Goal: Task Accomplishment & Management: Use online tool/utility

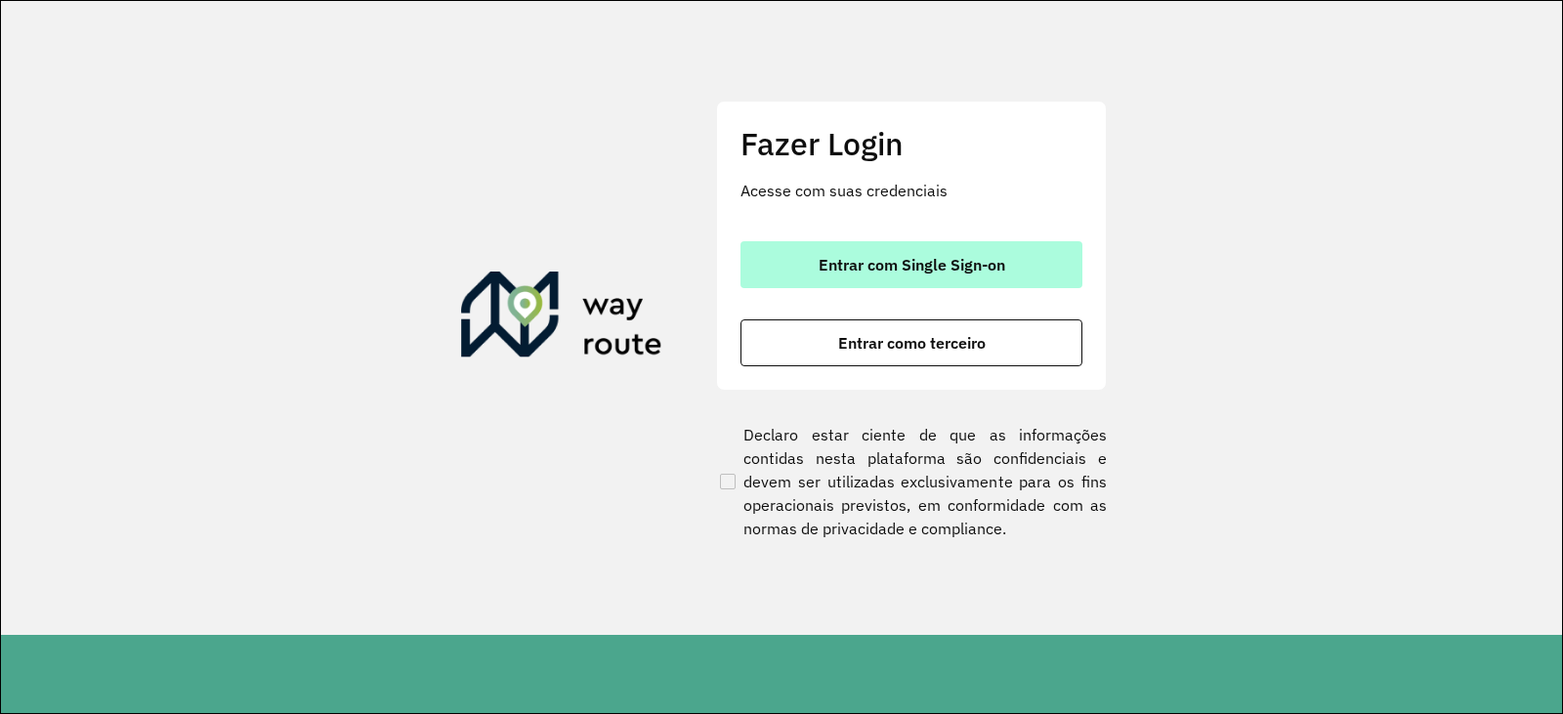
click at [888, 266] on span "Entrar com Single Sign-on" at bounding box center [912, 265] width 187 height 16
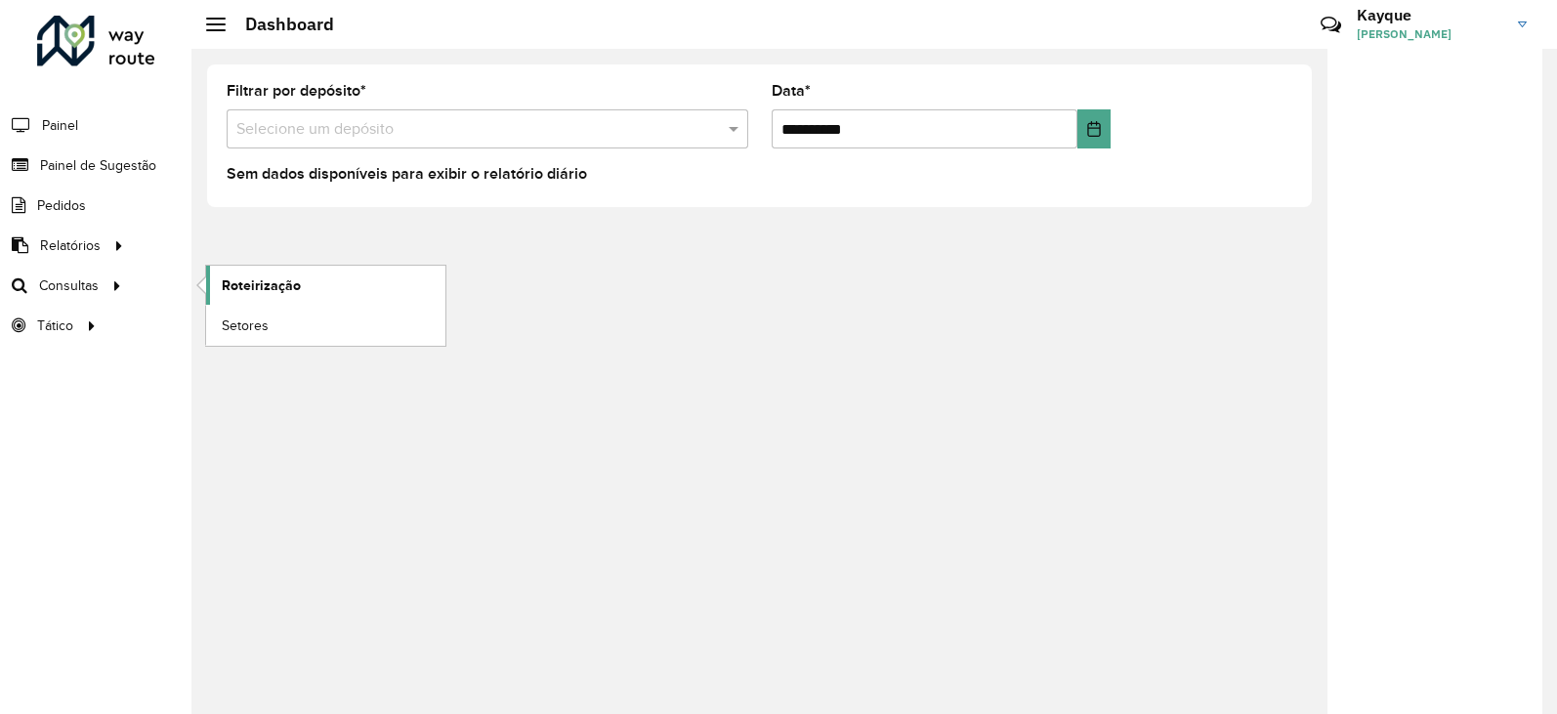
click at [257, 280] on span "Roteirização" at bounding box center [261, 285] width 79 height 21
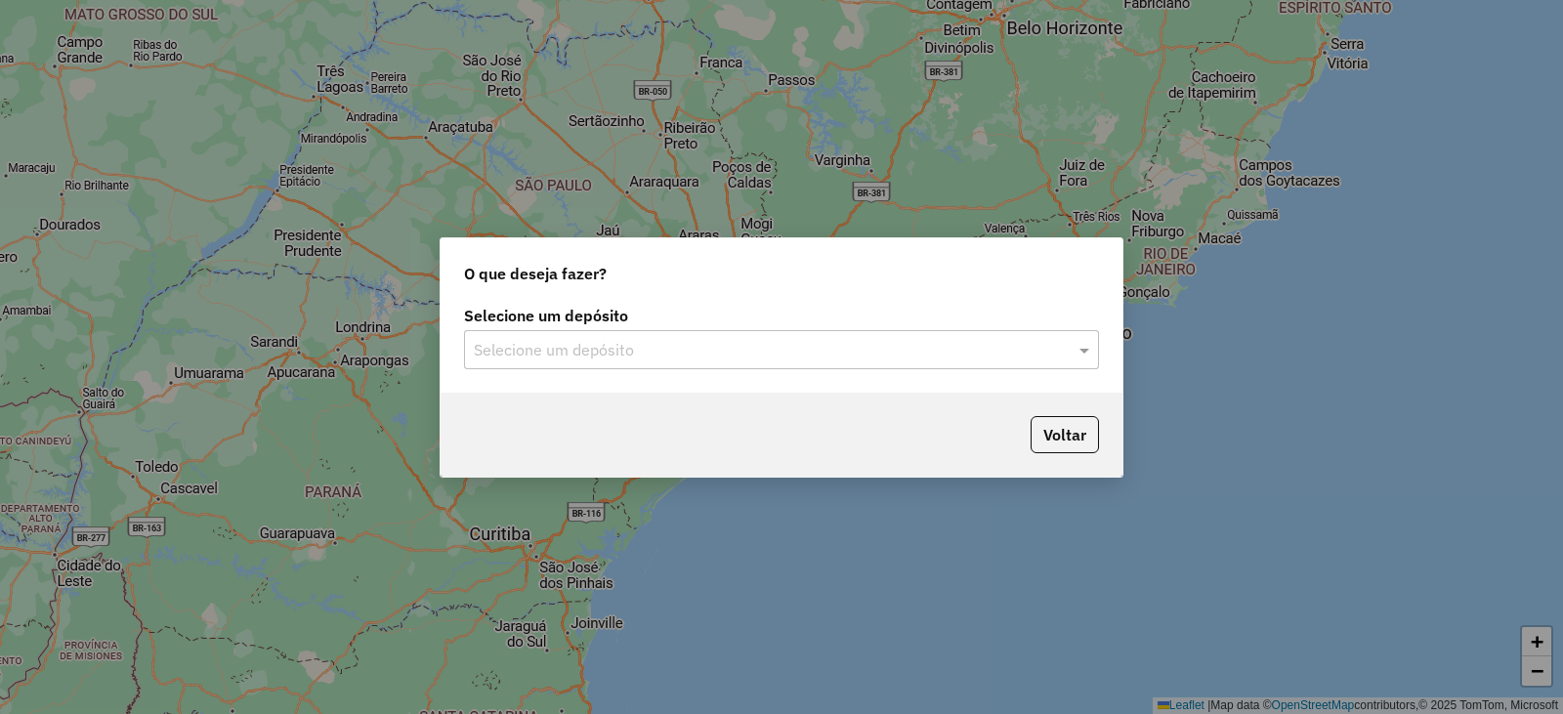
click at [656, 353] on input "text" at bounding box center [762, 350] width 576 height 23
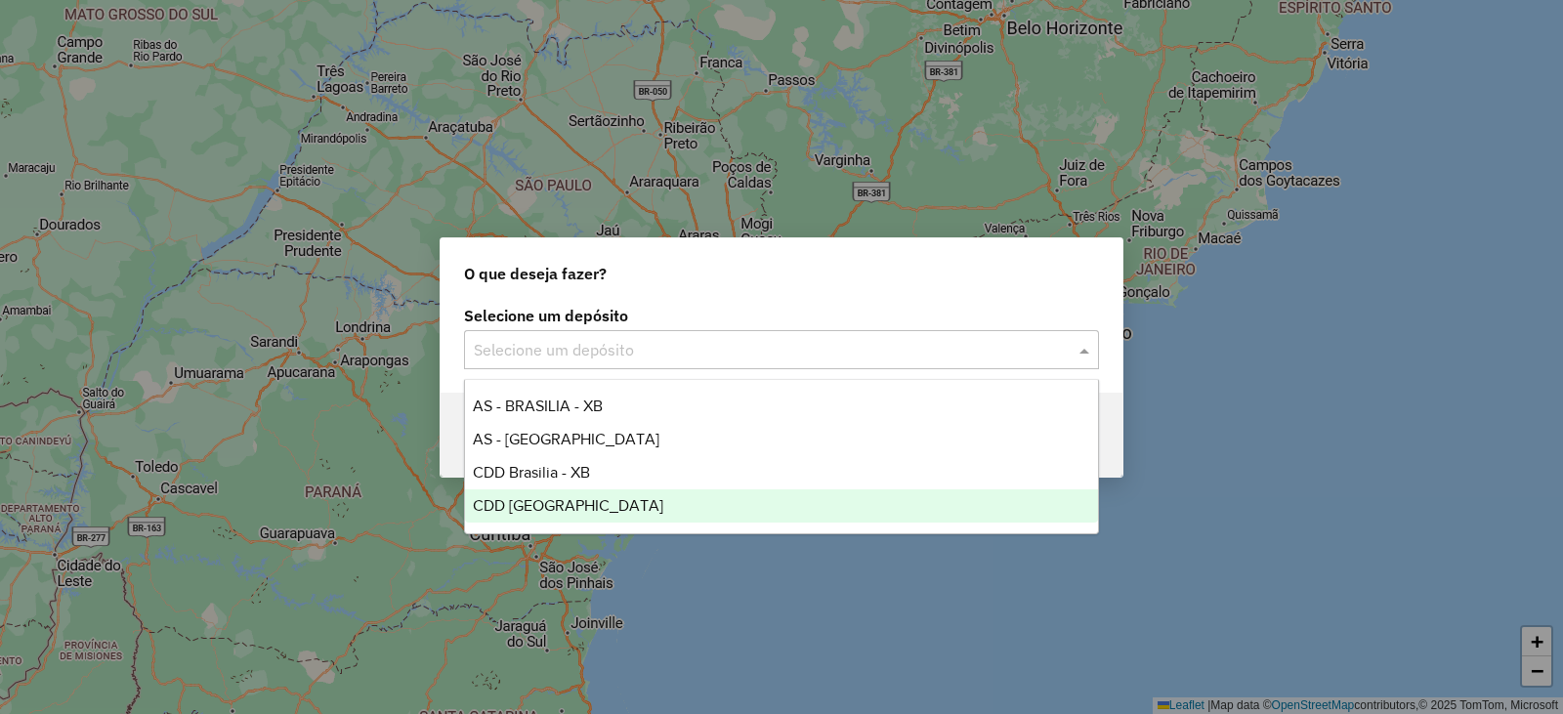
click at [596, 500] on span "CDD [GEOGRAPHIC_DATA]" at bounding box center [568, 505] width 190 height 17
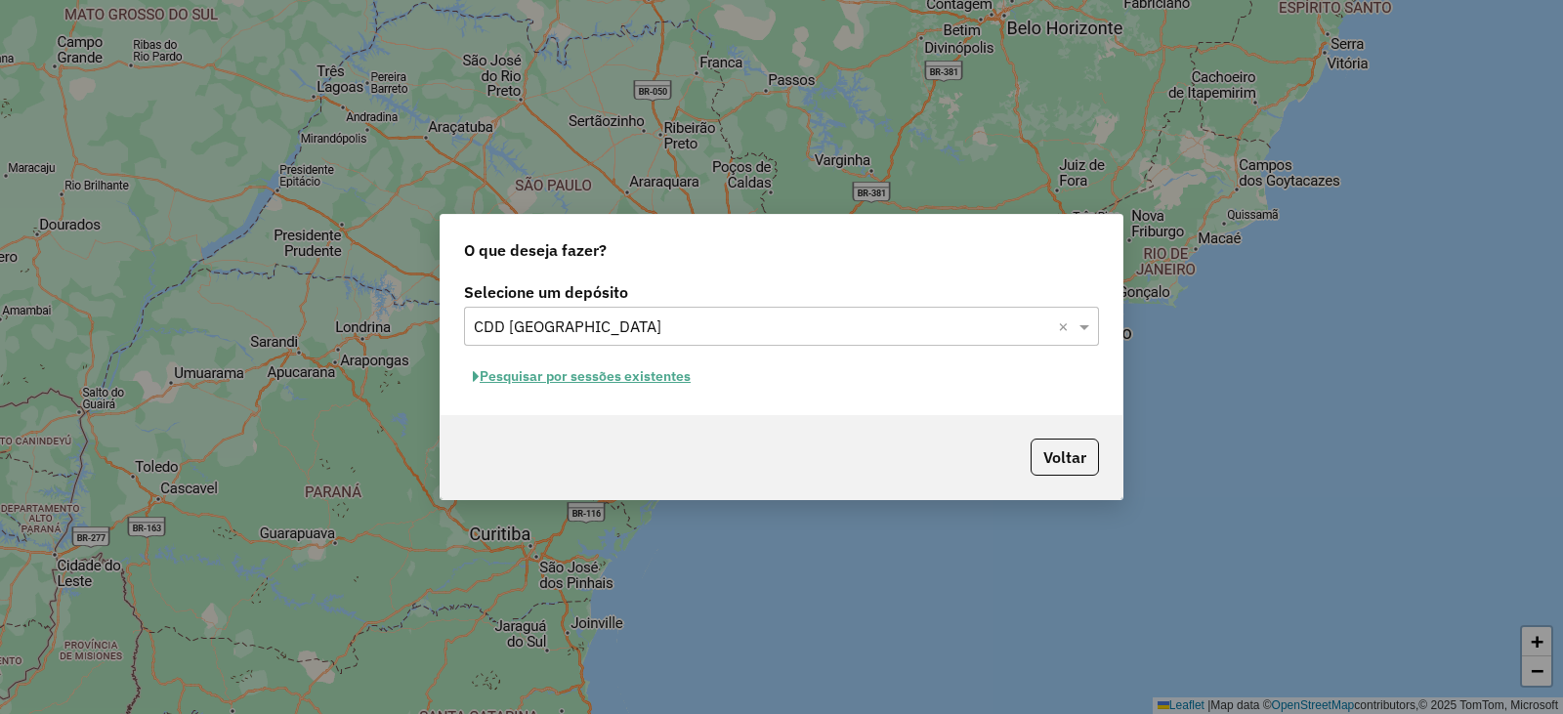
click at [603, 381] on button "Pesquisar por sessões existentes" at bounding box center [581, 376] width 235 height 30
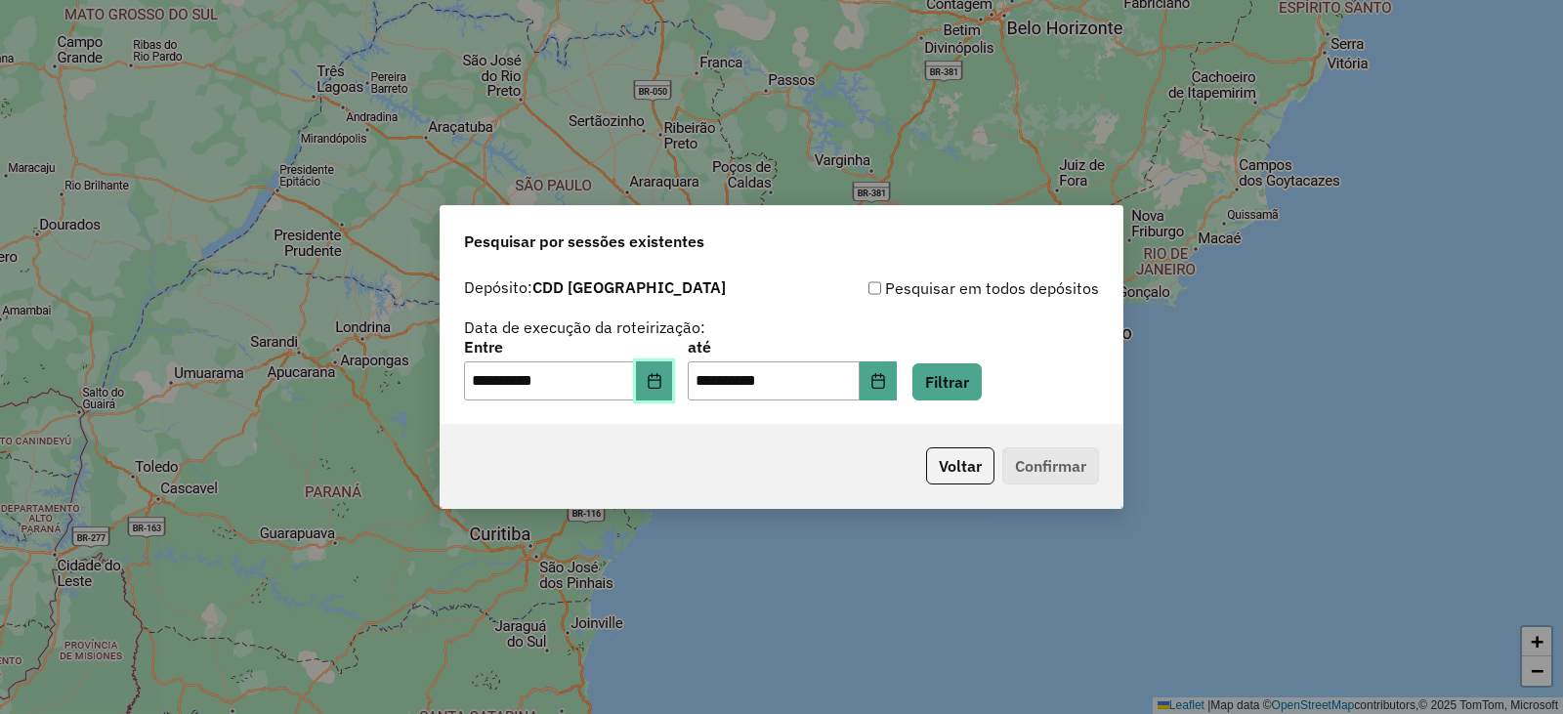
click at [662, 382] on icon "Choose Date" at bounding box center [655, 381] width 16 height 16
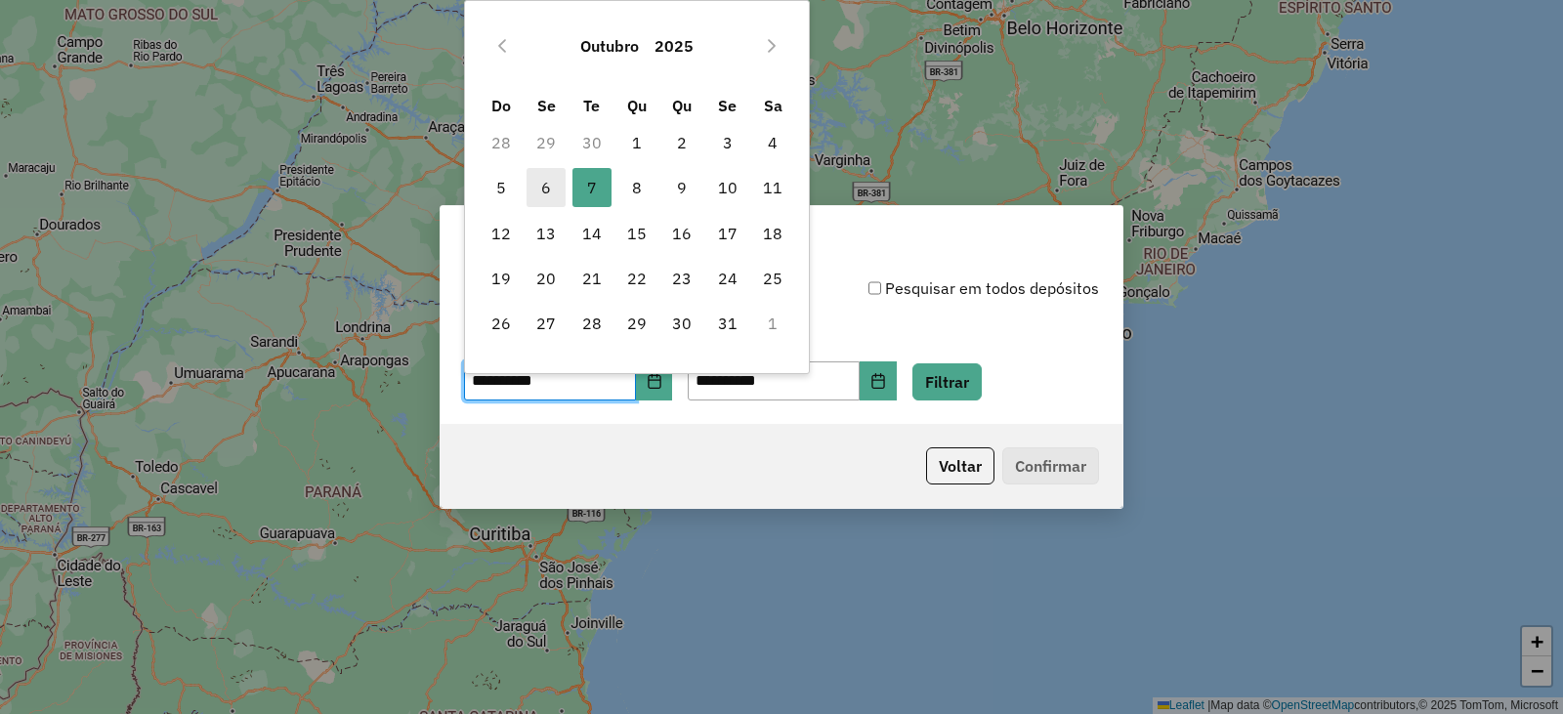
click at [540, 192] on span "6" at bounding box center [546, 187] width 39 height 39
type input "**********"
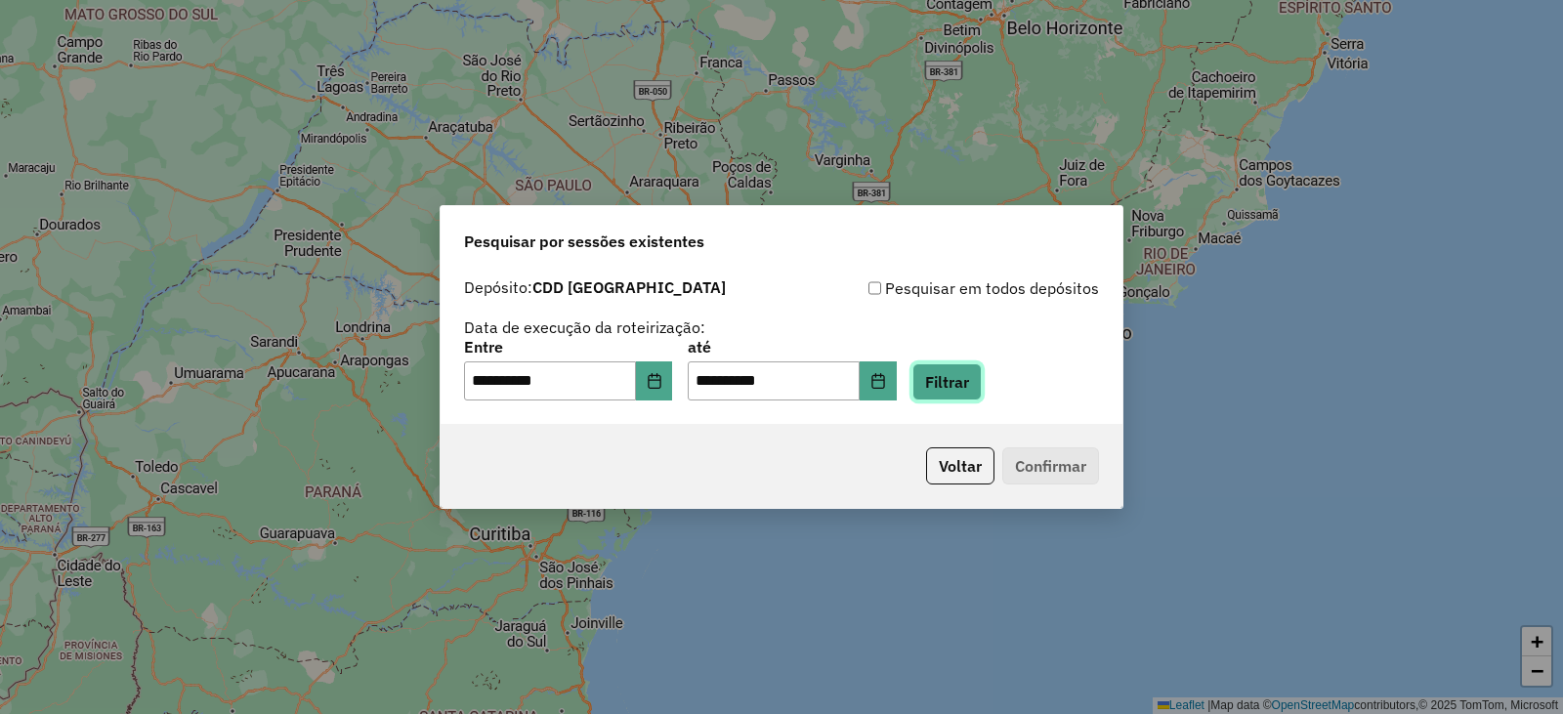
click at [982, 378] on button "Filtrar" at bounding box center [946, 381] width 69 height 37
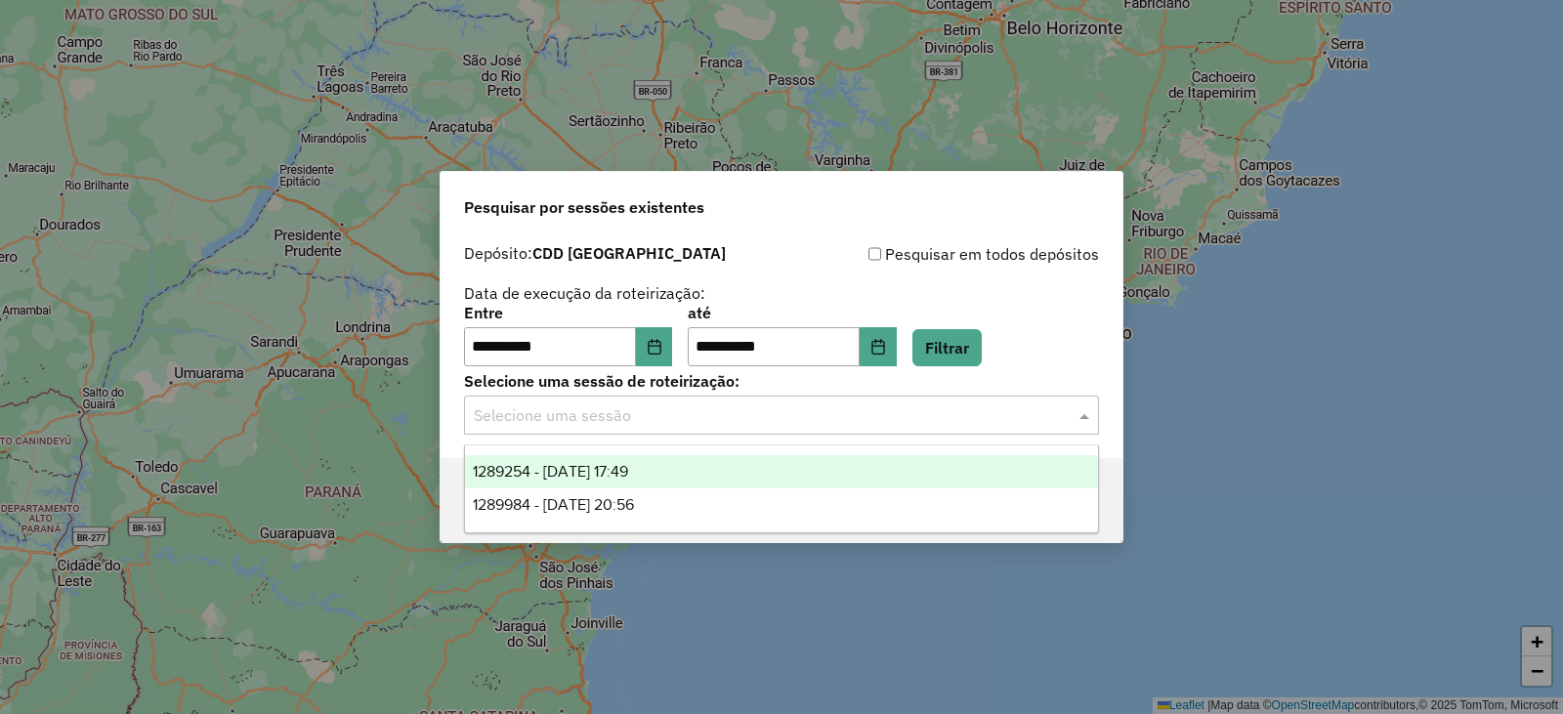
click at [917, 412] on input "text" at bounding box center [762, 415] width 576 height 23
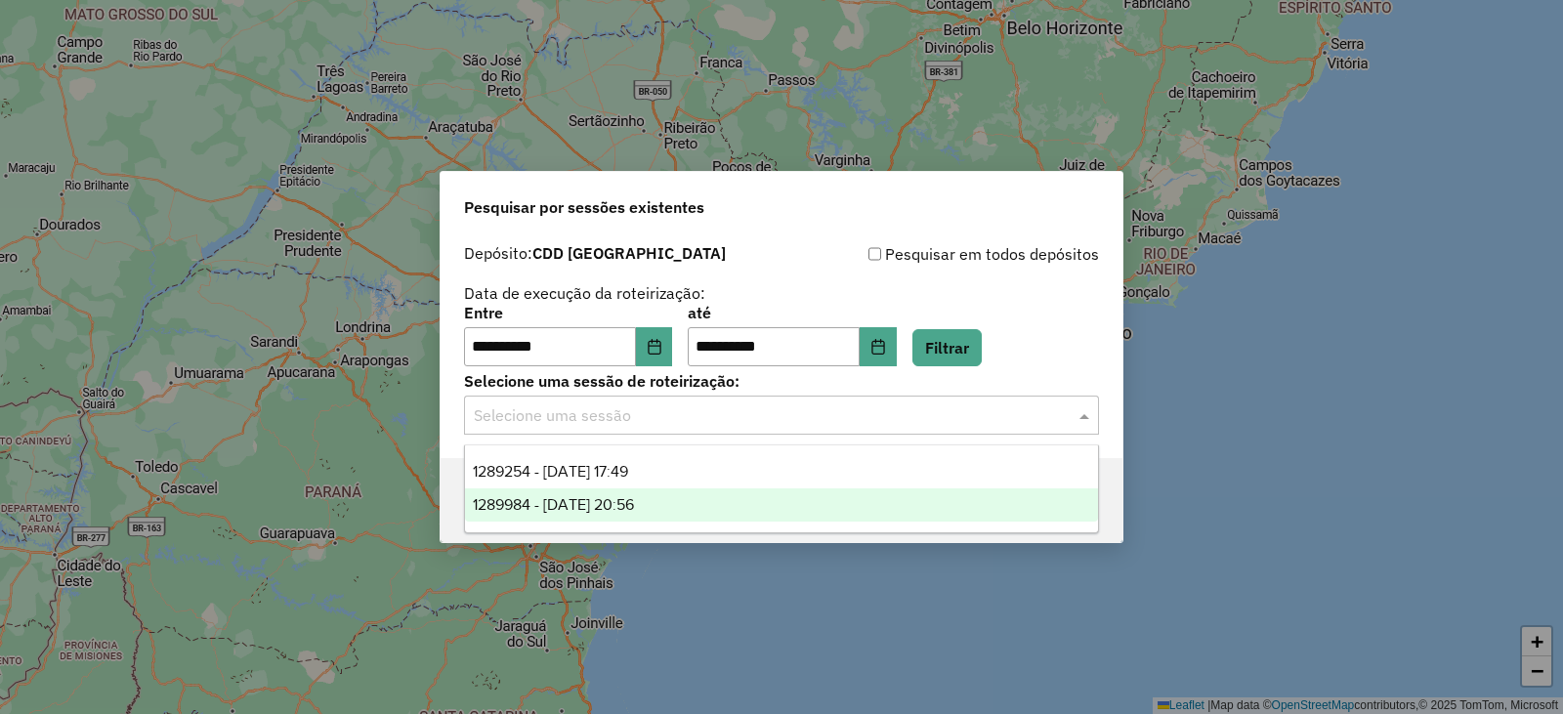
click at [576, 502] on span "1289984 - 07/10/2025 20:56" at bounding box center [553, 504] width 161 height 17
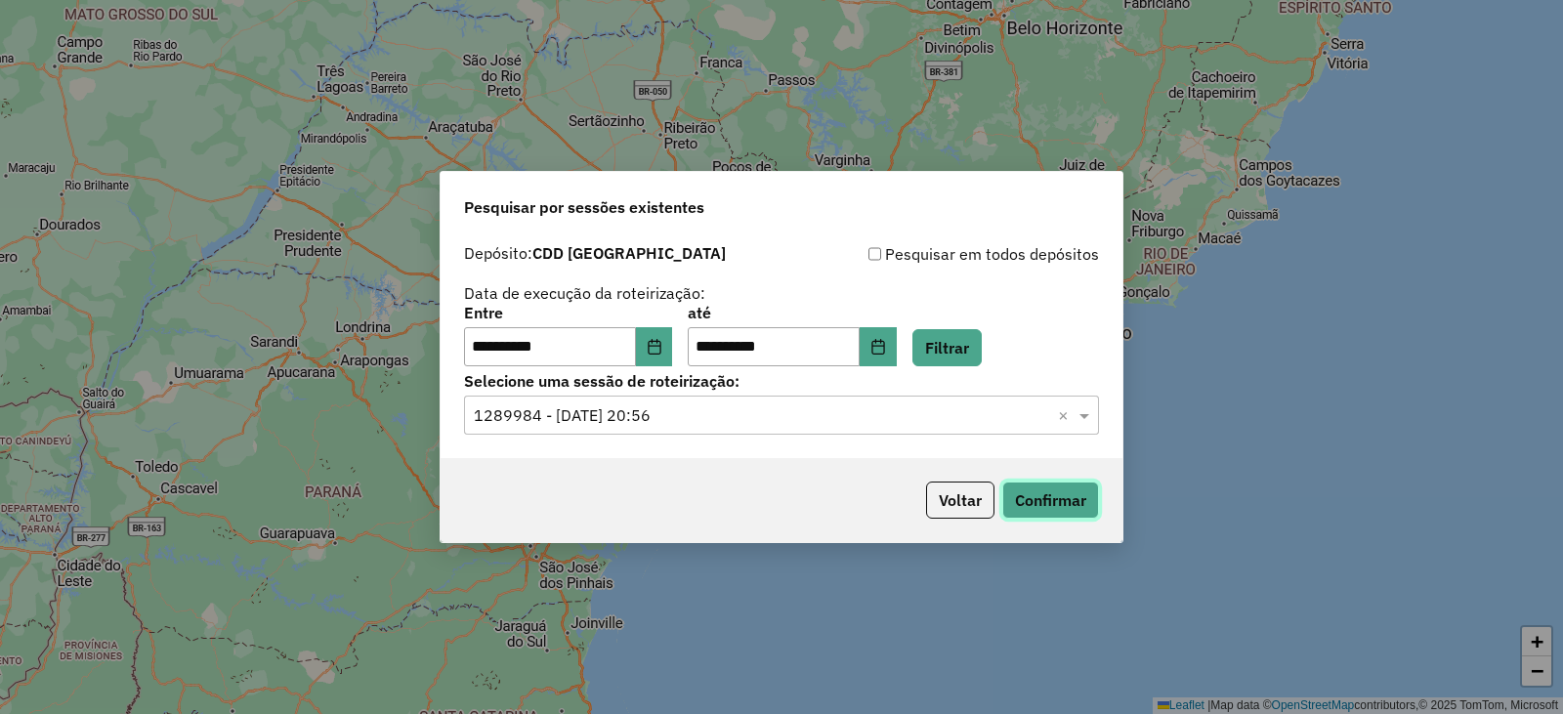
click at [1048, 507] on button "Confirmar" at bounding box center [1050, 500] width 97 height 37
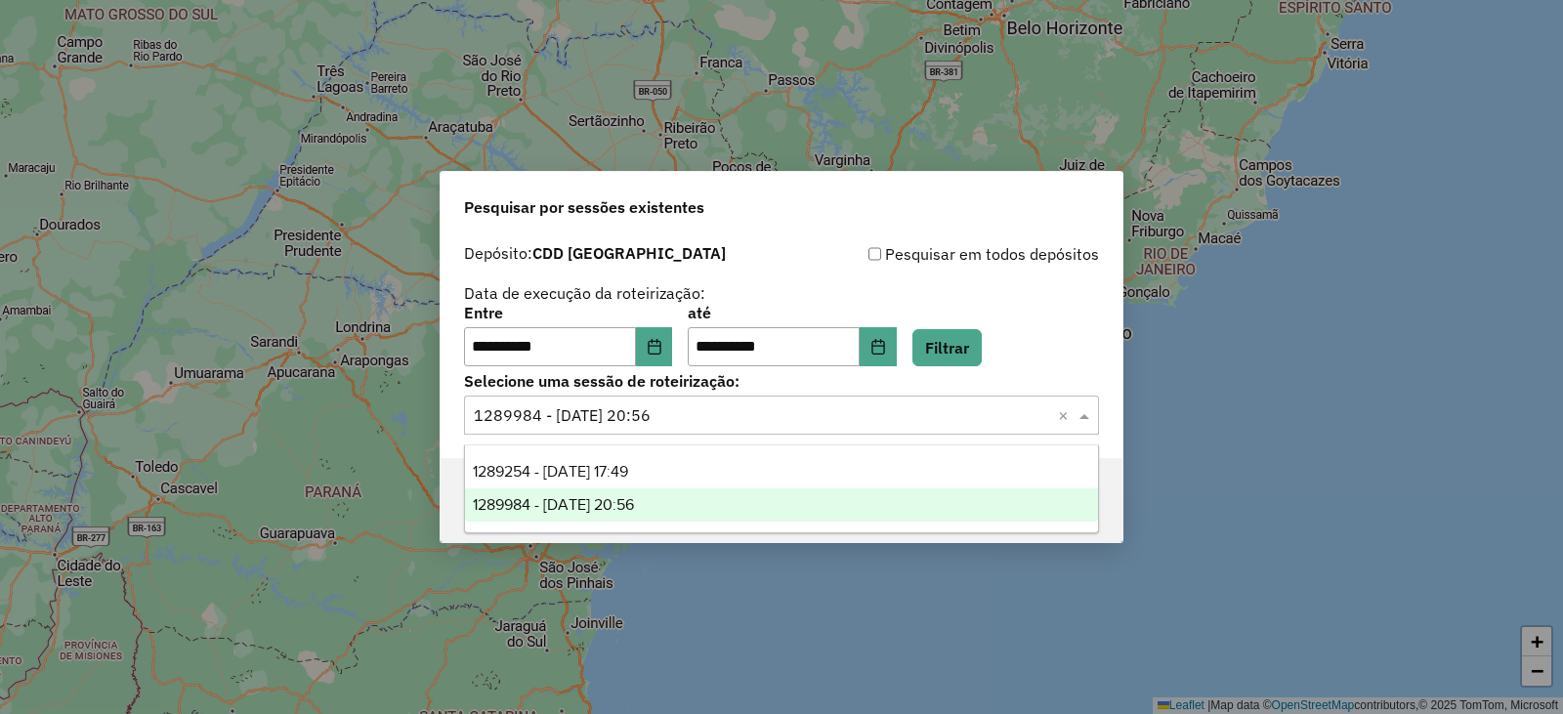
click at [734, 413] on input "text" at bounding box center [762, 415] width 576 height 23
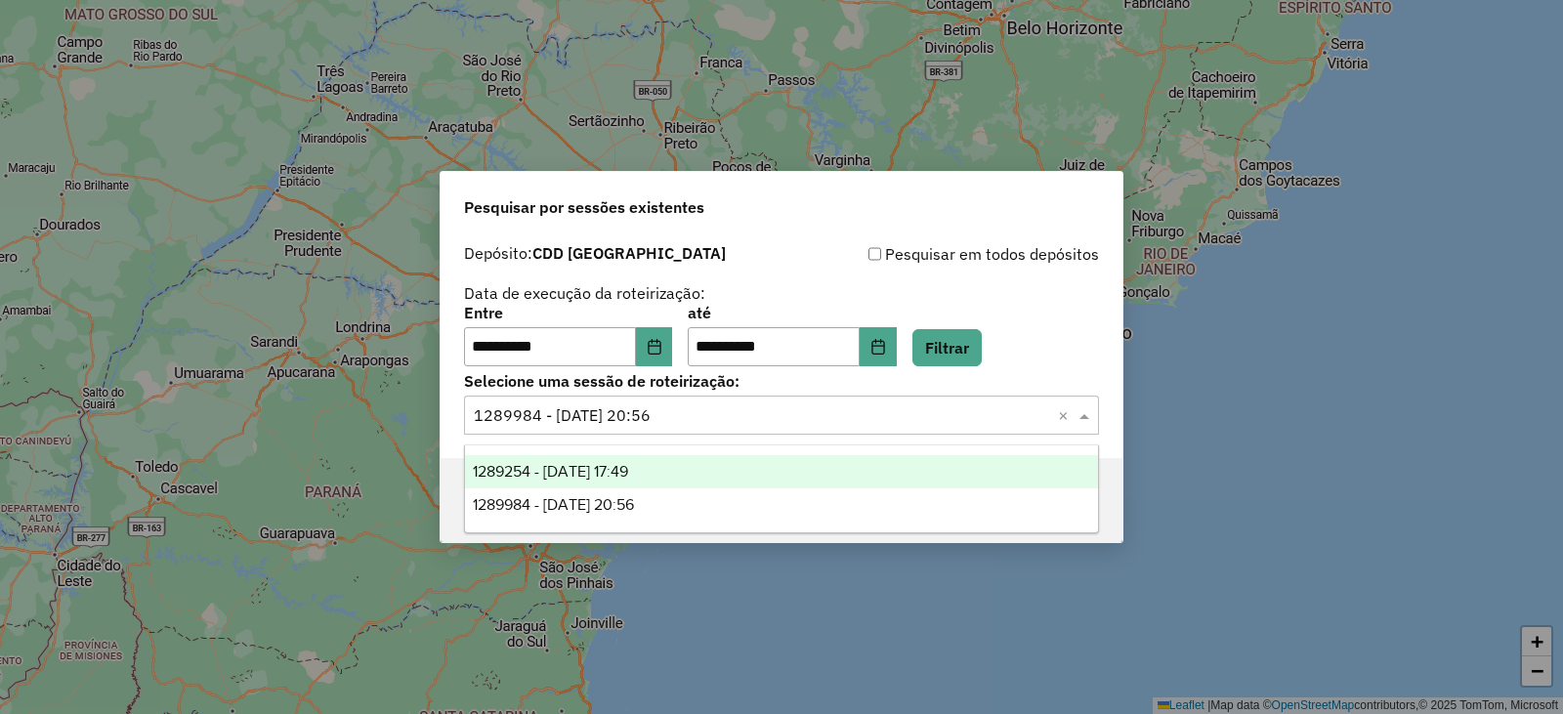
click at [594, 469] on span "1289254 - 06/10/2025 17:49" at bounding box center [550, 471] width 155 height 17
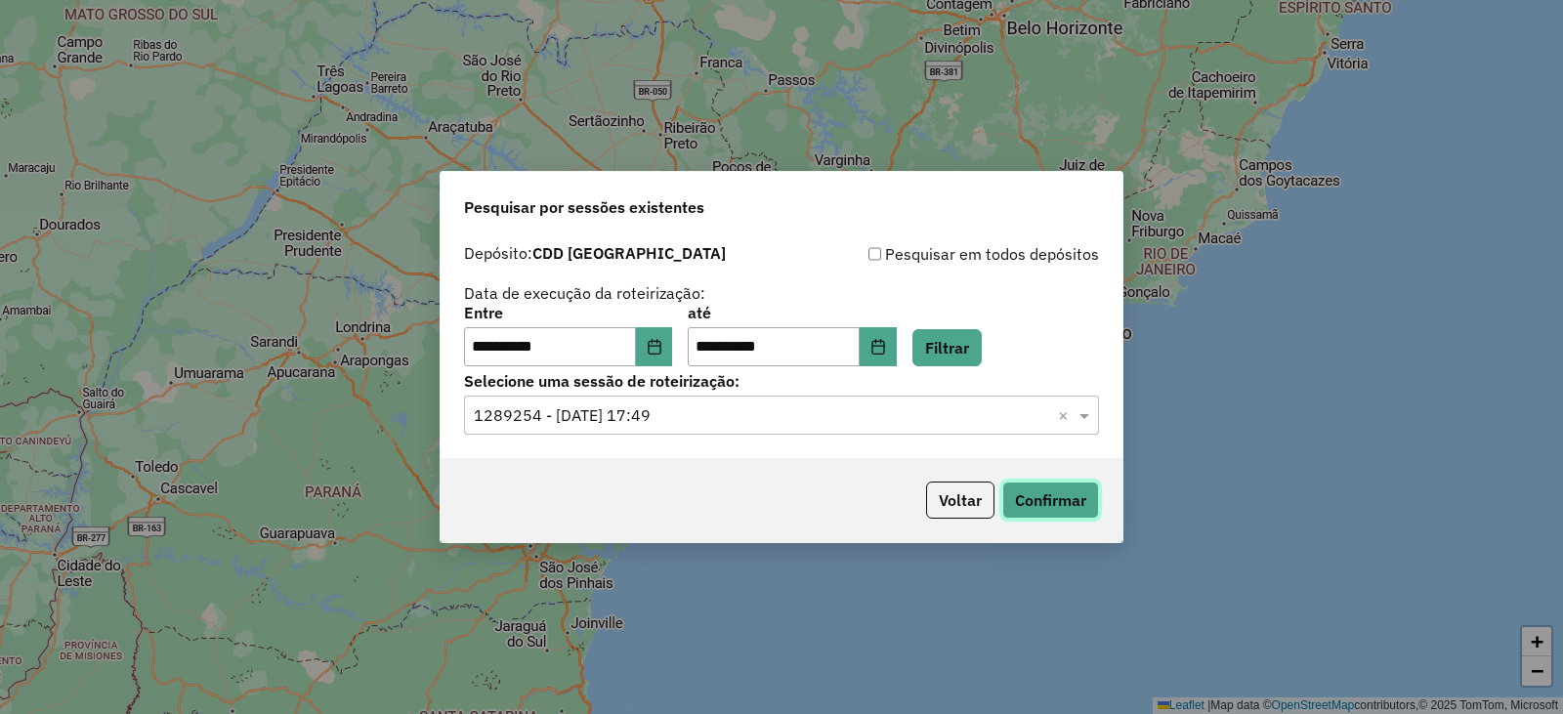
click at [1057, 491] on button "Confirmar" at bounding box center [1050, 500] width 97 height 37
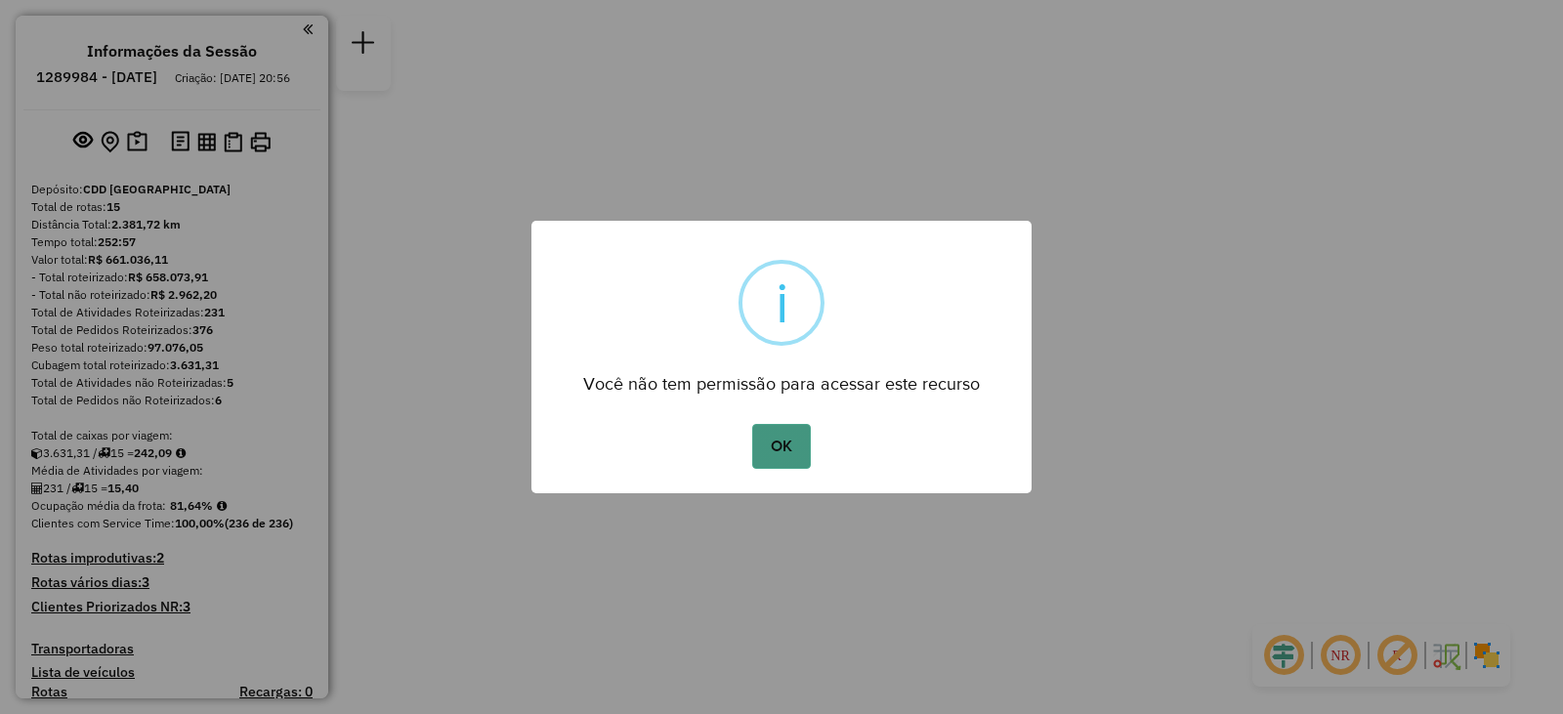
click at [780, 453] on button "OK" at bounding box center [781, 446] width 58 height 45
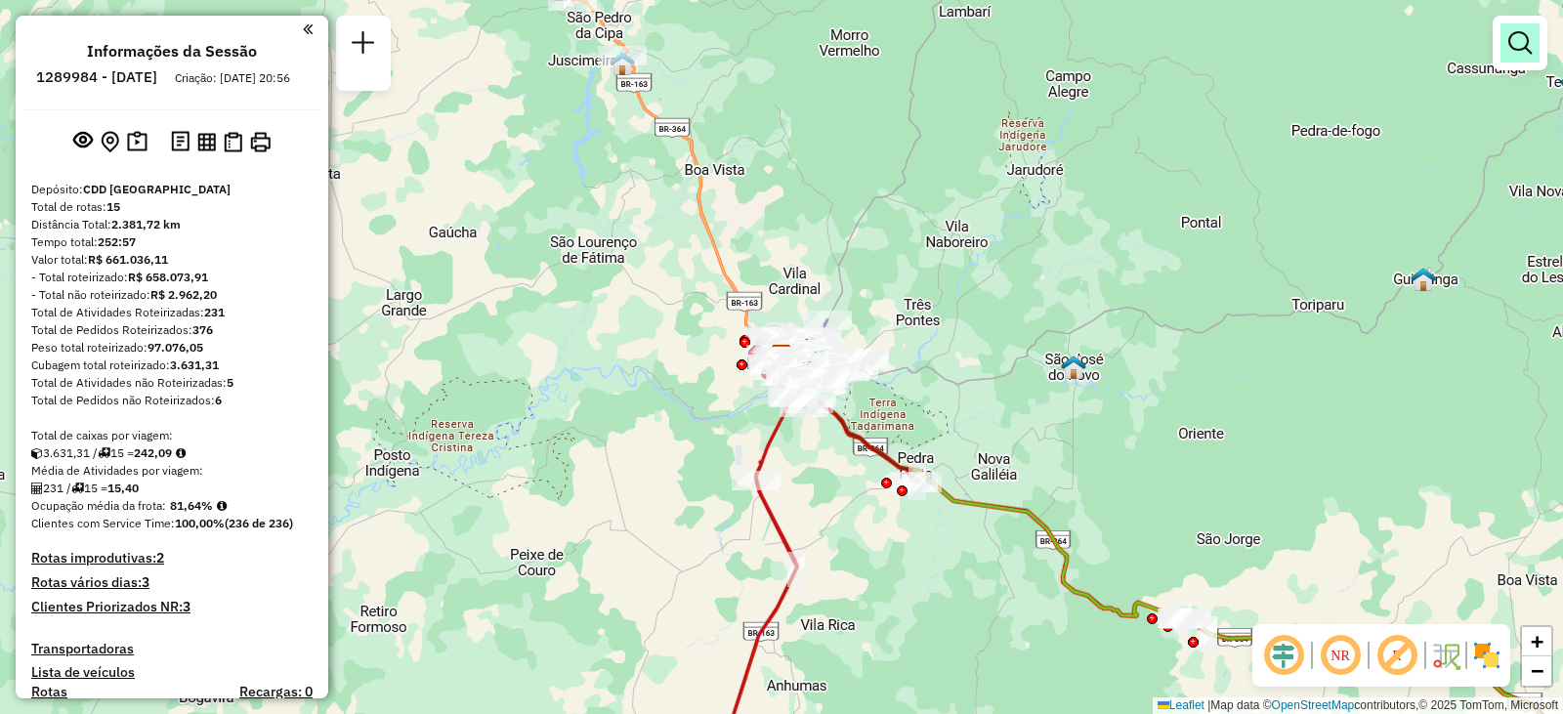
click at [1520, 56] on link at bounding box center [1519, 42] width 39 height 39
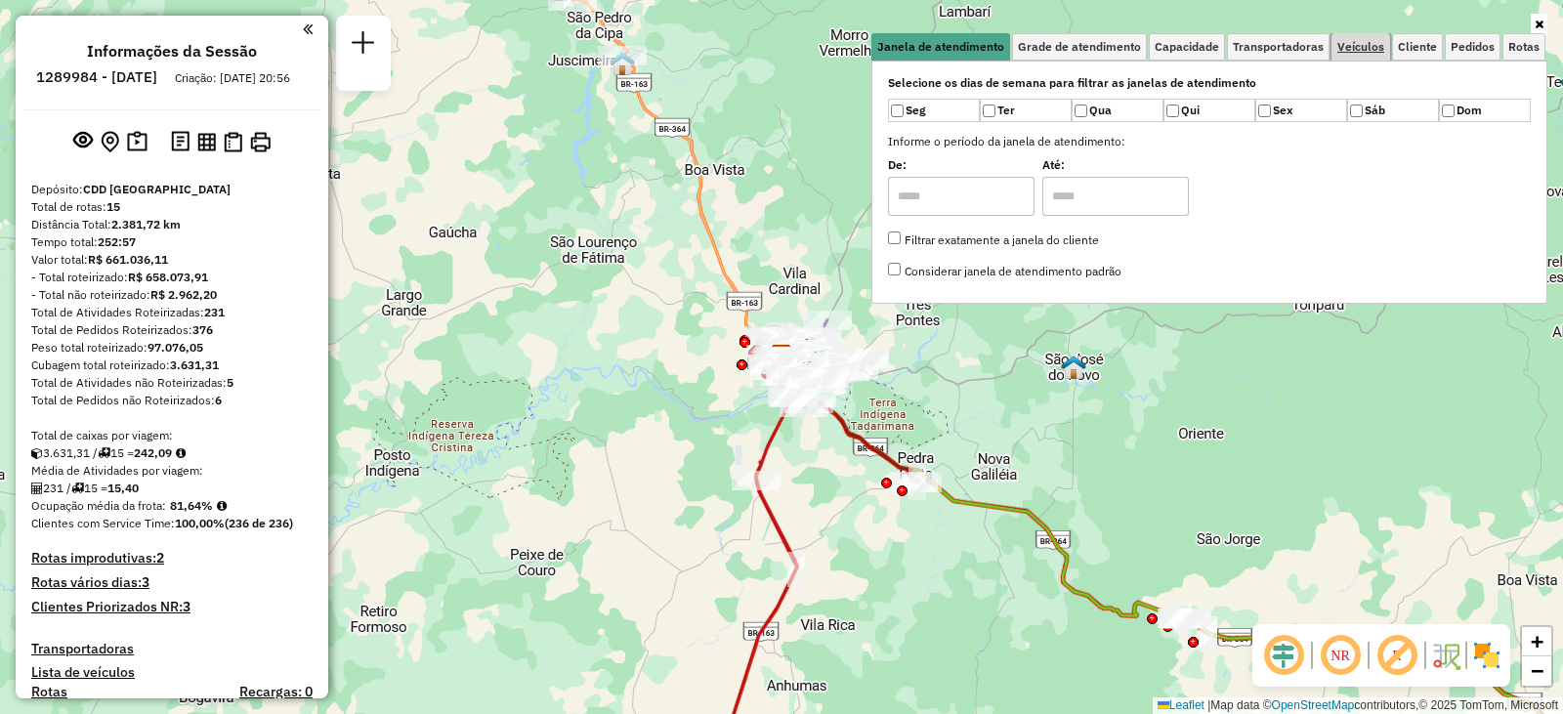
click at [1356, 46] on span "Veículos" at bounding box center [1360, 47] width 47 height 12
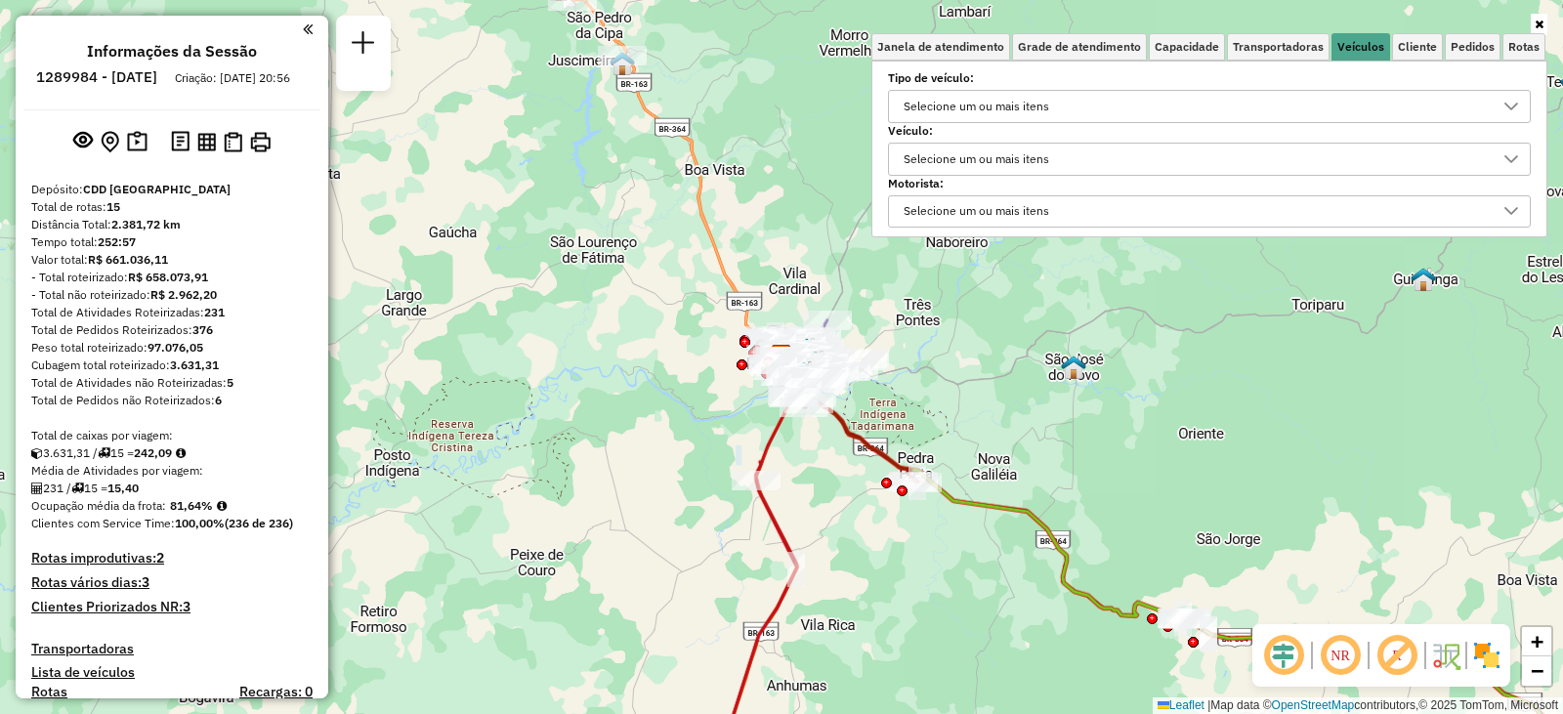
click at [951, 151] on div "Selecione um ou mais itens" at bounding box center [976, 159] width 159 height 31
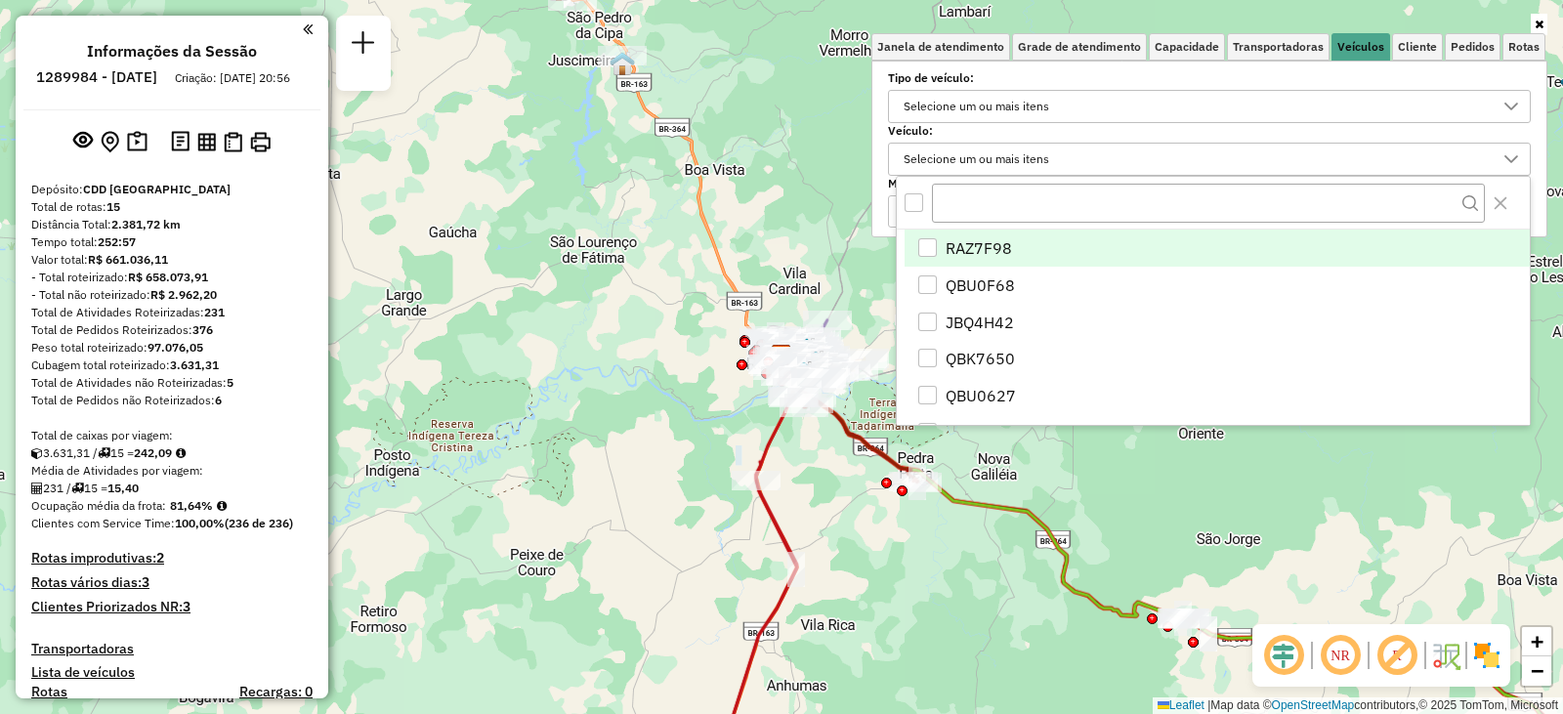
scroll to position [12, 67]
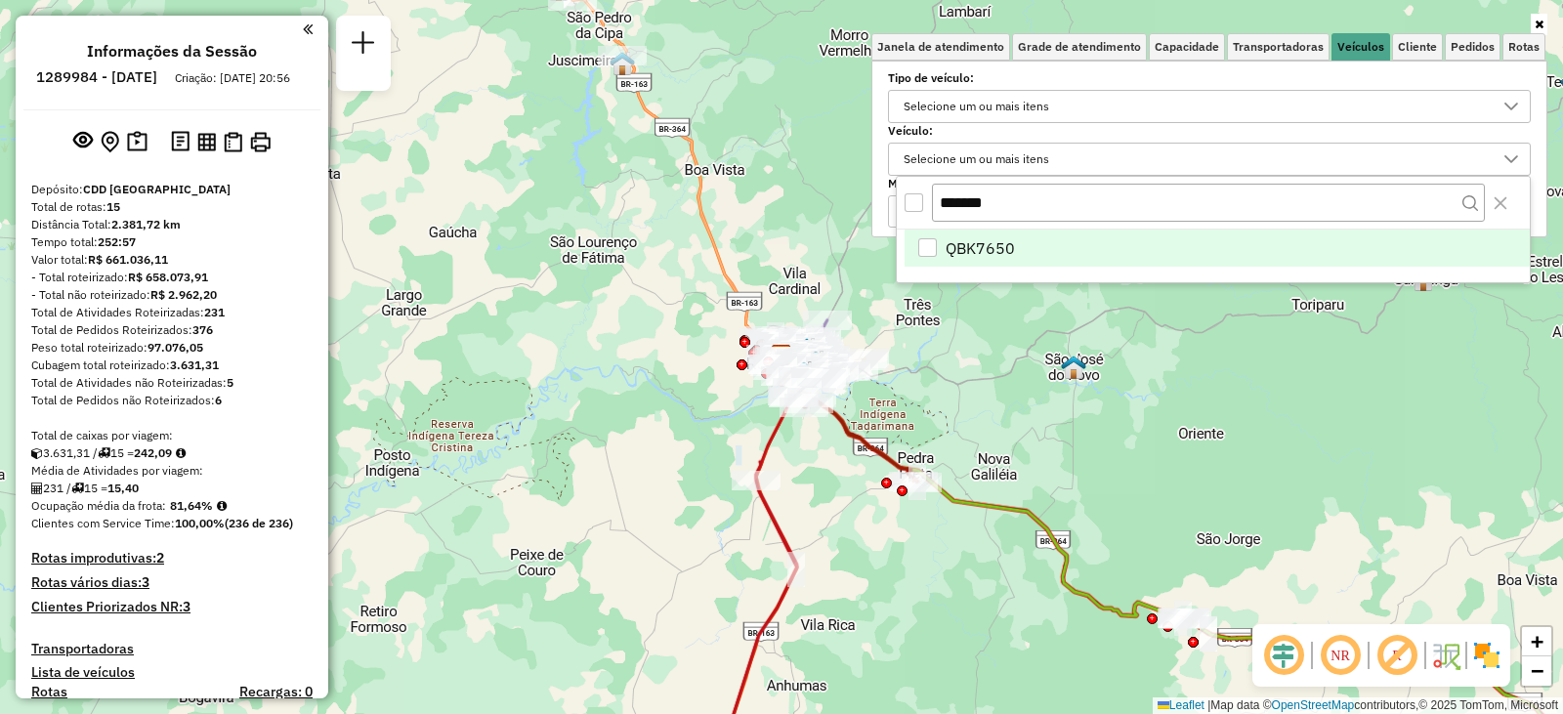
type input "*******"
click at [1000, 242] on span "QBK7650" at bounding box center [980, 247] width 69 height 23
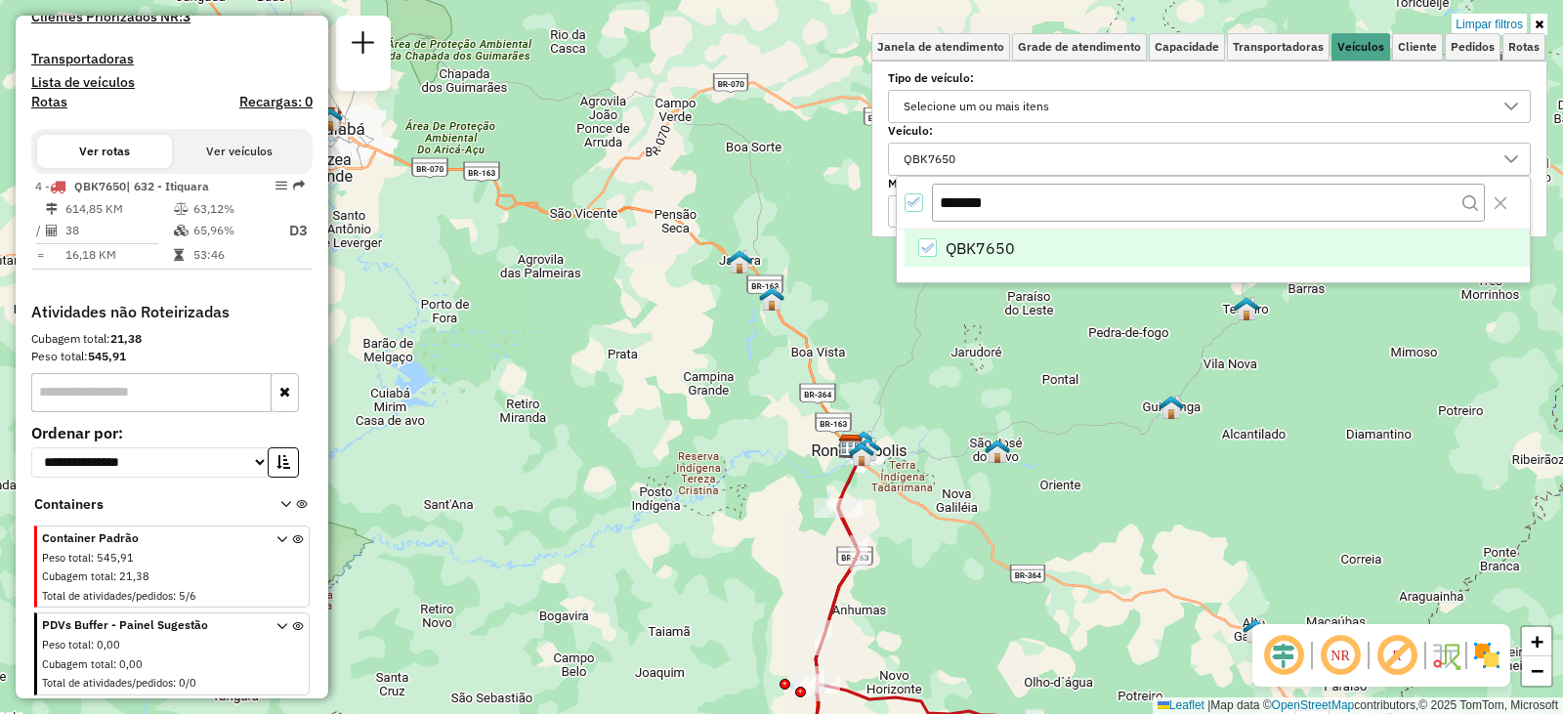
scroll to position [608, 0]
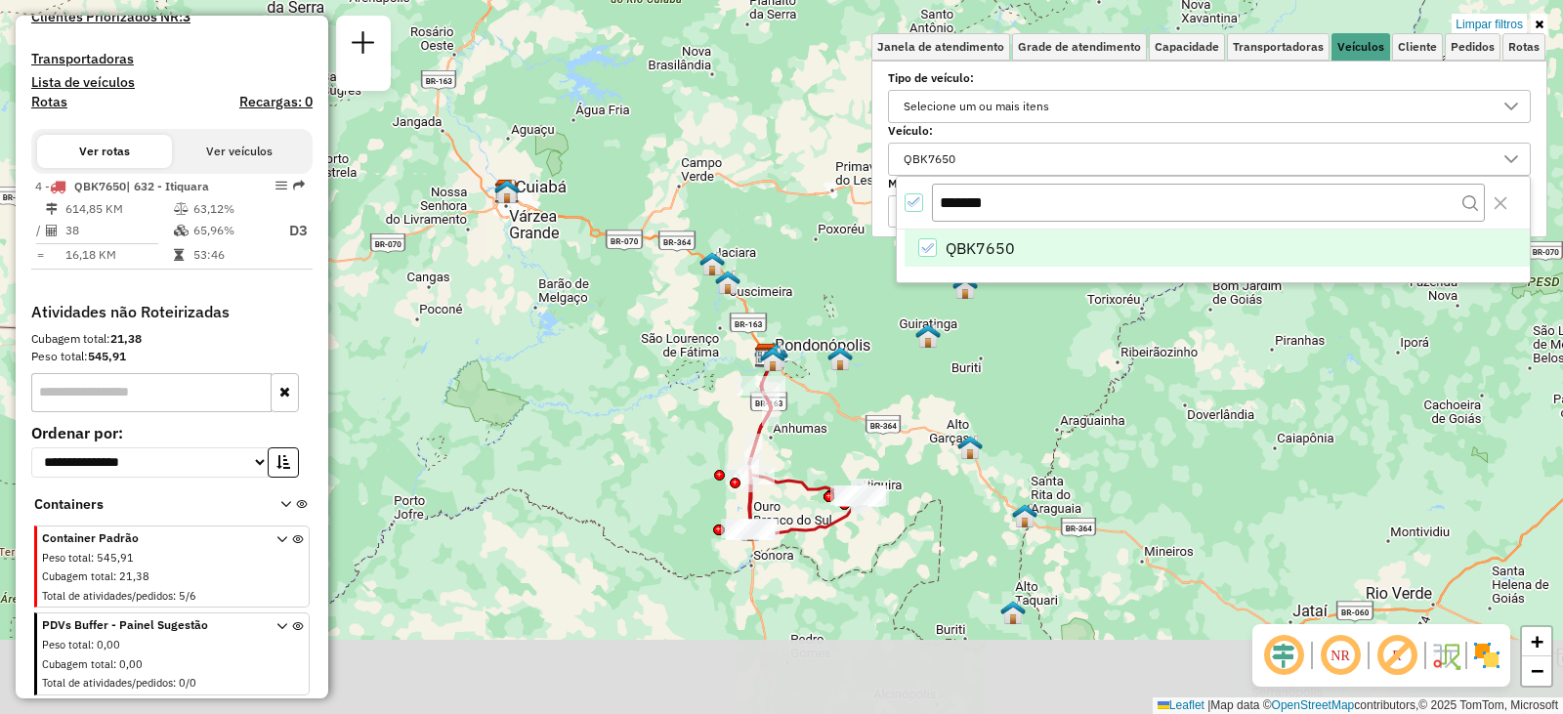
drag, startPoint x: 966, startPoint y: 629, endPoint x: 948, endPoint y: 450, distance: 179.7
click at [948, 450] on div "Limpar filtros Janela de atendimento Grade de atendimento Capacidade Transporta…" at bounding box center [781, 357] width 1563 height 714
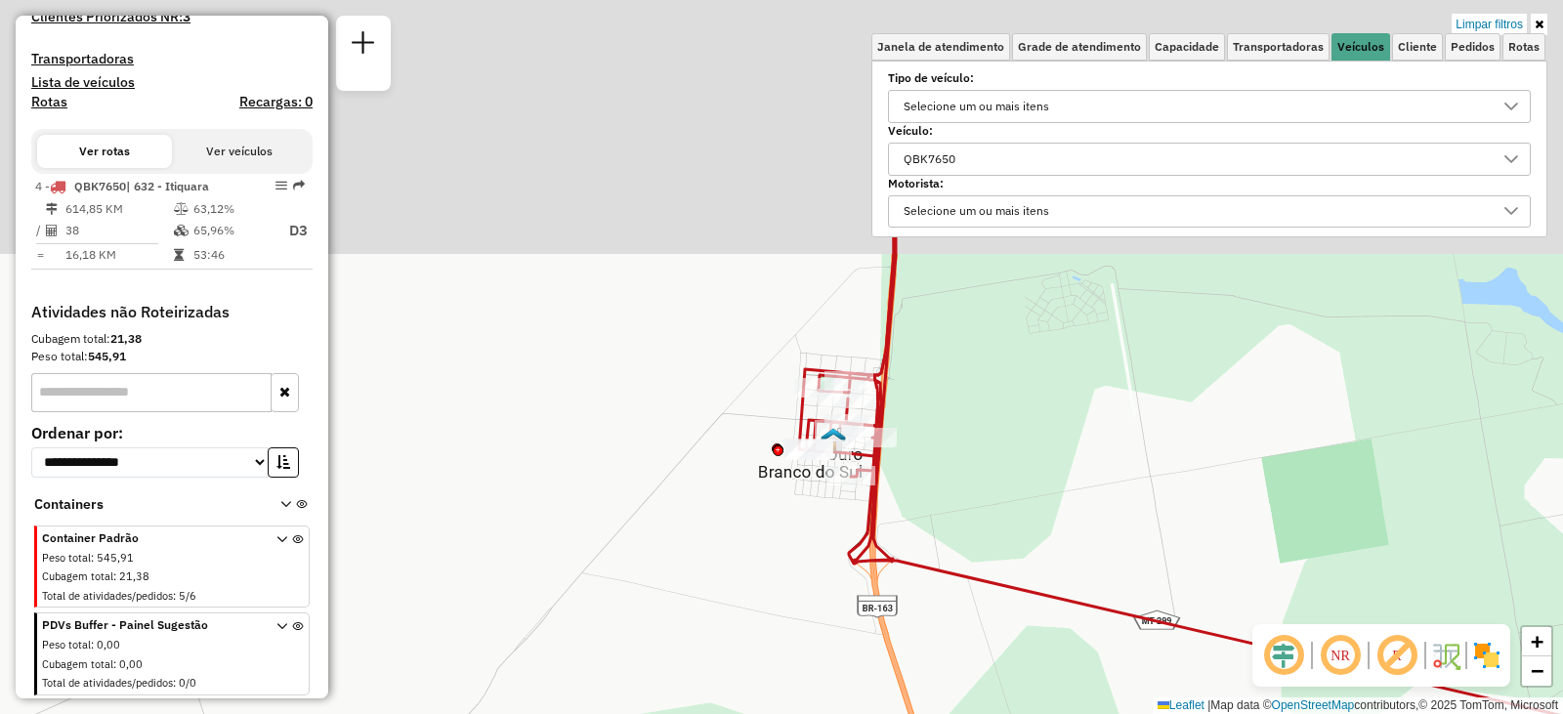
drag, startPoint x: 794, startPoint y: 355, endPoint x: 663, endPoint y: 656, distance: 329.0
click at [663, 656] on div "Limpar filtros Janela de atendimento Grade de atendimento Capacidade Transporta…" at bounding box center [781, 357] width 1563 height 714
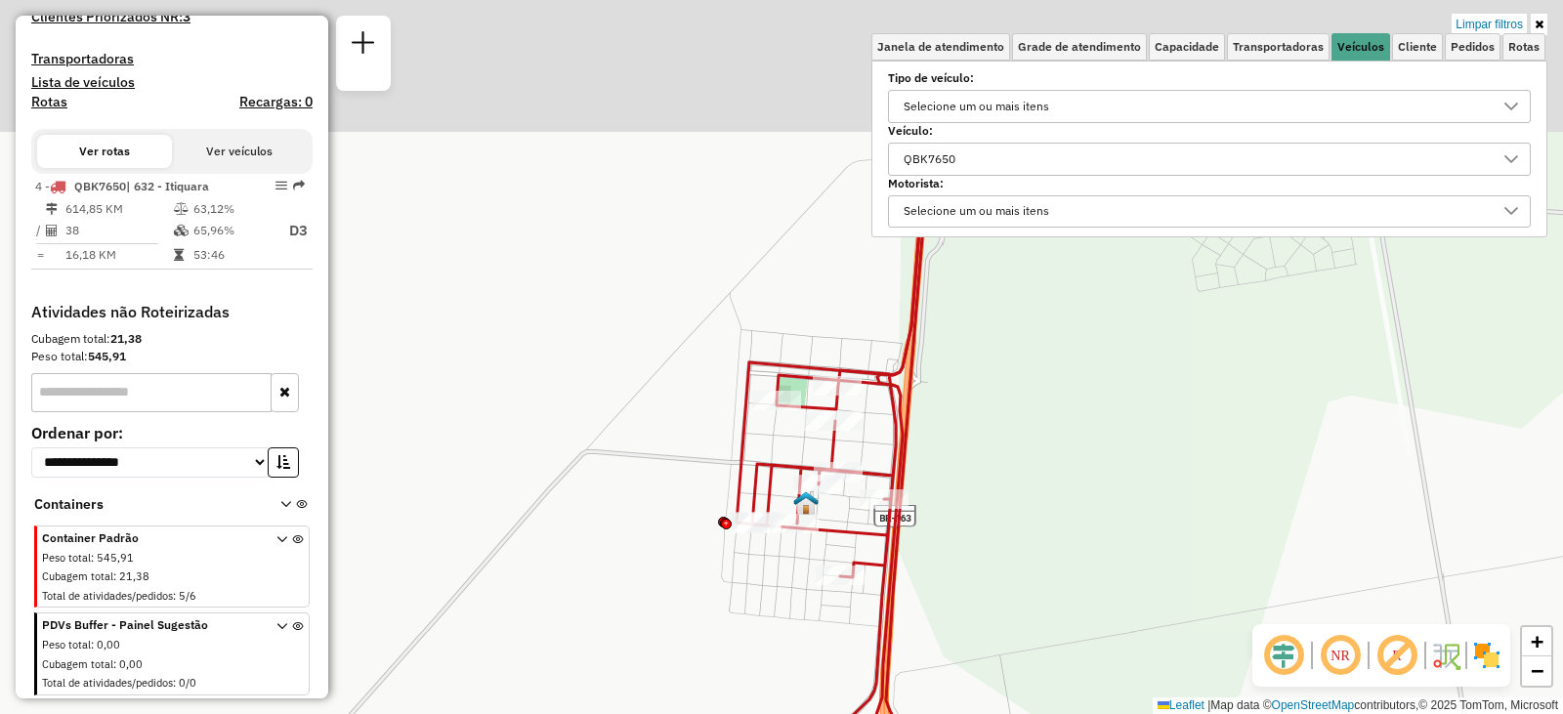
drag, startPoint x: 795, startPoint y: 471, endPoint x: 691, endPoint y: 636, distance: 195.4
click at [691, 636] on div "Limpar filtros Janela de atendimento Grade de atendimento Capacidade Transporta…" at bounding box center [781, 357] width 1563 height 714
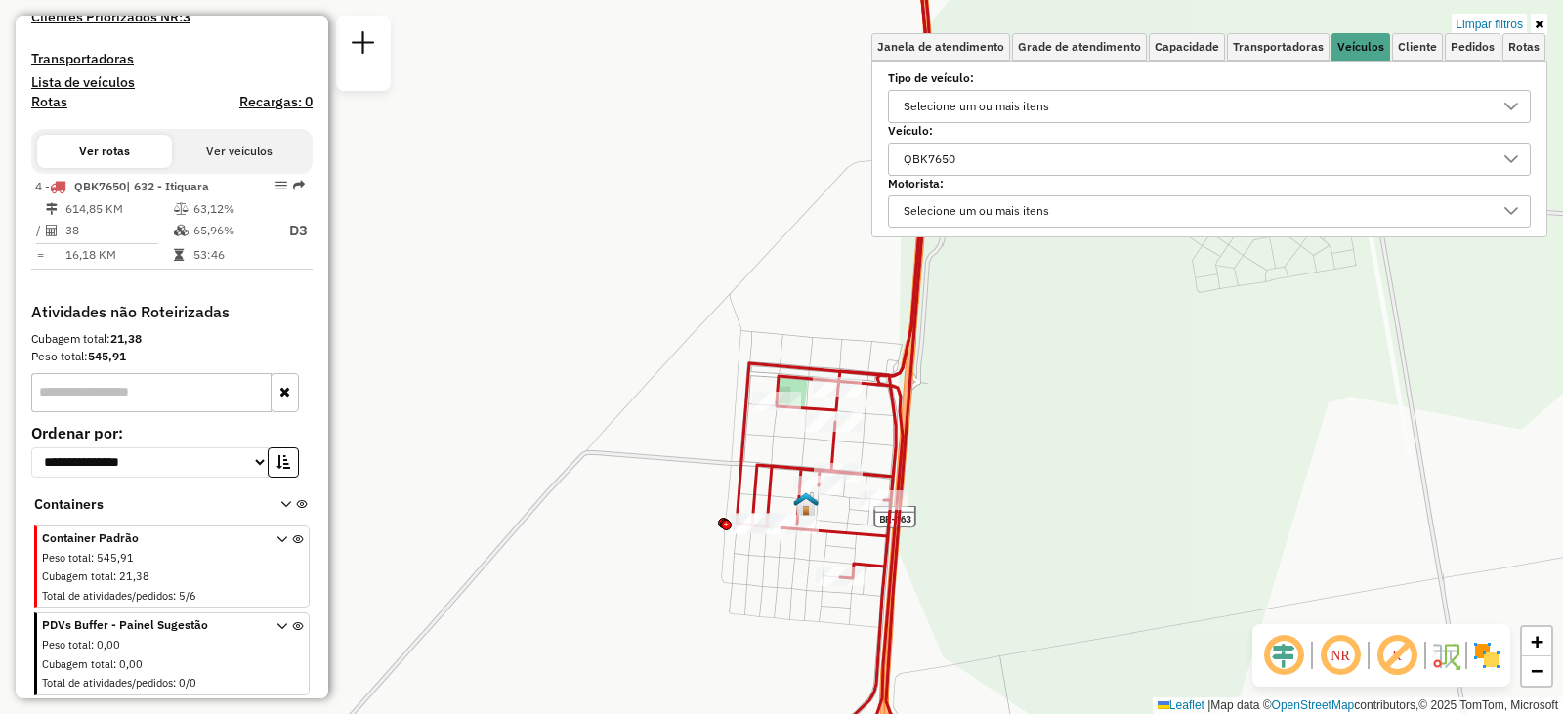
click at [1122, 571] on div "Limpar filtros Janela de atendimento Grade de atendimento Capacidade Transporta…" at bounding box center [781, 357] width 1563 height 714
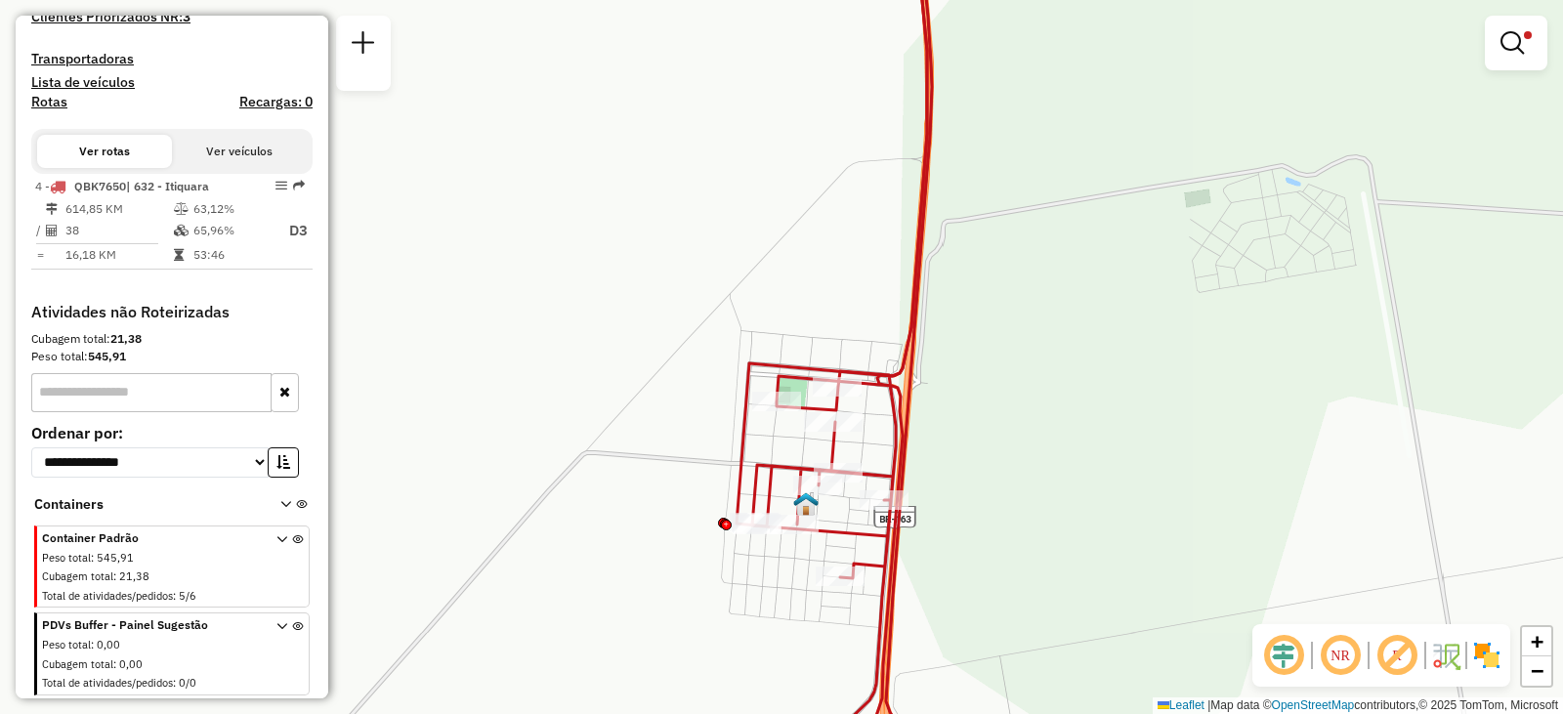
click at [1004, 471] on div "Limpar filtros Janela de atendimento Grade de atendimento Capacidade Transporta…" at bounding box center [781, 357] width 1563 height 714
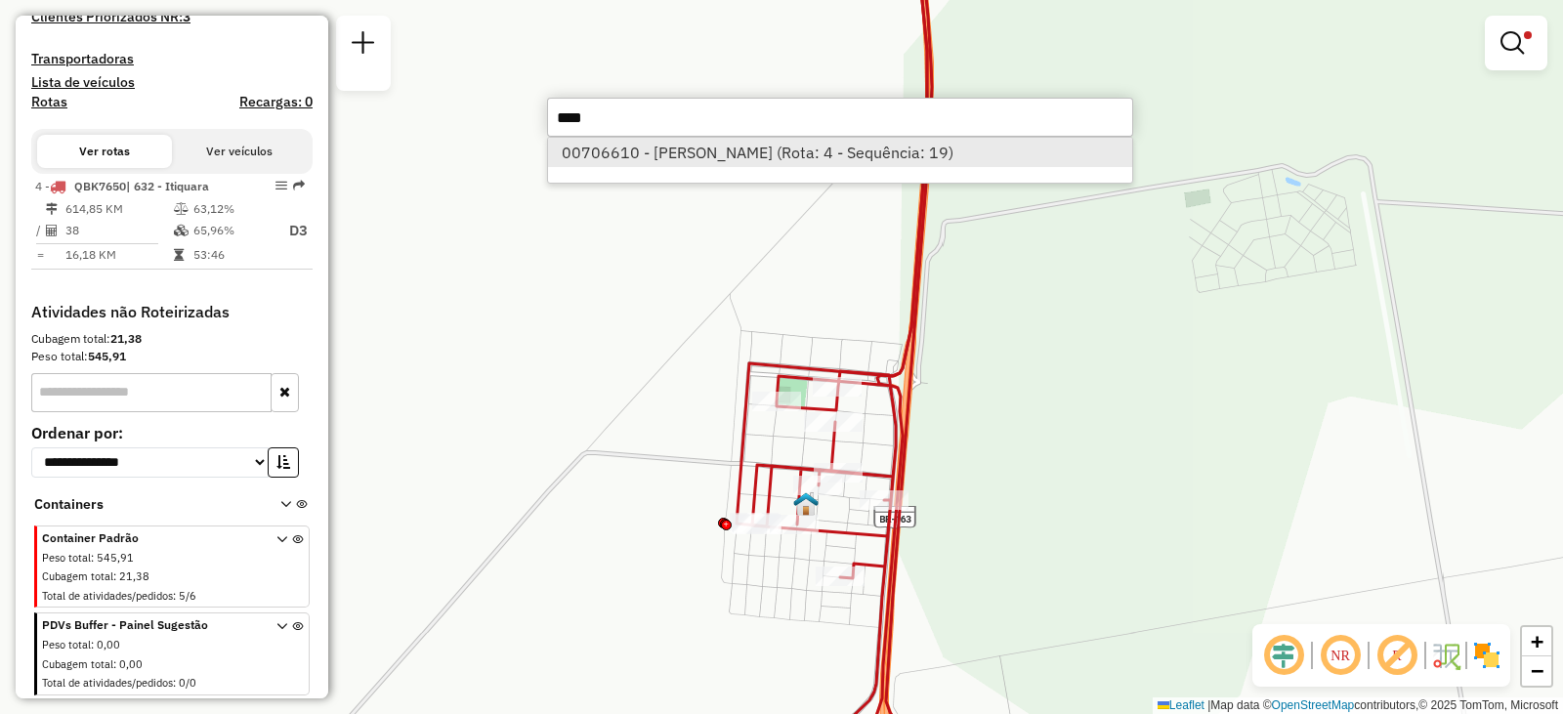
type input "****"
click at [747, 154] on li "00706610 - FRANCISCO FERREIRA D (Rota: 4 - Sequência: 19)" at bounding box center [840, 152] width 584 height 29
select select "**********"
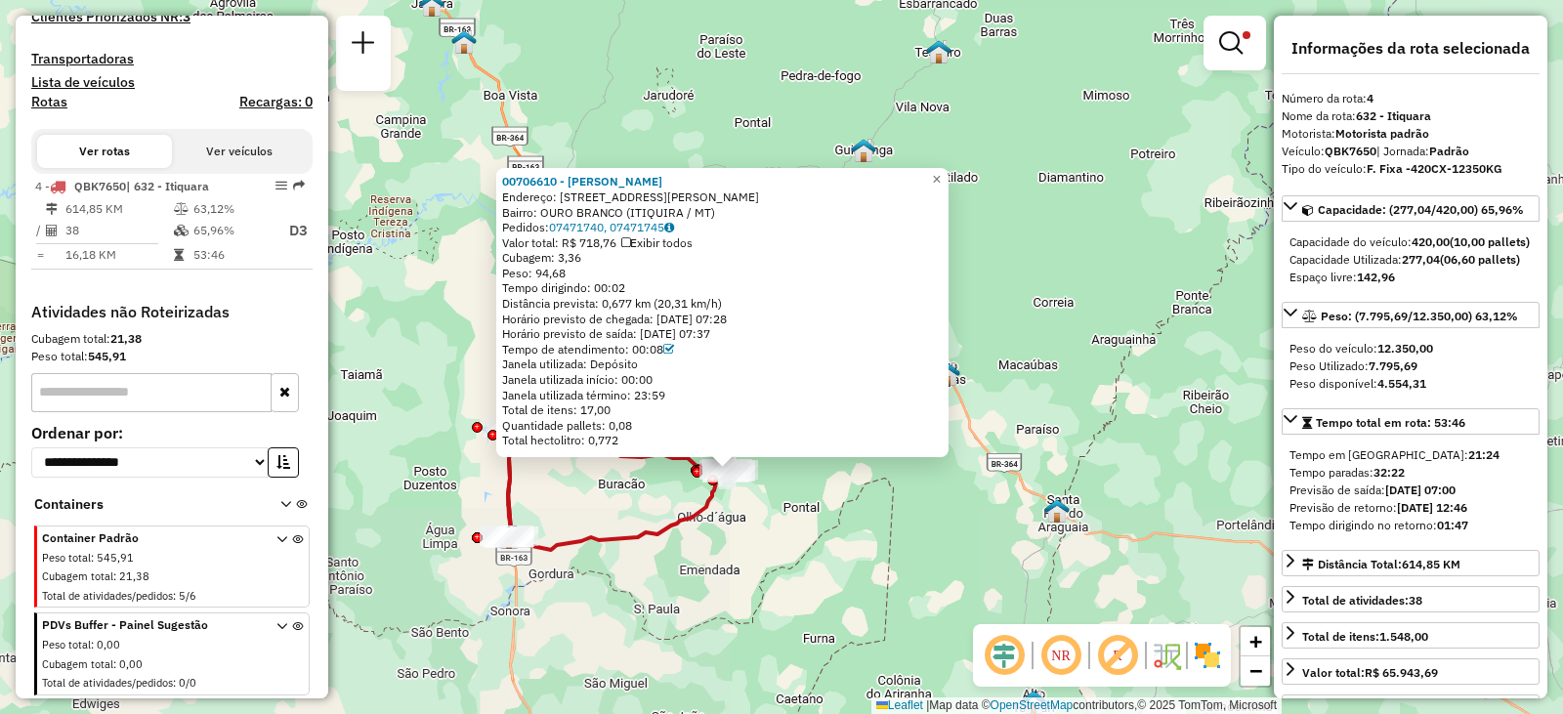
drag, startPoint x: 710, startPoint y: 636, endPoint x: 747, endPoint y: 526, distance: 116.5
click at [747, 526] on div "00706610 - FRANCISCO FERREIRA D Endereço: R RUA JOSé AVELINO 11 Bairro: OURO BR…" at bounding box center [781, 357] width 1563 height 714
click at [1244, 51] on link at bounding box center [1234, 42] width 47 height 39
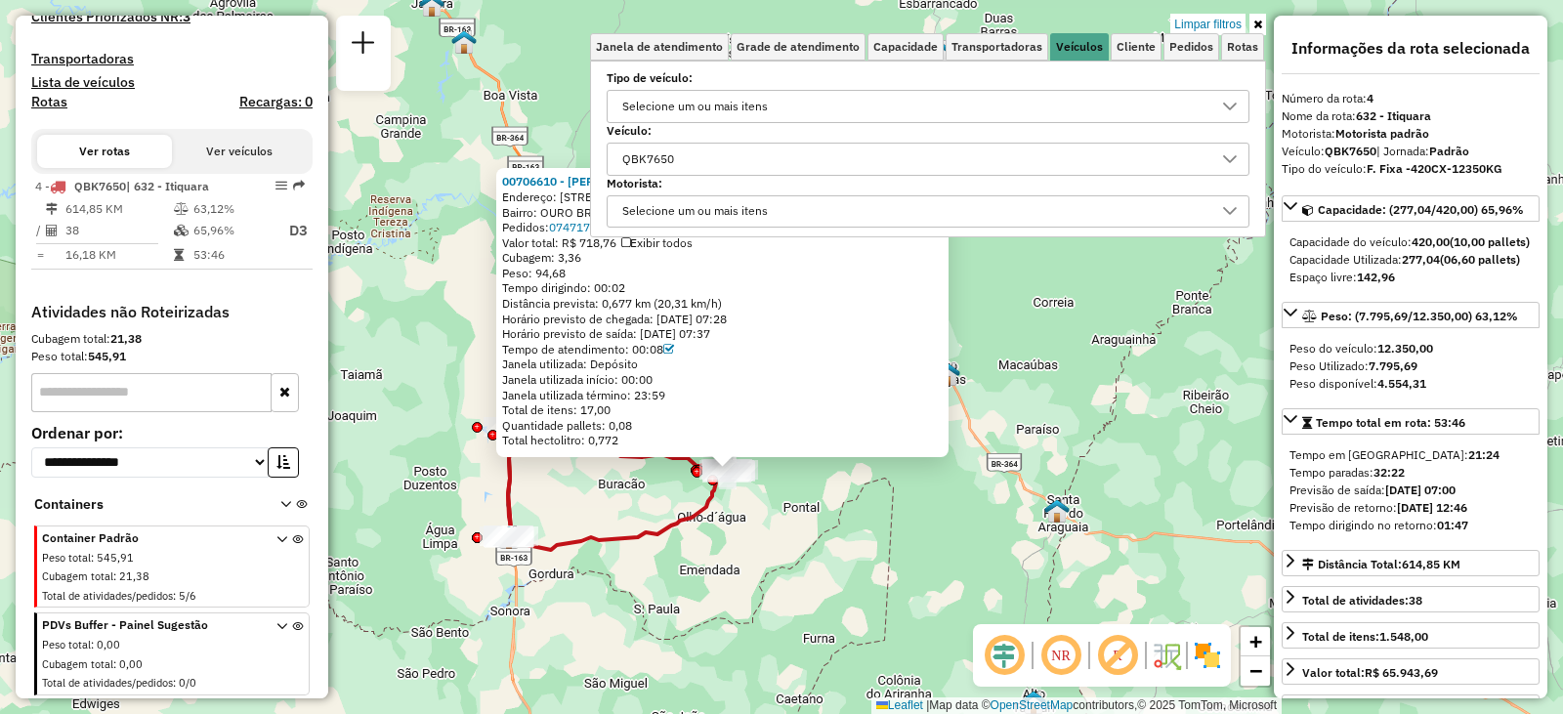
click at [697, 164] on div "QBK7650" at bounding box center [913, 159] width 596 height 31
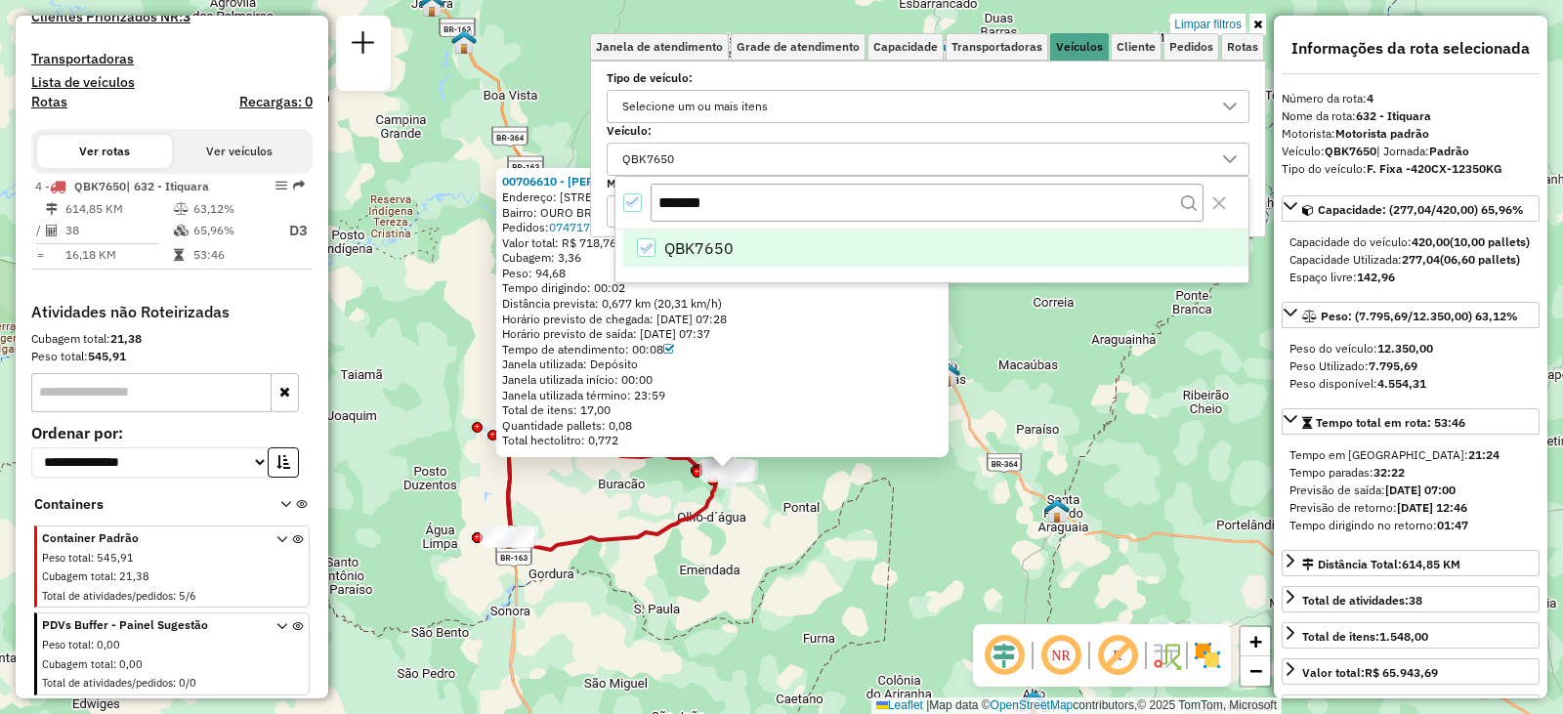
click at [629, 204] on icon "All items selected" at bounding box center [632, 201] width 13 height 9
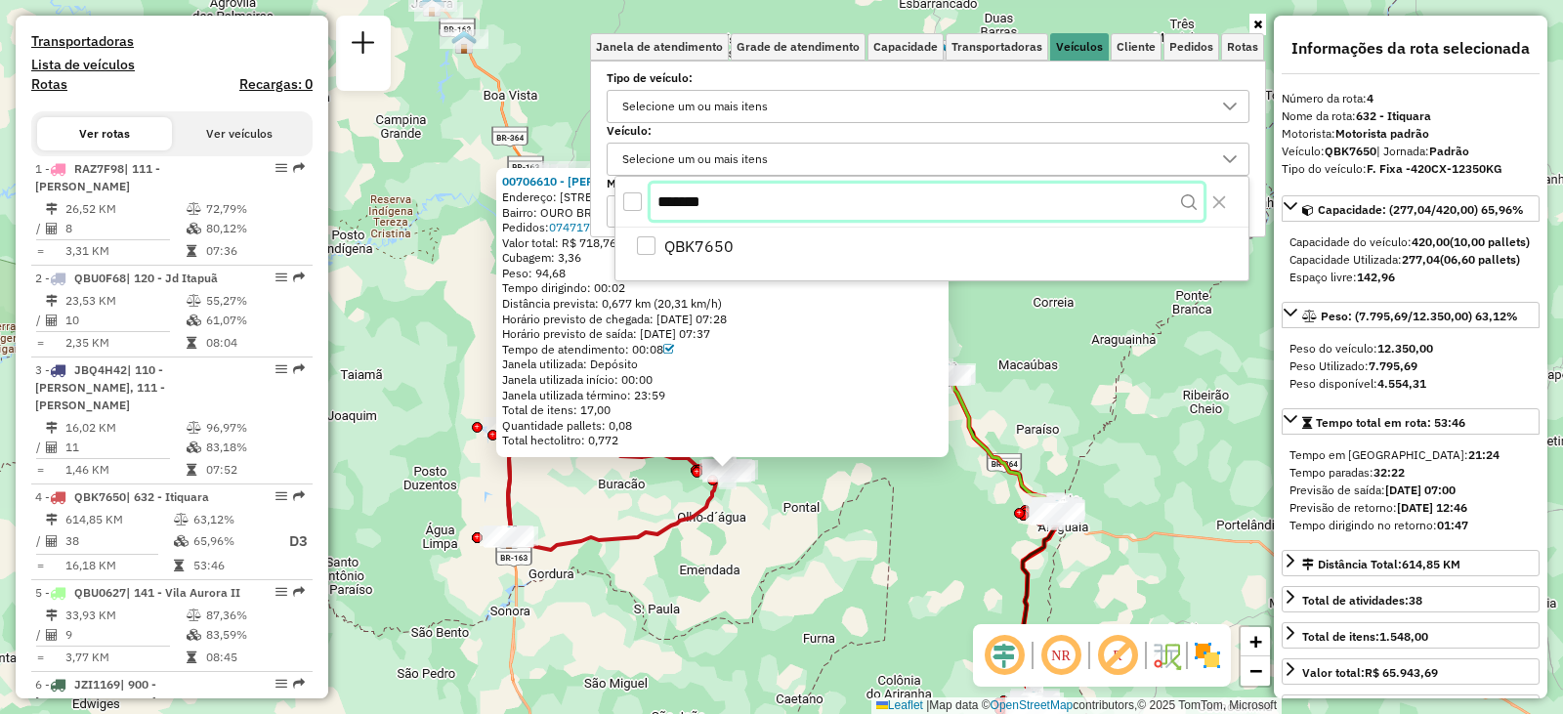
drag, startPoint x: 740, startPoint y: 213, endPoint x: 458, endPoint y: 230, distance: 282.8
click at [474, 232] on body "Aplicando filtros Pop-up bloqueado! Seu navegador bloqueou automáticamente a ab…" at bounding box center [781, 357] width 1563 height 714
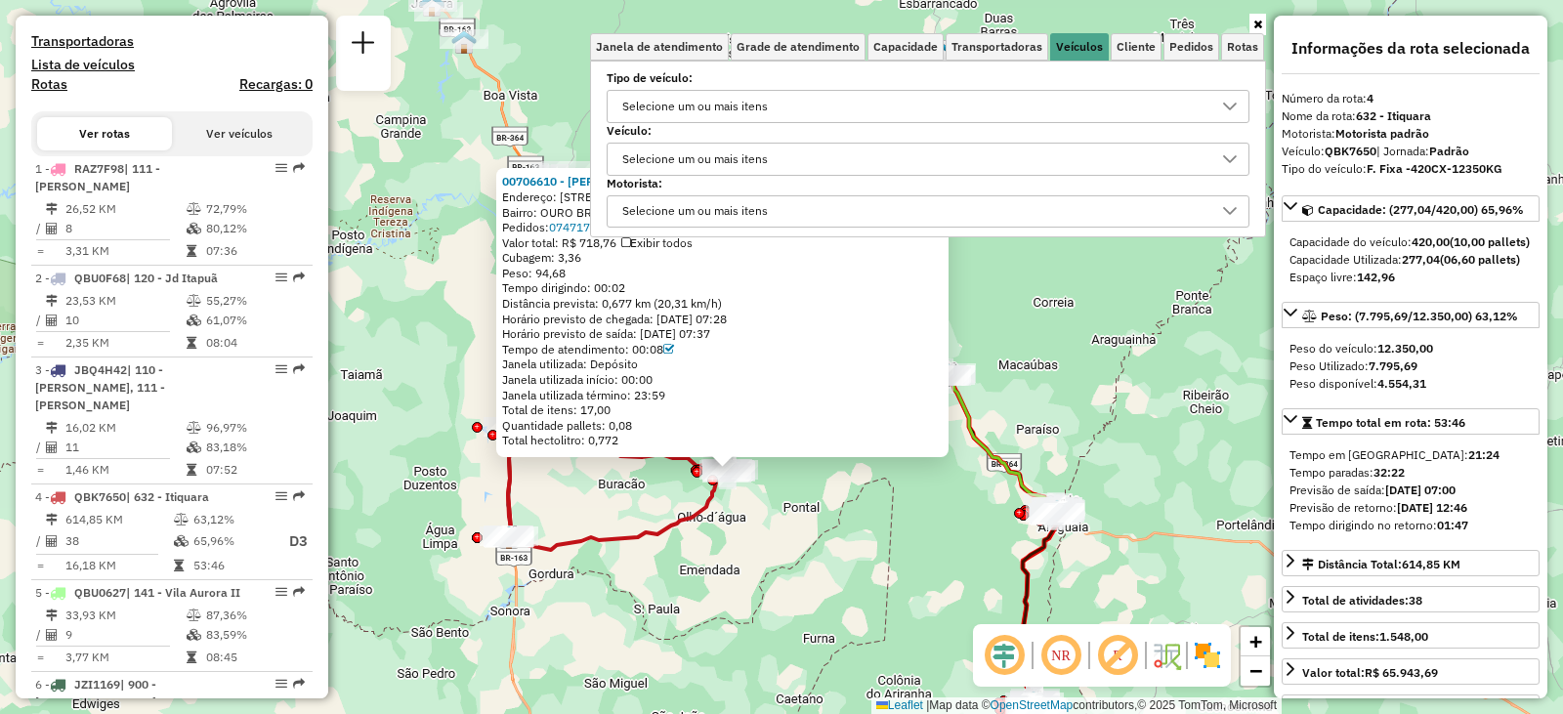
click at [695, 167] on div "Selecione um ou mais itens" at bounding box center [694, 159] width 159 height 31
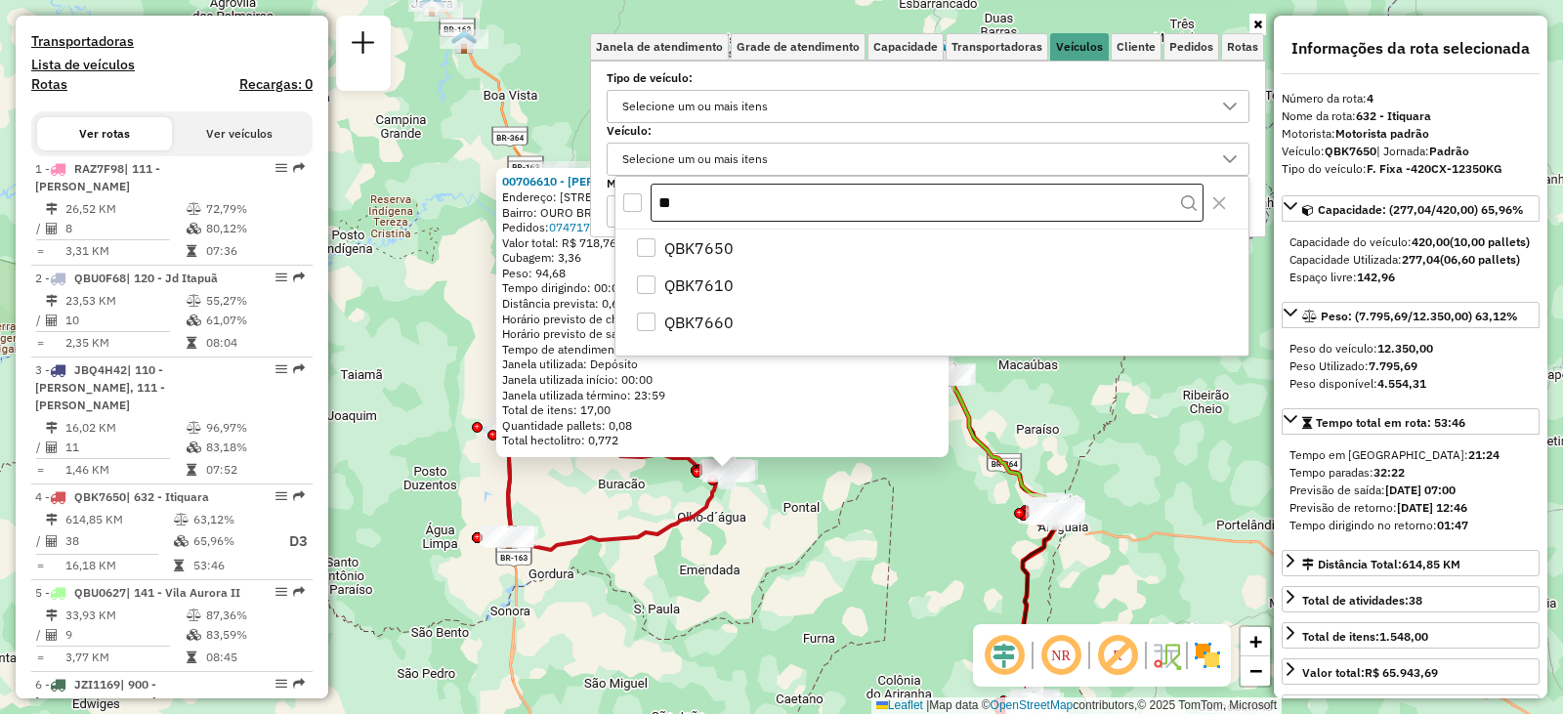
type input "*"
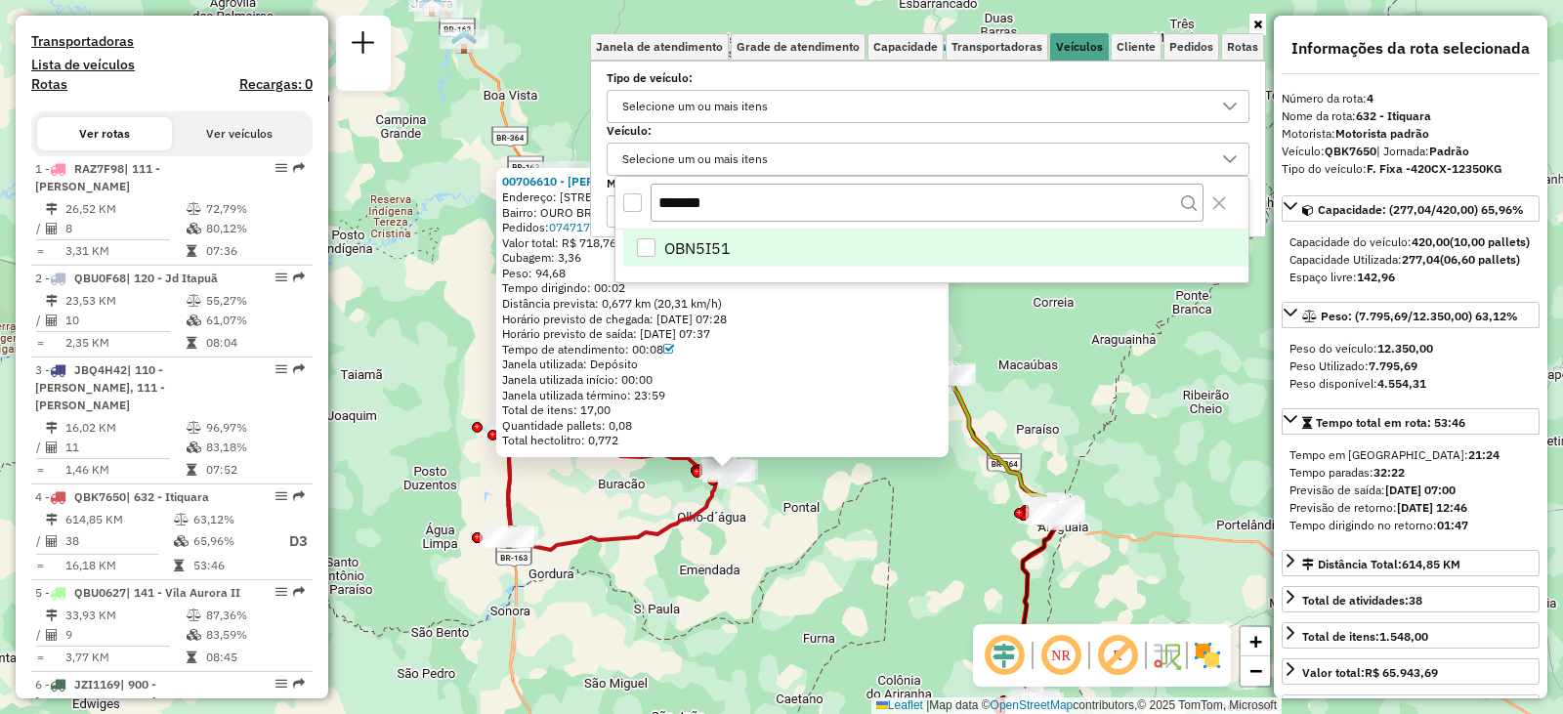
type input "*******"
click at [733, 246] on li "OBN5I51" at bounding box center [935, 248] width 625 height 37
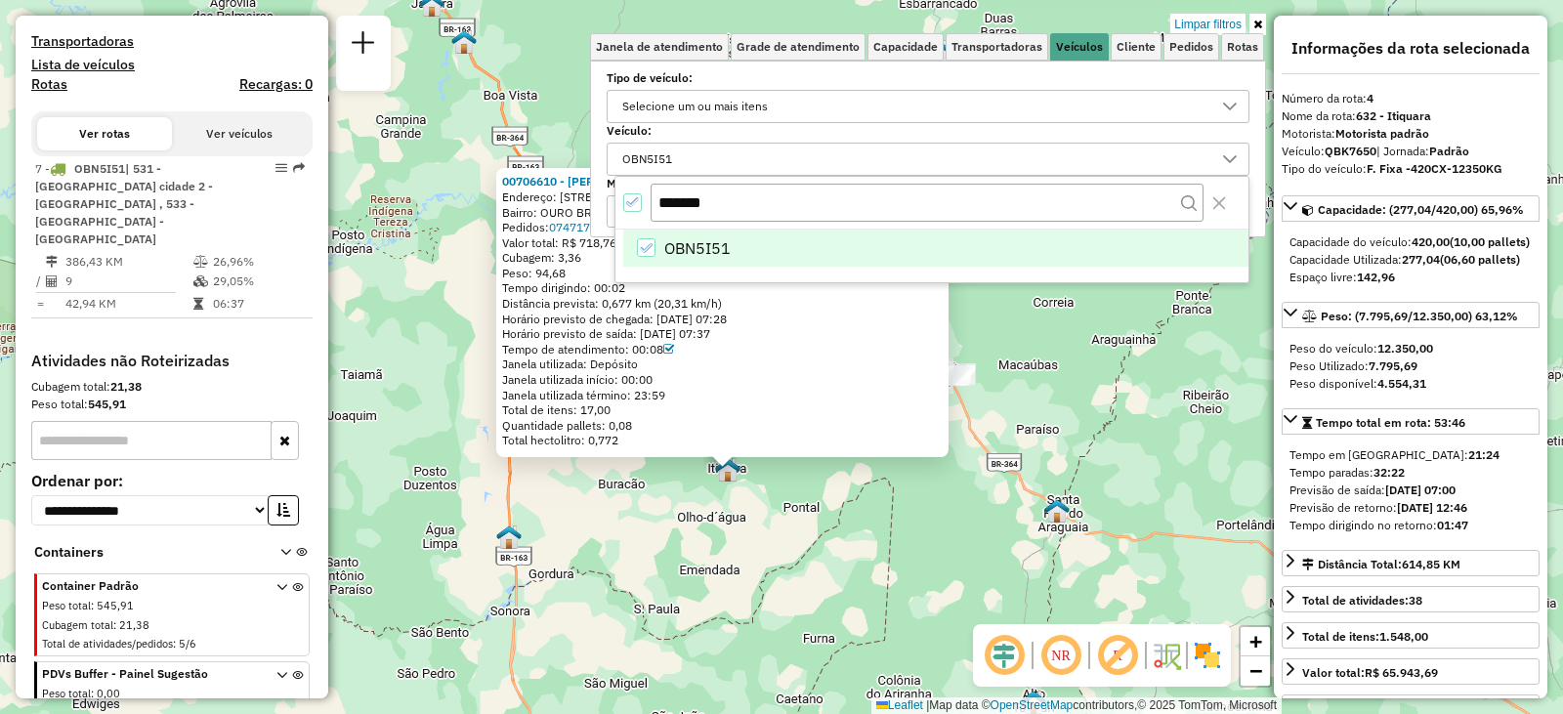
click at [1093, 403] on div "00706610 - FRANCISCO FERREIRA D Endereço: R RUA JOSé AVELINO 11 Bairro: OURO BR…" at bounding box center [781, 357] width 1563 height 714
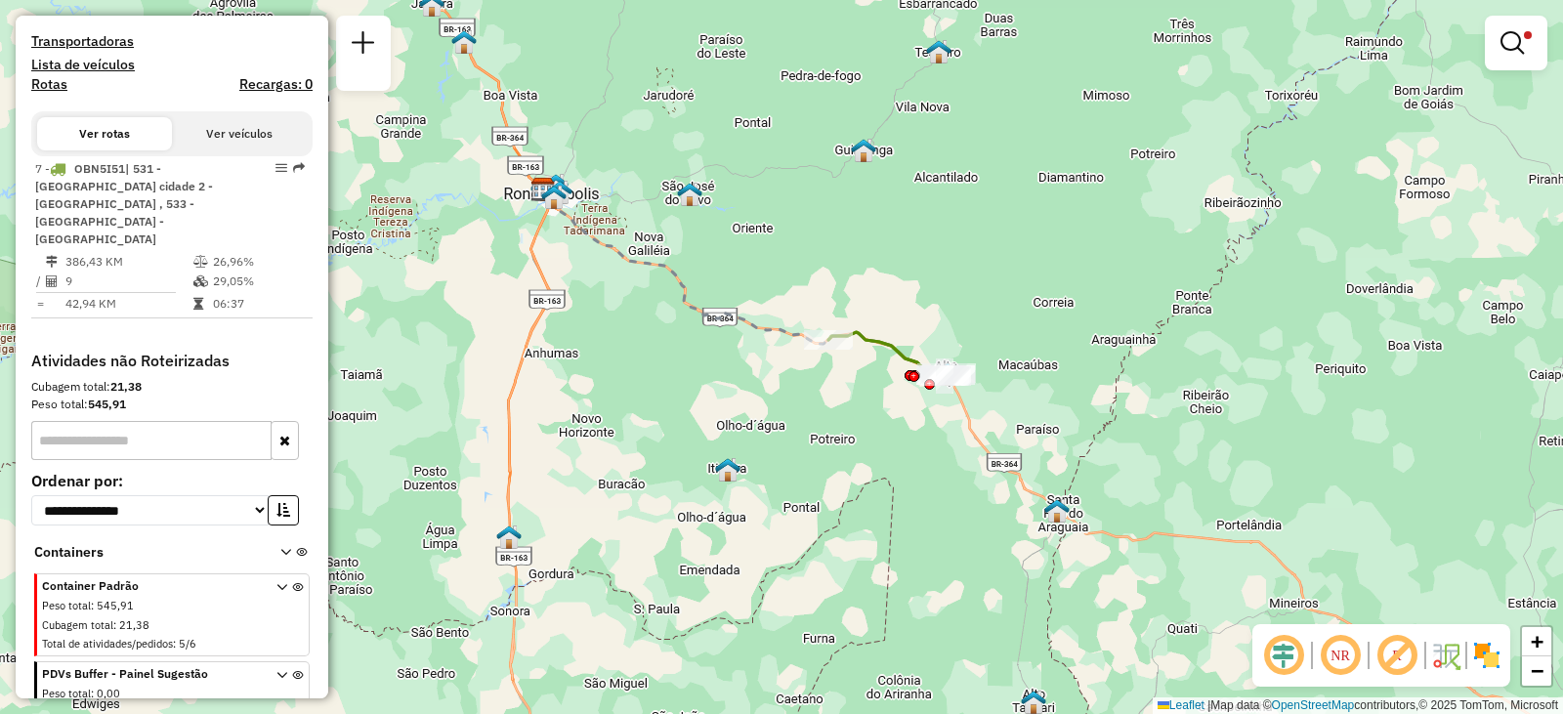
click at [935, 280] on div "Limpar filtros Janela de atendimento Grade de atendimento Capacidade Transporta…" at bounding box center [781, 357] width 1563 height 714
click at [700, 332] on div "Limpar filtros Janela de atendimento Grade de atendimento Capacidade Transporta…" at bounding box center [781, 357] width 1563 height 714
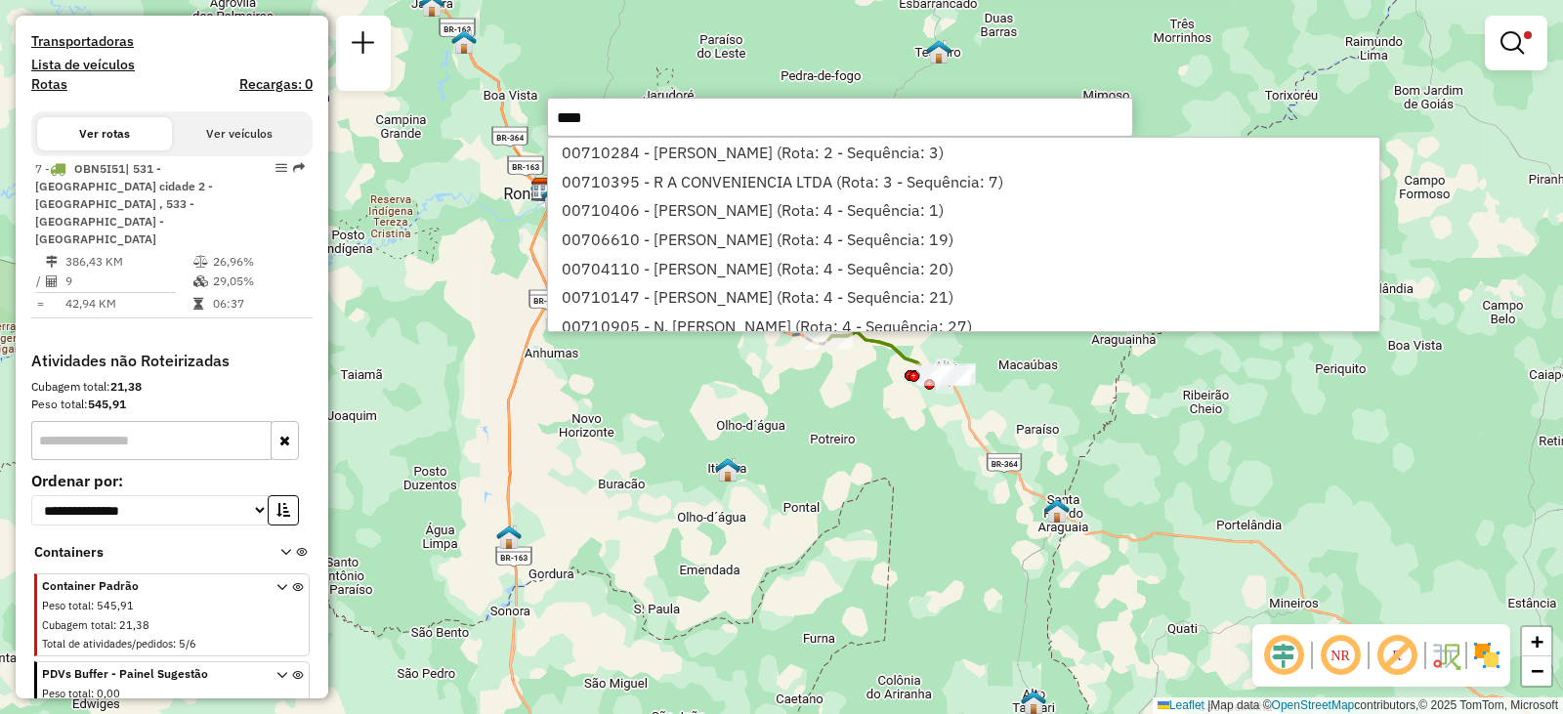
type input "*****"
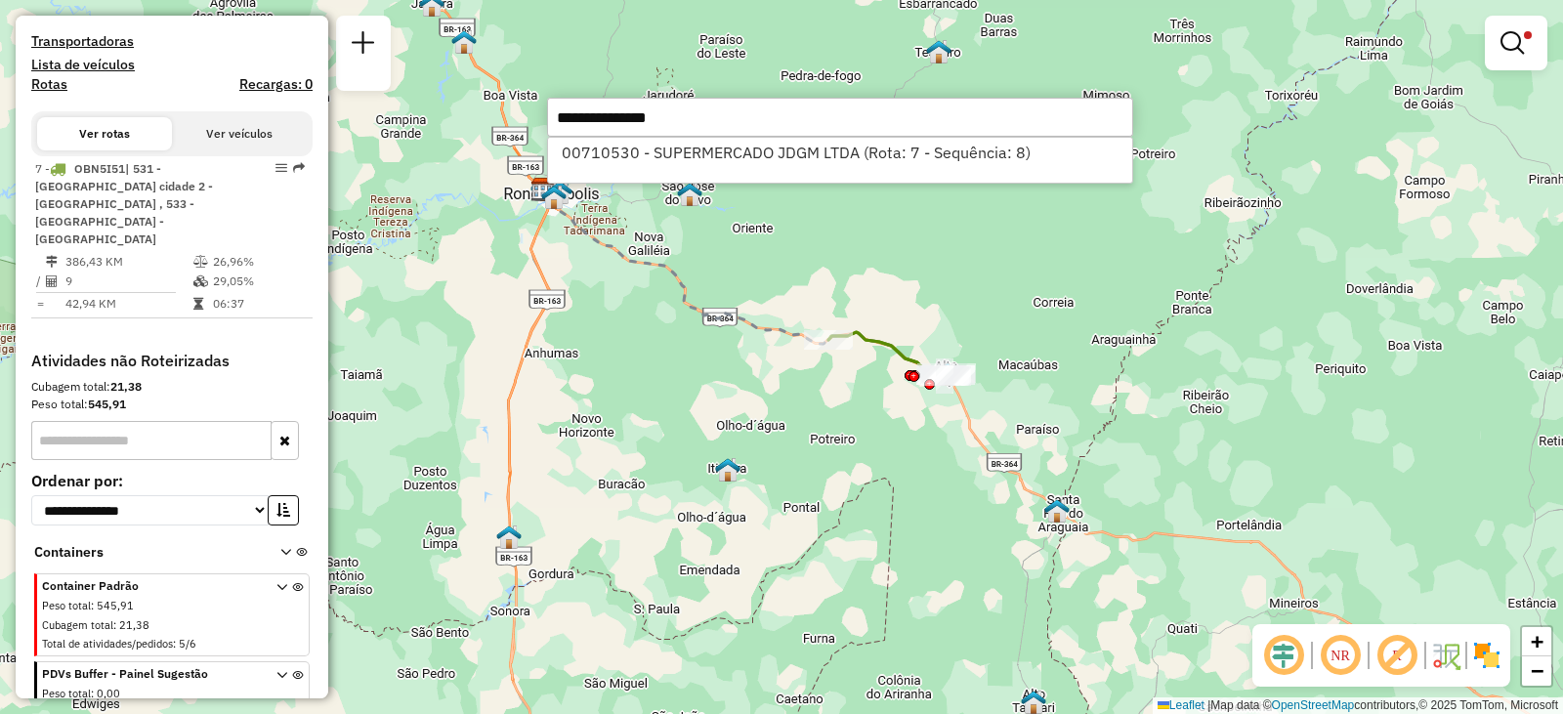
select select "**********"
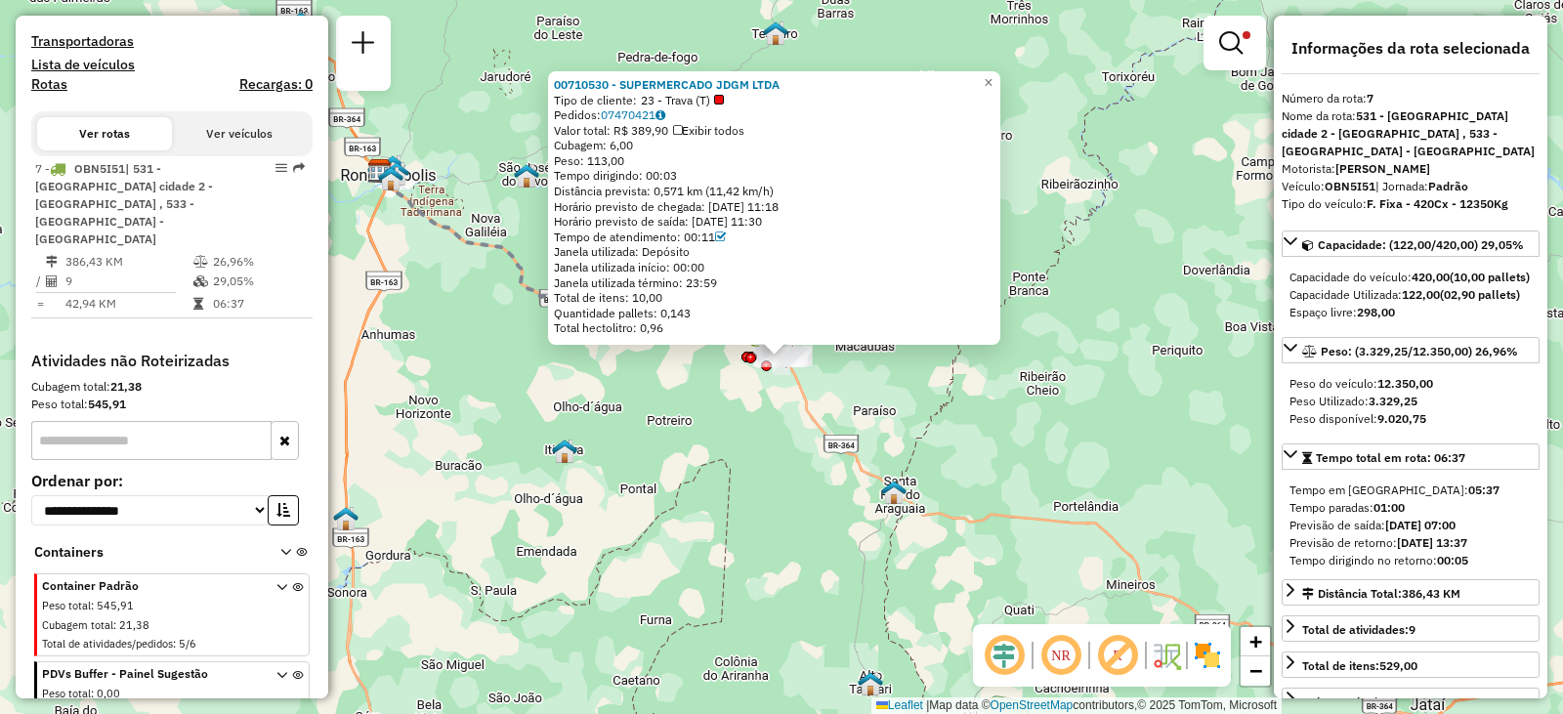
scroll to position [620, 0]
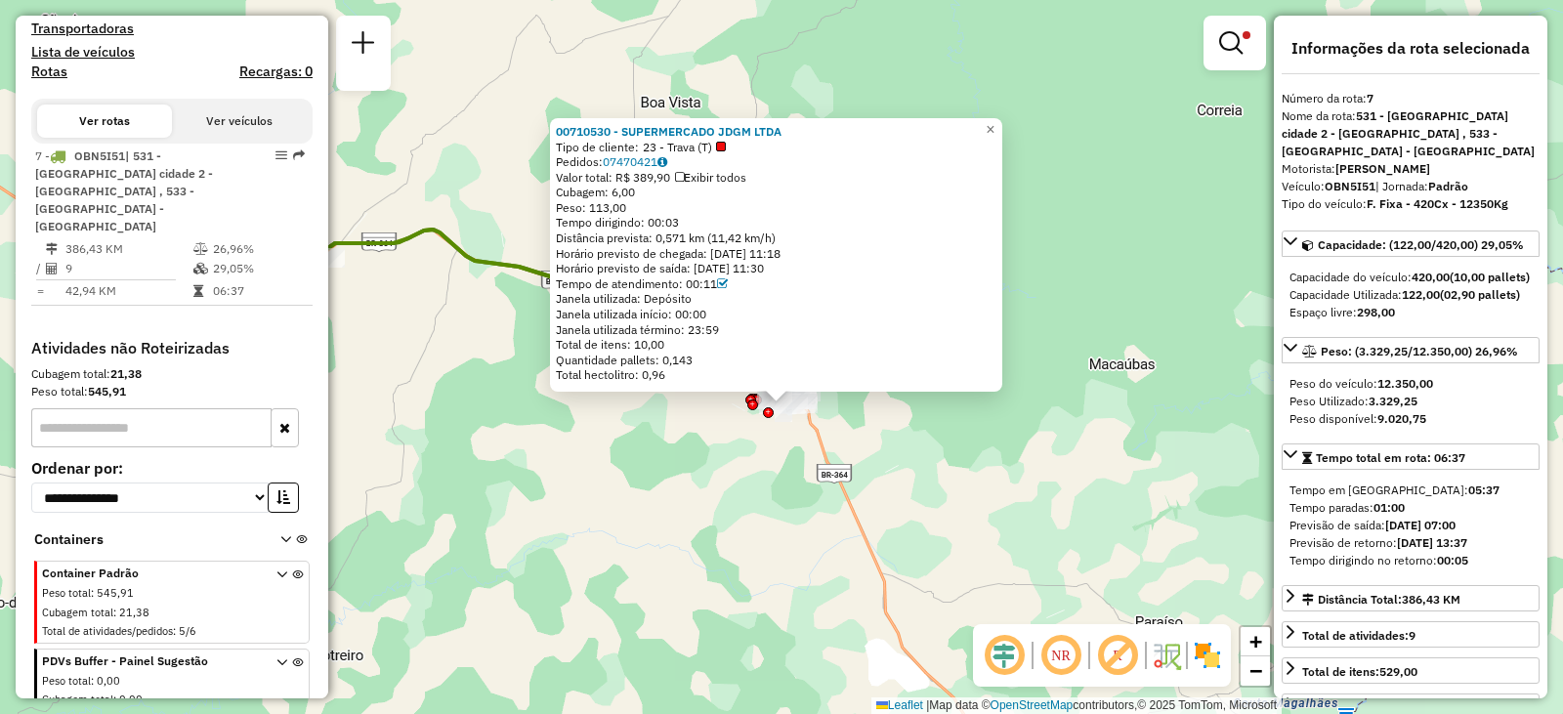
drag, startPoint x: 754, startPoint y: 262, endPoint x: 762, endPoint y: 514, distance: 252.1
click at [764, 539] on div "00710530 - SUPERMERCADO JDGM LTDA Tipo de cliente: 23 - Trava (T) Pedidos: 0747…" at bounding box center [781, 357] width 1563 height 714
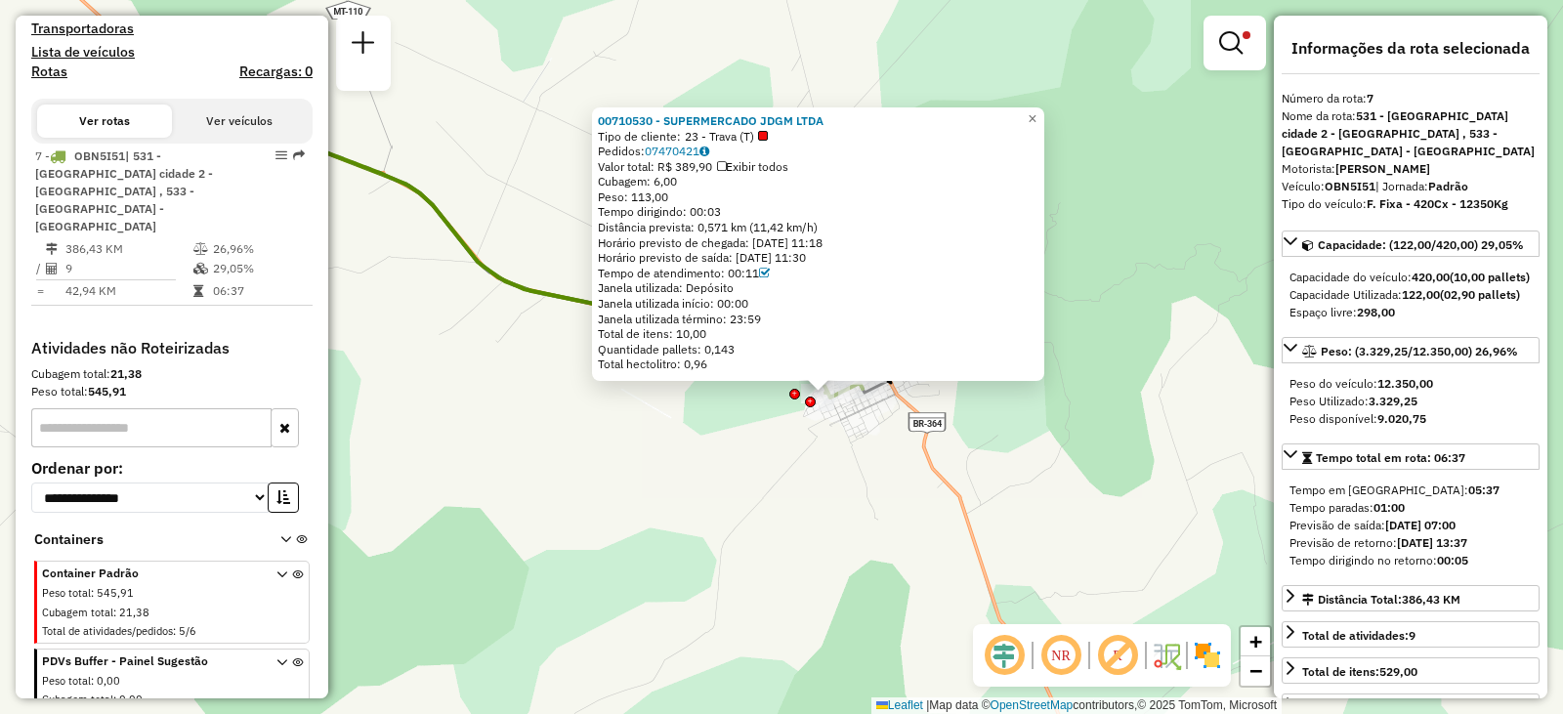
drag, startPoint x: 816, startPoint y: 300, endPoint x: 805, endPoint y: 504, distance: 204.4
click at [806, 504] on div "00710530 - SUPERMERCADO JDGM LTDA Tipo de cliente: 23 - Trava (T) Pedidos: 0747…" at bounding box center [781, 357] width 1563 height 714
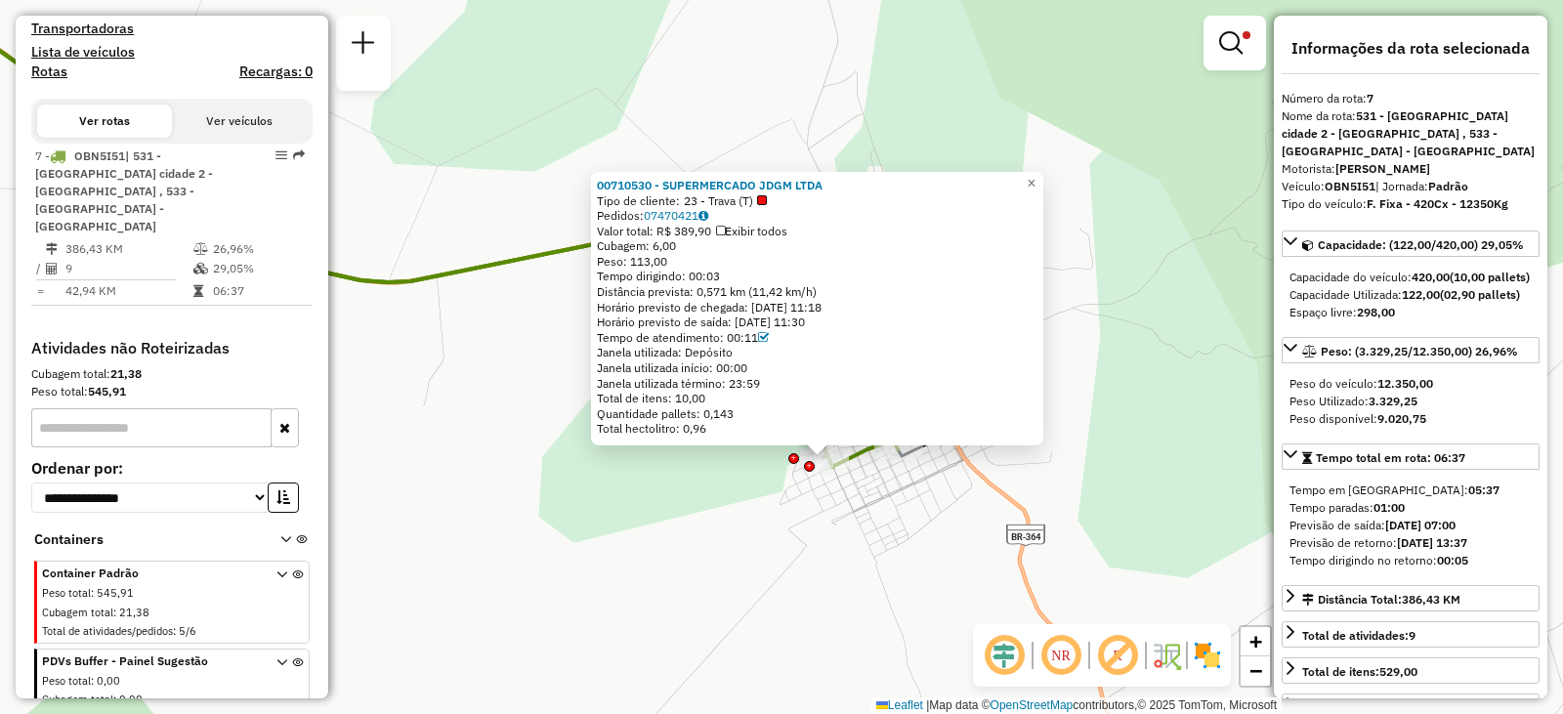
drag, startPoint x: 850, startPoint y: 388, endPoint x: 821, endPoint y: 496, distance: 112.3
click at [821, 496] on div "00710530 - SUPERMERCADO JDGM LTDA Tipo de cliente: 23 - Trava (T) Pedidos: 0747…" at bounding box center [781, 357] width 1563 height 714
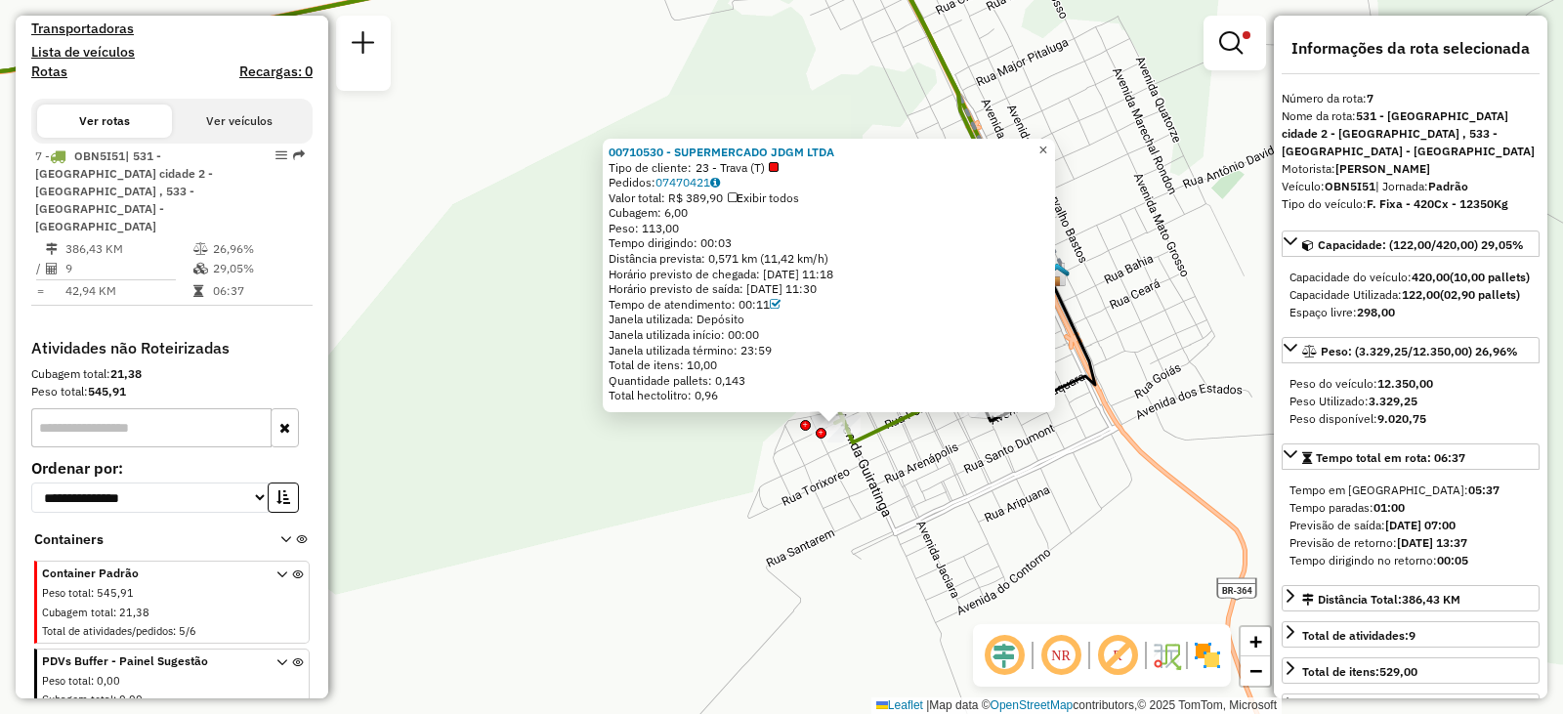
click at [1047, 142] on span "×" at bounding box center [1042, 150] width 9 height 17
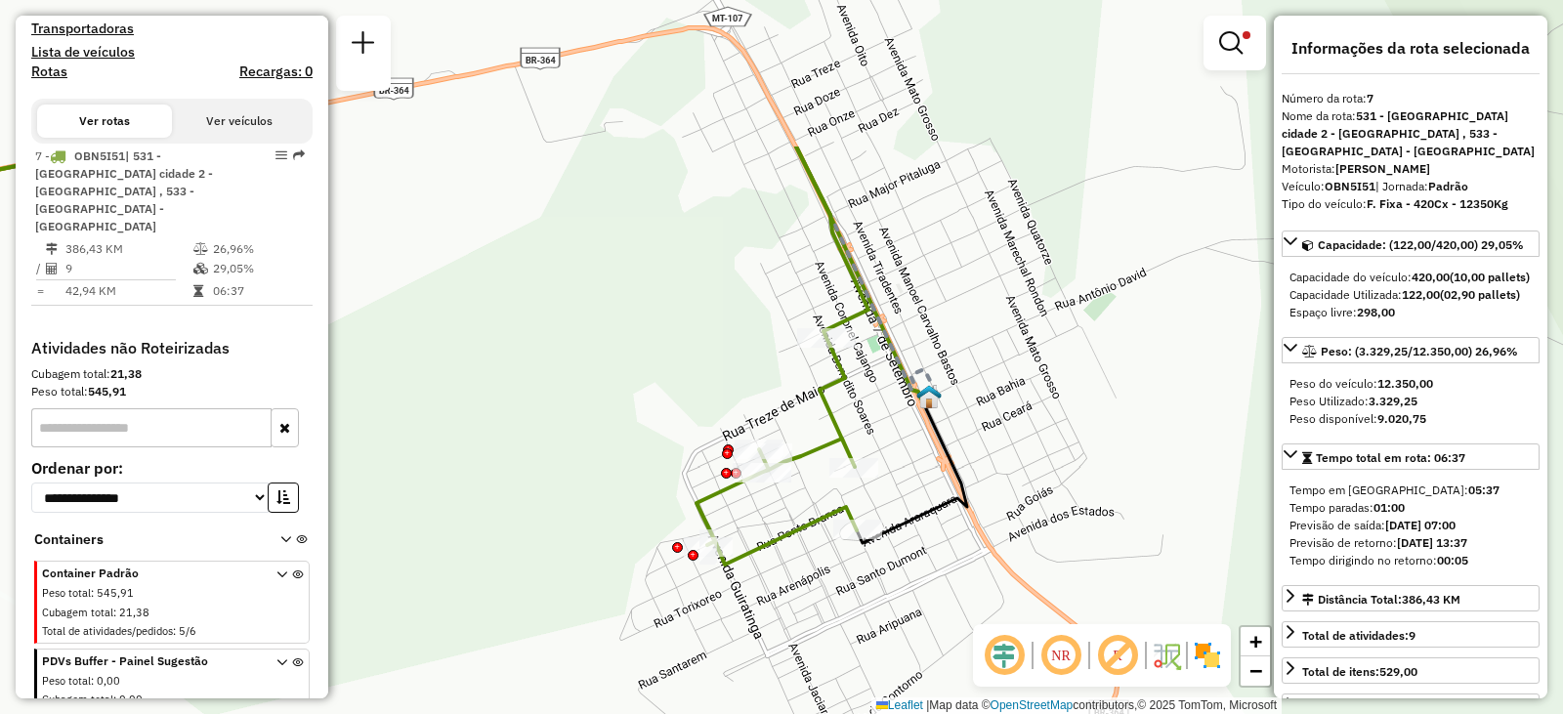
drag, startPoint x: 1039, startPoint y: 335, endPoint x: 1059, endPoint y: 551, distance: 216.8
click at [1059, 551] on div "Limpar filtros Janela de atendimento Grade de atendimento Capacidade Transporta…" at bounding box center [781, 357] width 1563 height 714
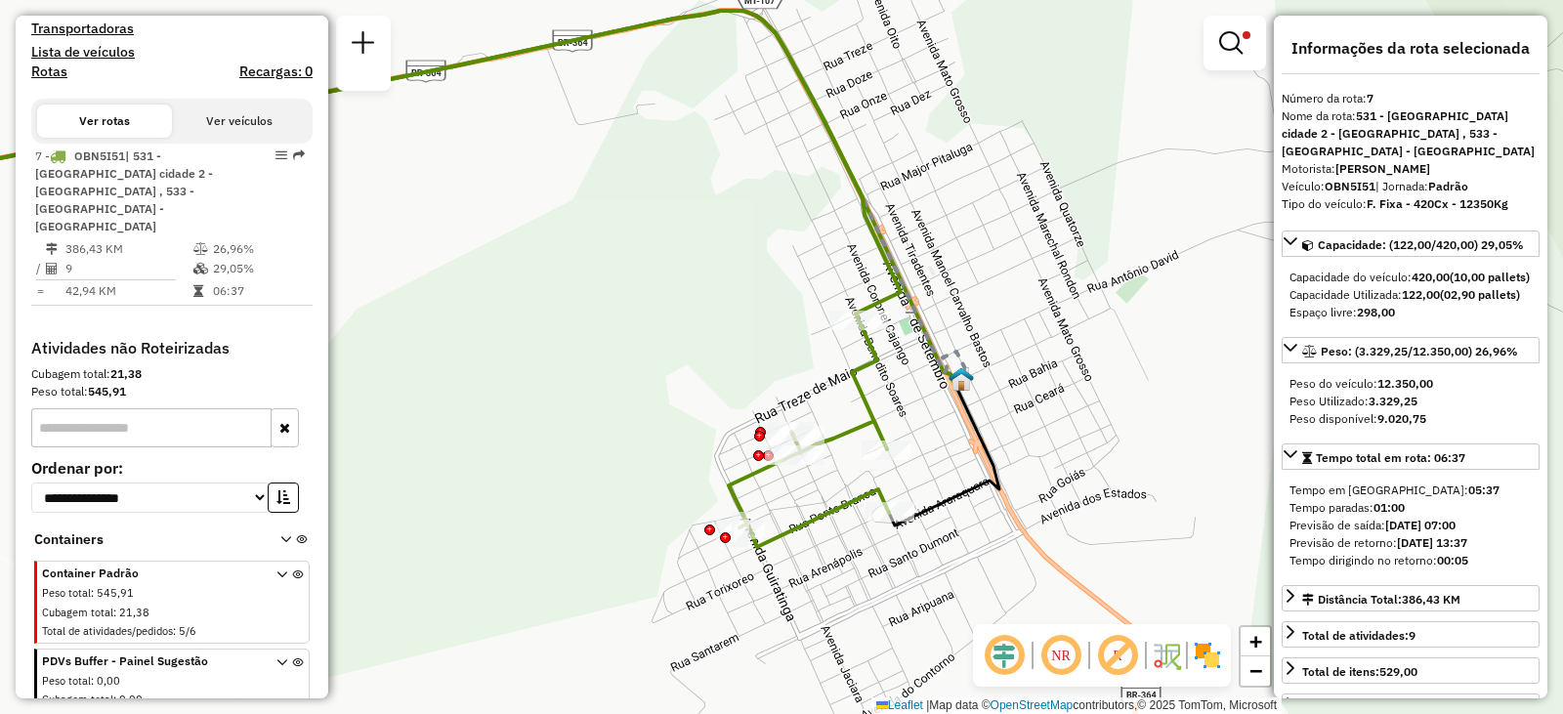
drag, startPoint x: 918, startPoint y: 328, endPoint x: 950, endPoint y: 312, distance: 36.3
click at [950, 312] on div "Limpar filtros Janela de atendimento Grade de atendimento Capacidade Transporta…" at bounding box center [781, 357] width 1563 height 714
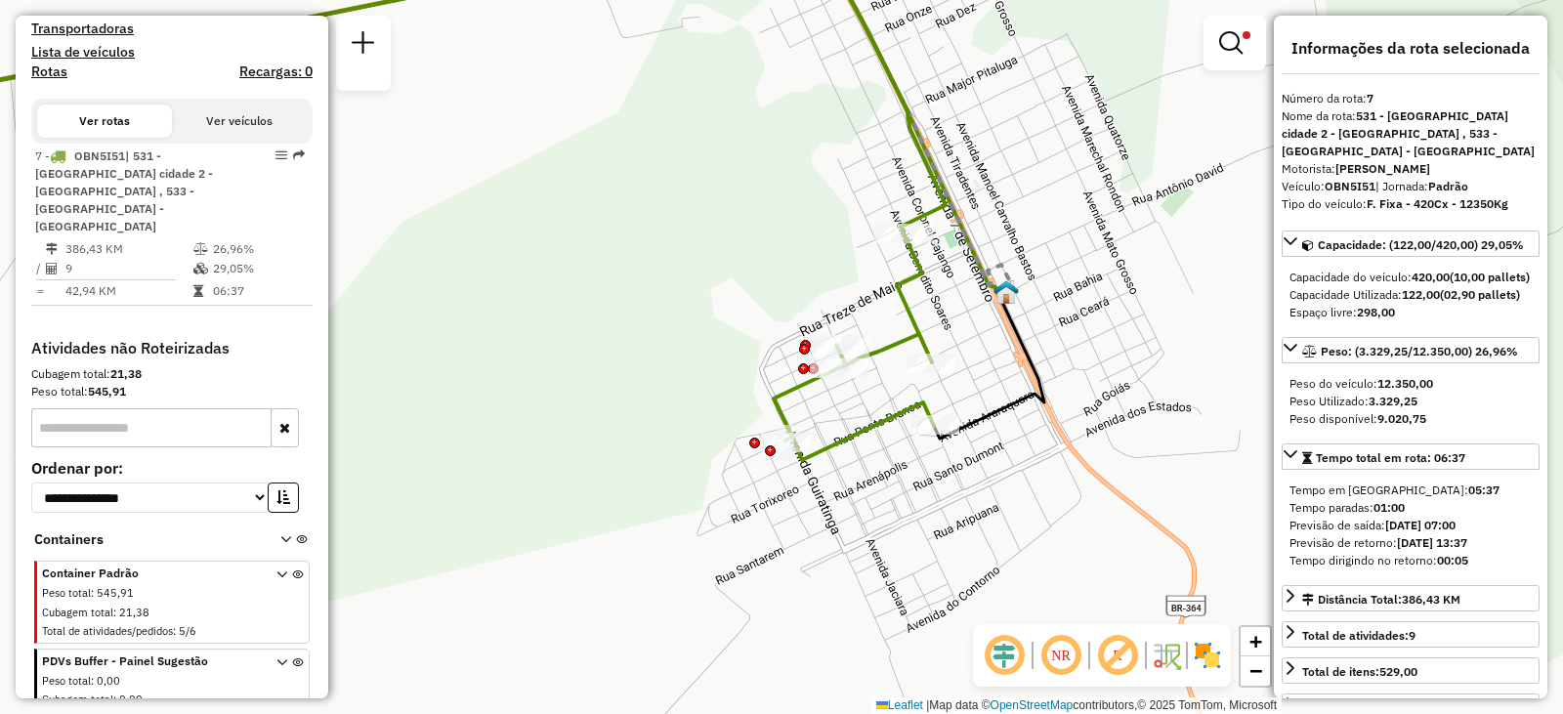
drag, startPoint x: 950, startPoint y: 312, endPoint x: 997, endPoint y: 222, distance: 101.4
click at [997, 222] on div "Limpar filtros Janela de atendimento Grade de atendimento Capacidade Transporta…" at bounding box center [781, 357] width 1563 height 714
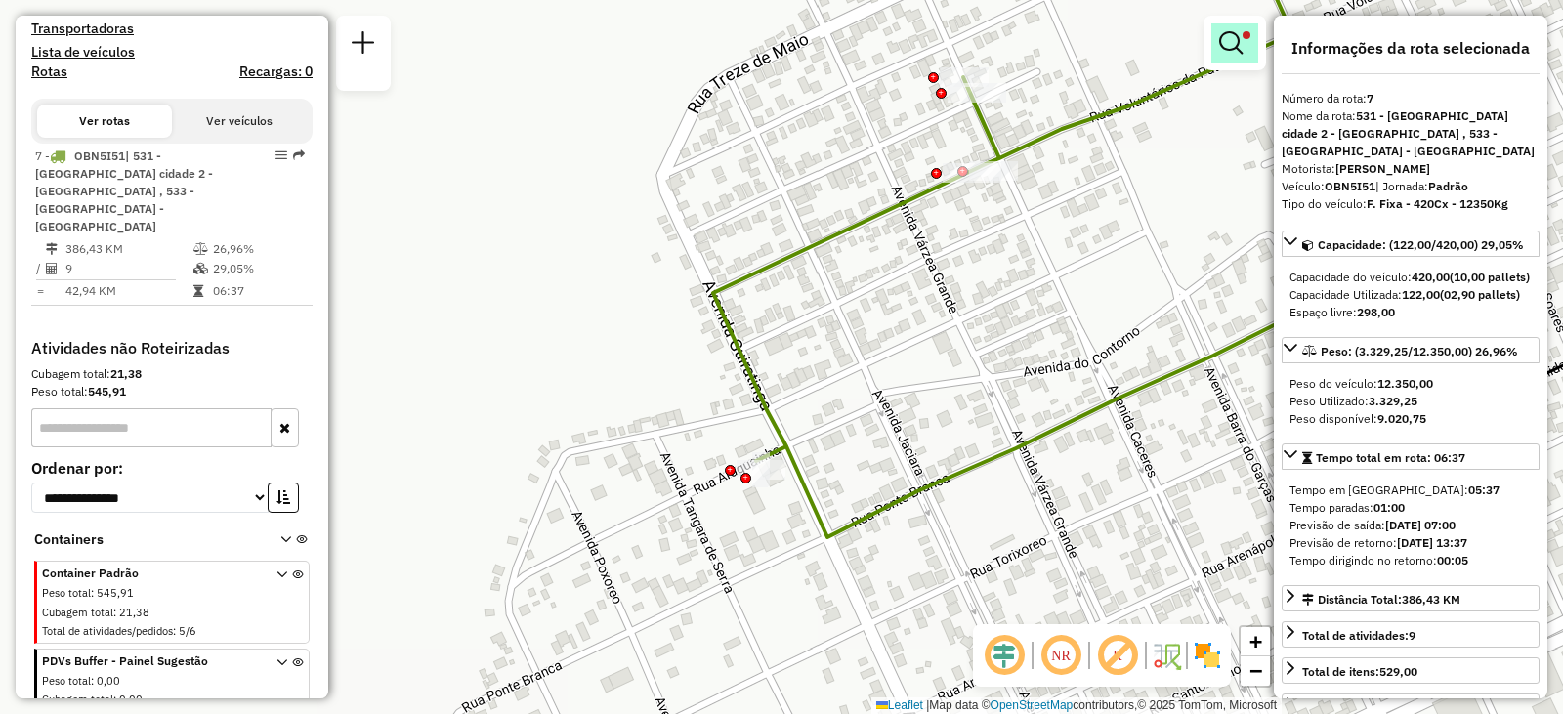
click at [1222, 54] on em at bounding box center [1230, 42] width 23 height 23
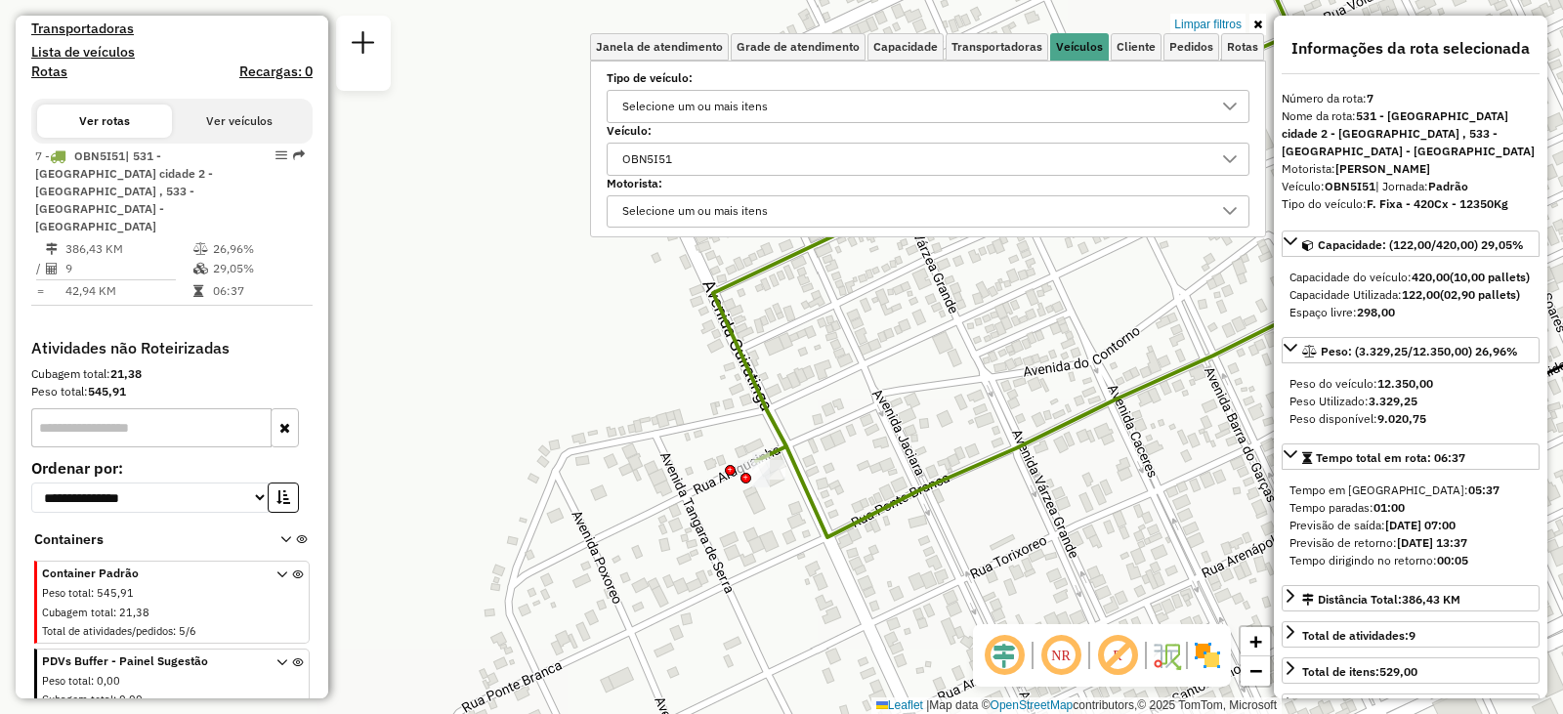
click at [677, 159] on div "OBN5I51" at bounding box center [646, 159] width 63 height 31
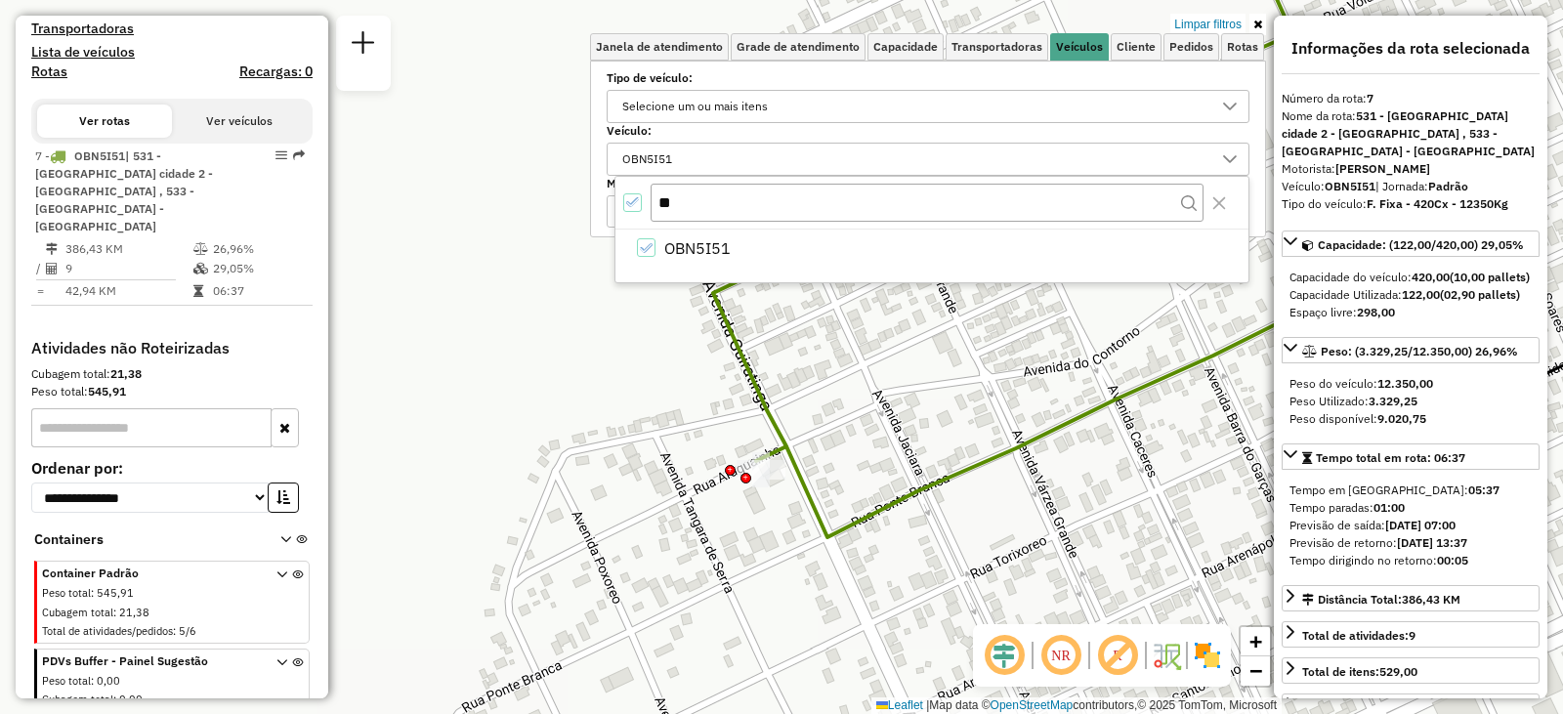
type input "*"
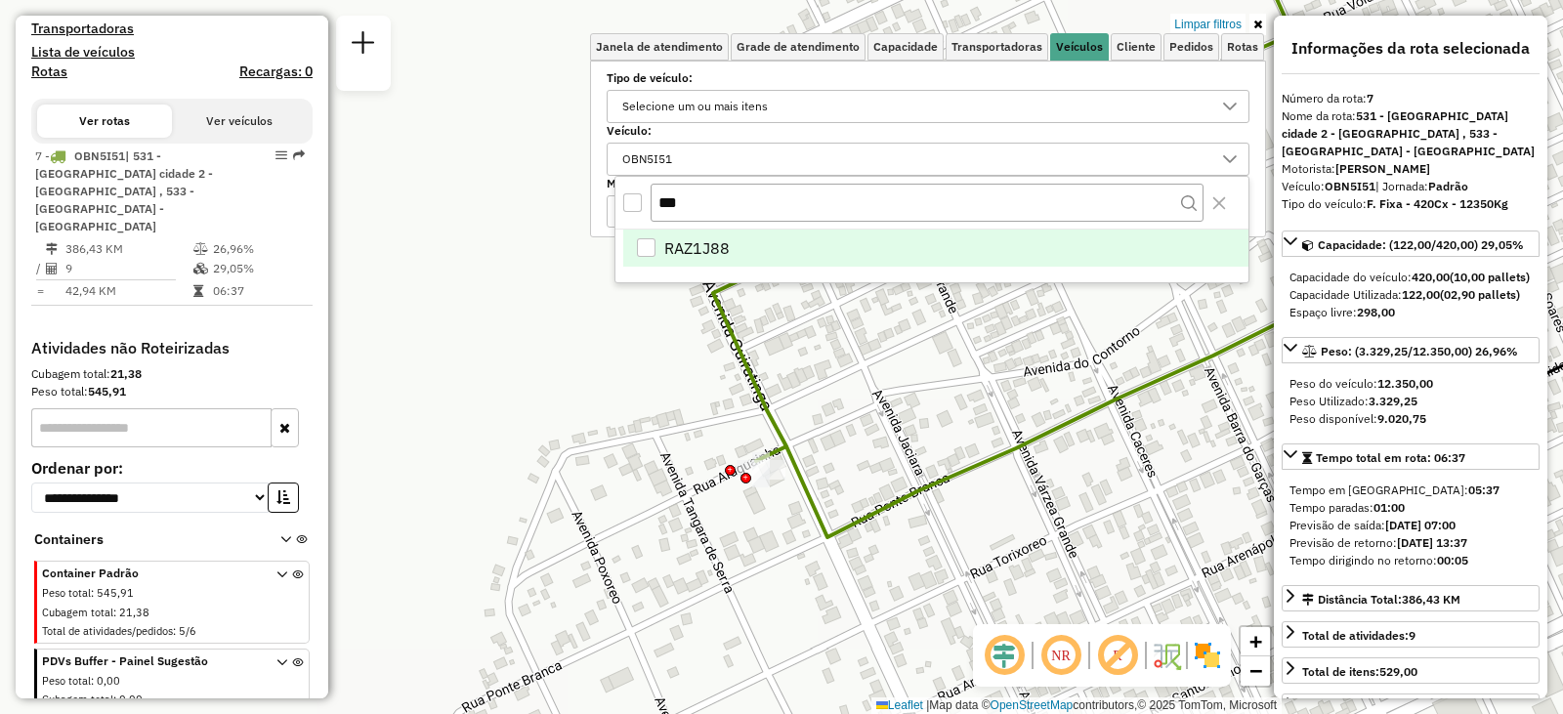
type input "***"
click at [738, 258] on li "RAZ1J88" at bounding box center [935, 248] width 625 height 37
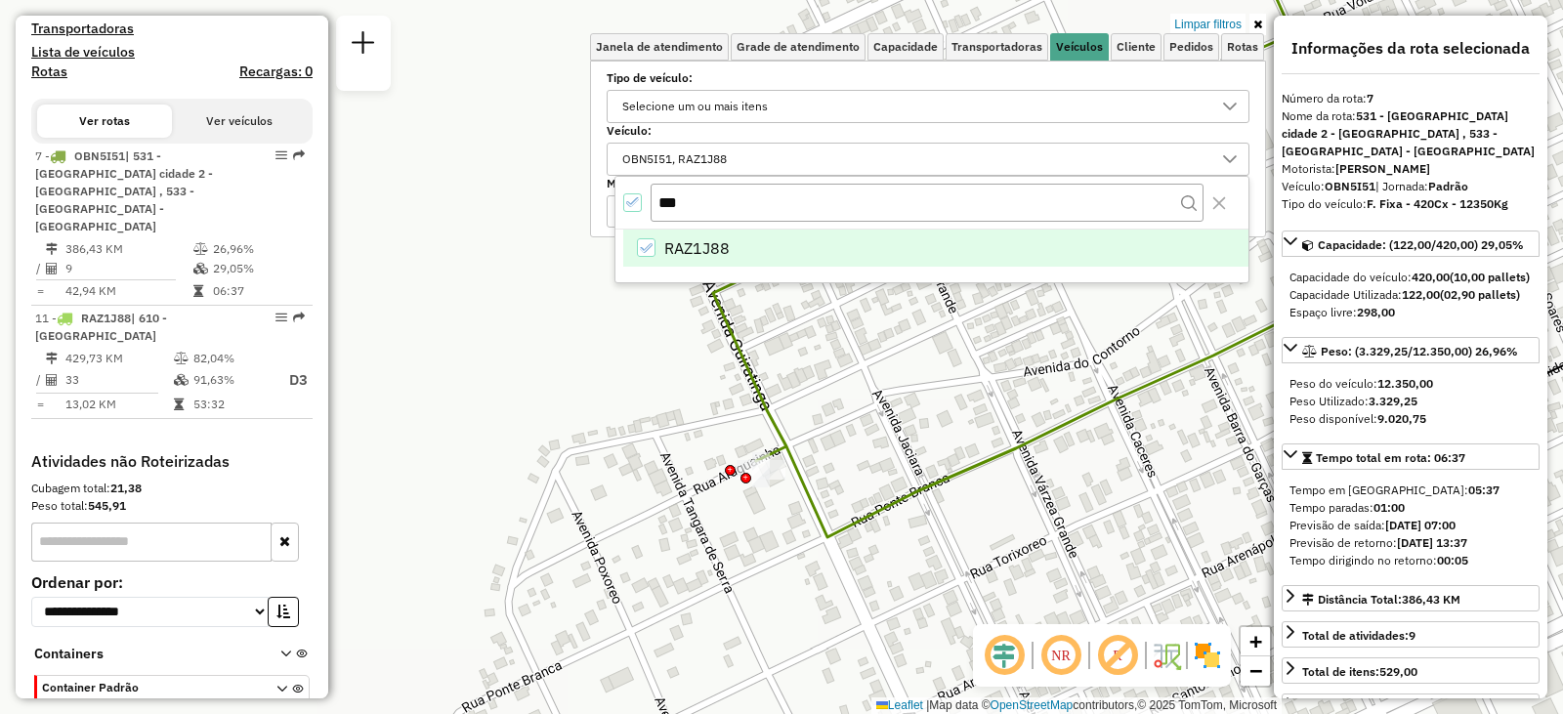
click at [610, 393] on div "Limpar filtros Janela de atendimento Grade de atendimento Capacidade Transporta…" at bounding box center [781, 357] width 1563 height 714
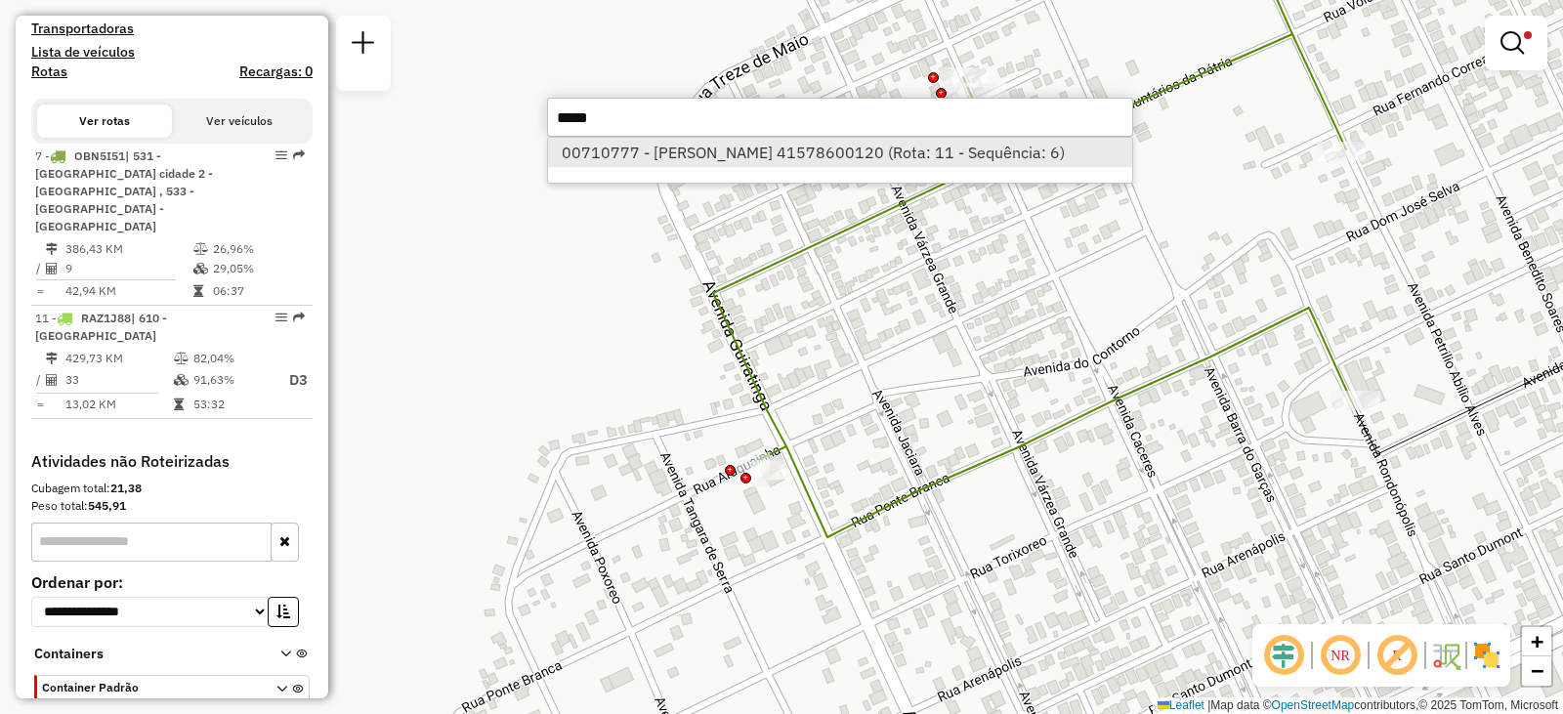
type input "*****"
click at [874, 156] on li "00710777 - HAMILTON PEREIRA DA SILVA 41578600120 (Rota: 11 - Sequência: 6)" at bounding box center [840, 152] width 584 height 29
select select "**********"
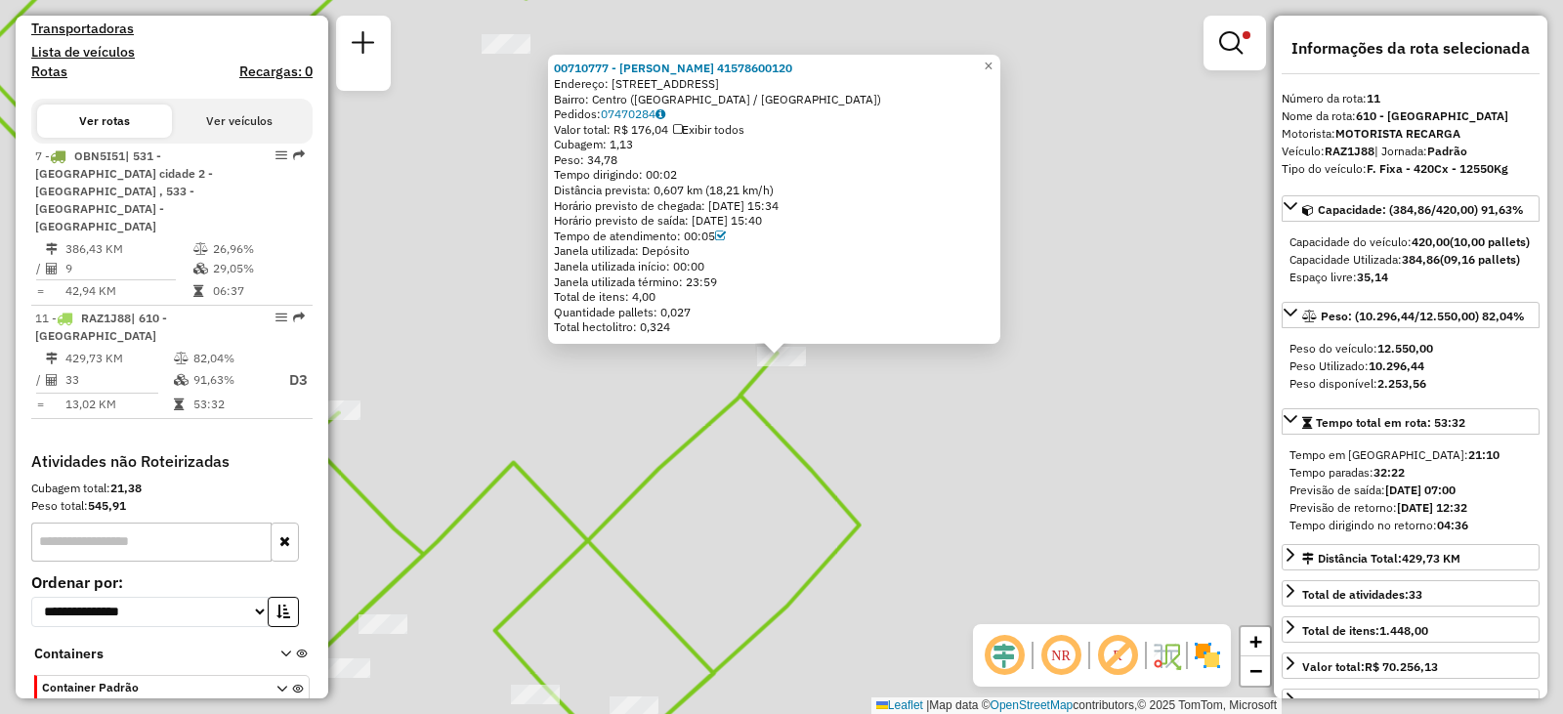
scroll to position [735, 0]
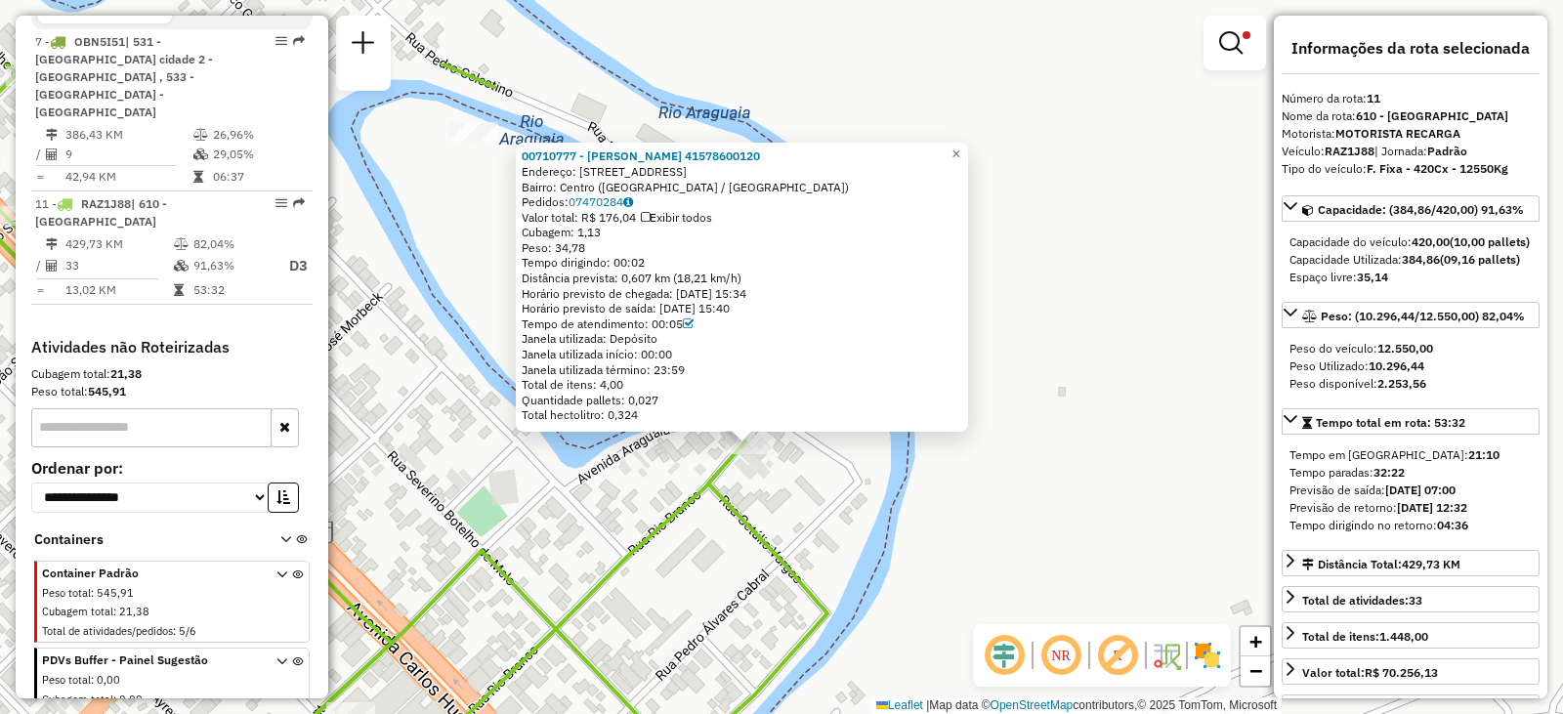
drag, startPoint x: 774, startPoint y: 343, endPoint x: 760, endPoint y: 481, distance: 138.4
click at [761, 481] on div "00710777 - HAMILTON PEREIRA DA SILVA 41578600120 Endereço: Rua Rio Branco, 214 …" at bounding box center [781, 357] width 1563 height 714
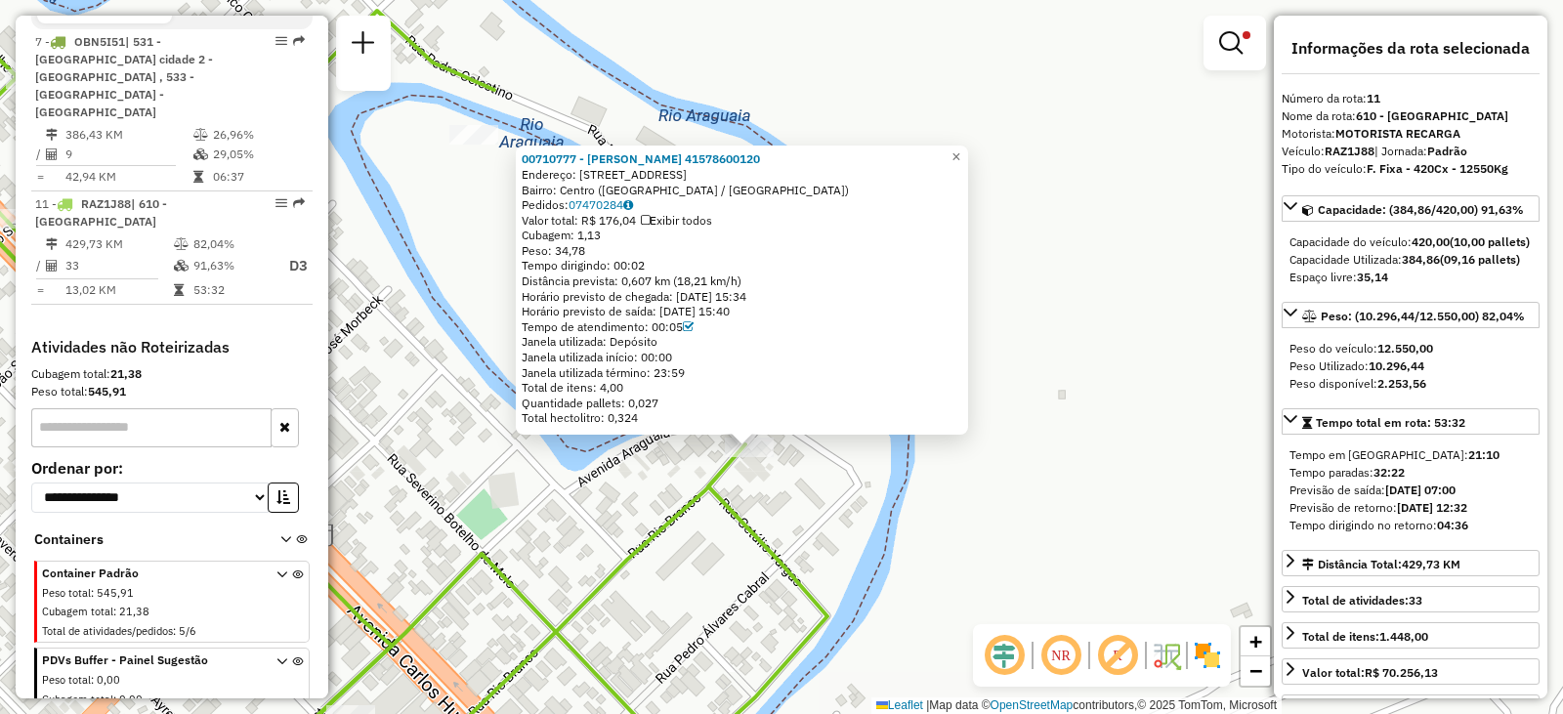
click at [604, 499] on div "00710777 - HAMILTON PEREIRA DA SILVA 41578600120 Endereço: Rua Rio Branco, 214 …" at bounding box center [781, 357] width 1563 height 714
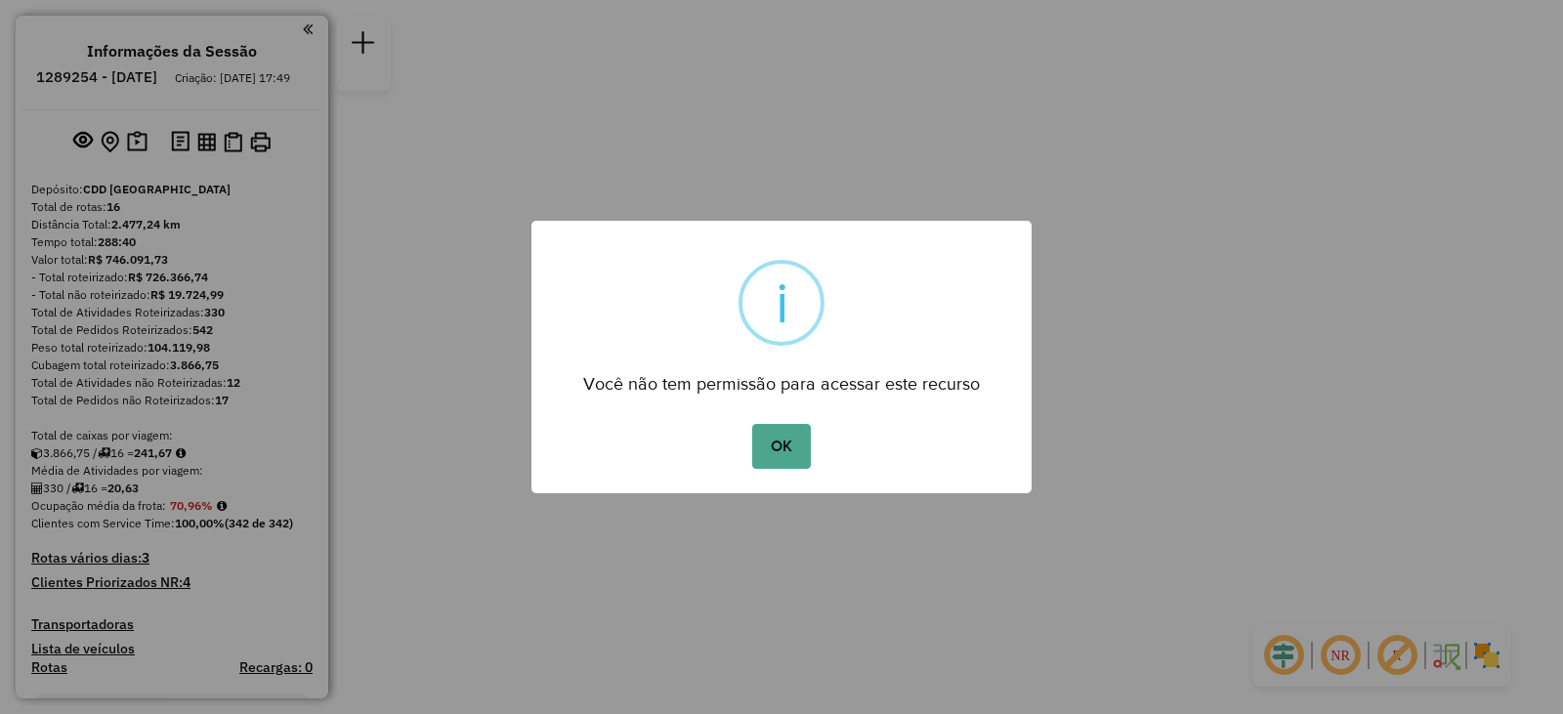
click at [785, 441] on button "OK" at bounding box center [781, 446] width 58 height 45
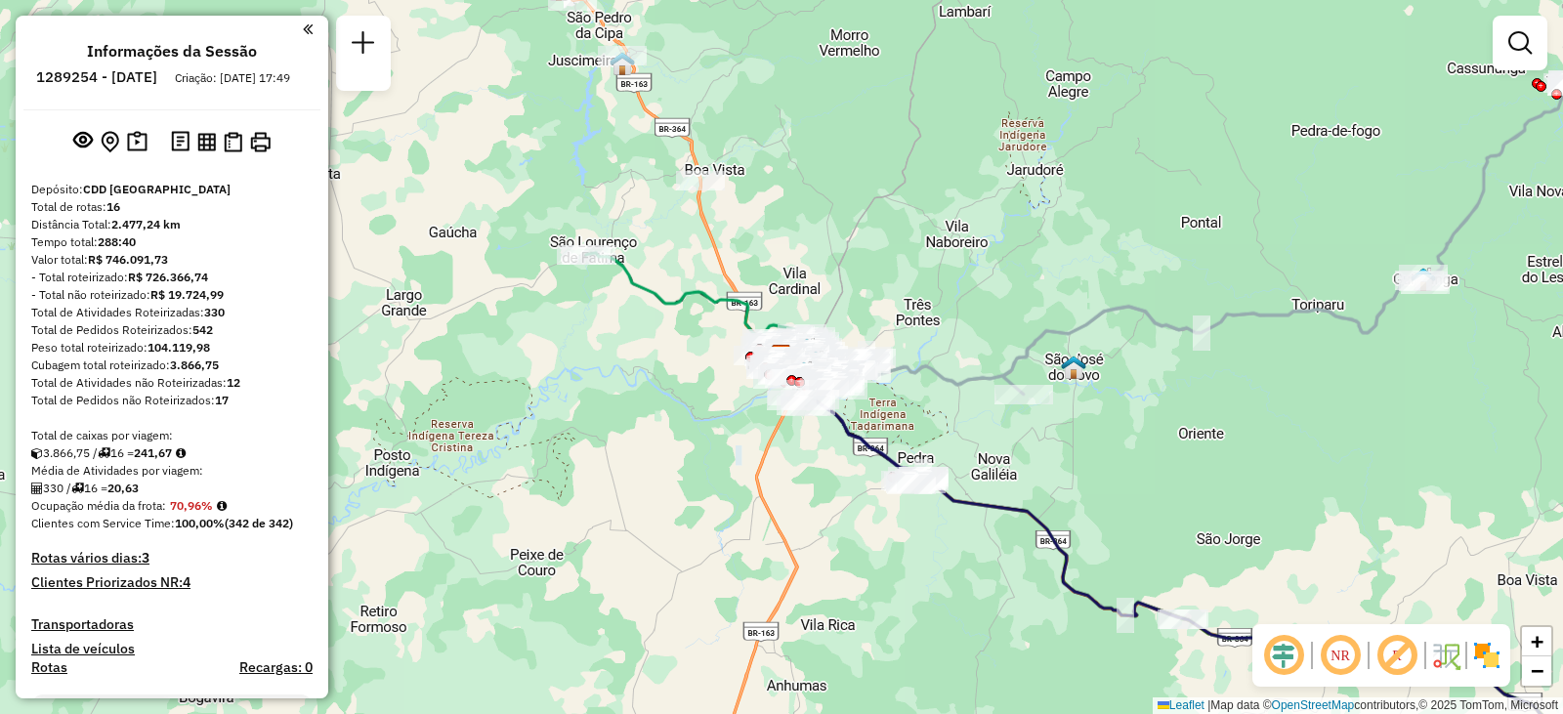
click at [1499, 58] on div at bounding box center [1520, 43] width 55 height 55
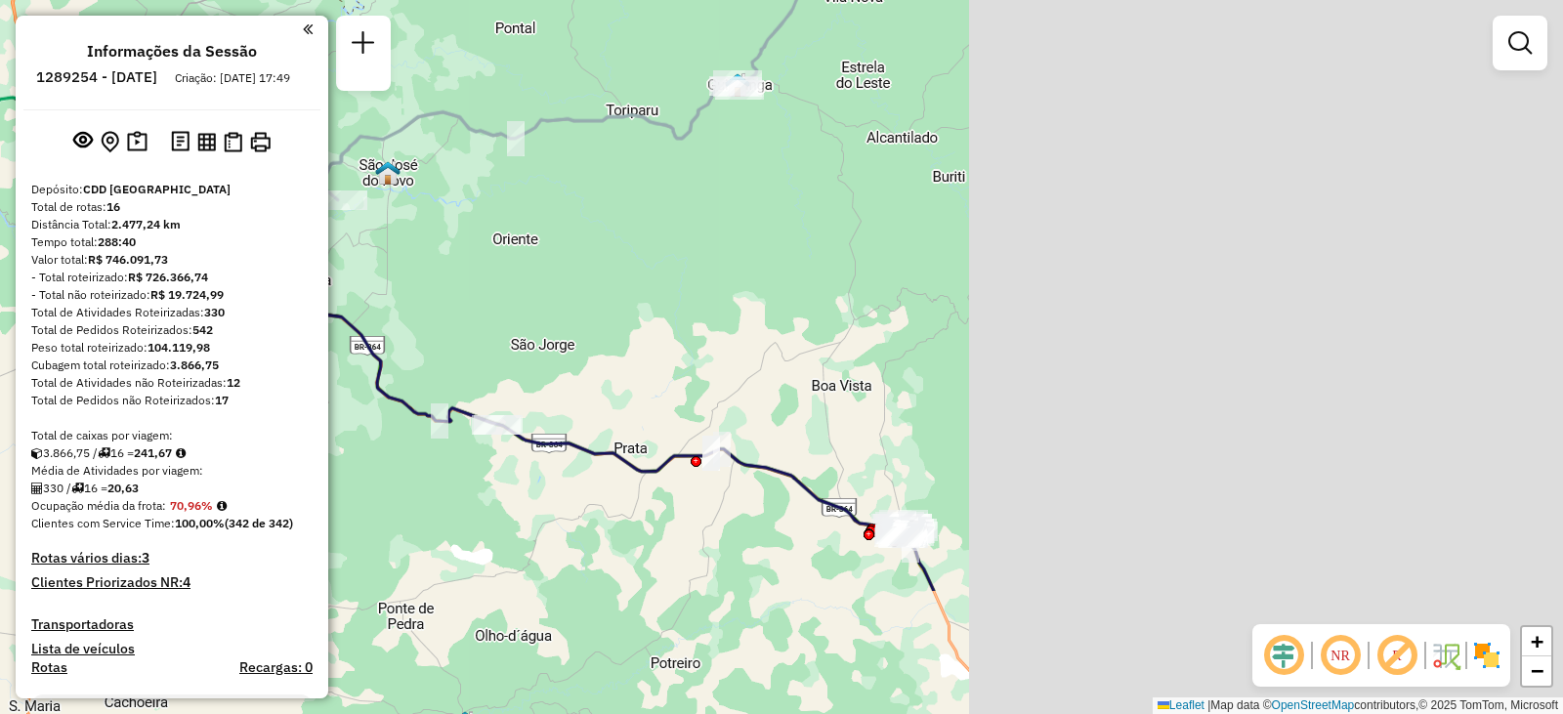
drag, startPoint x: 1216, startPoint y: 357, endPoint x: 532, endPoint y: 159, distance: 711.7
click at [532, 159] on div "Janela de atendimento Grade de atendimento Capacidade Transportadoras Veículos …" at bounding box center [781, 357] width 1563 height 714
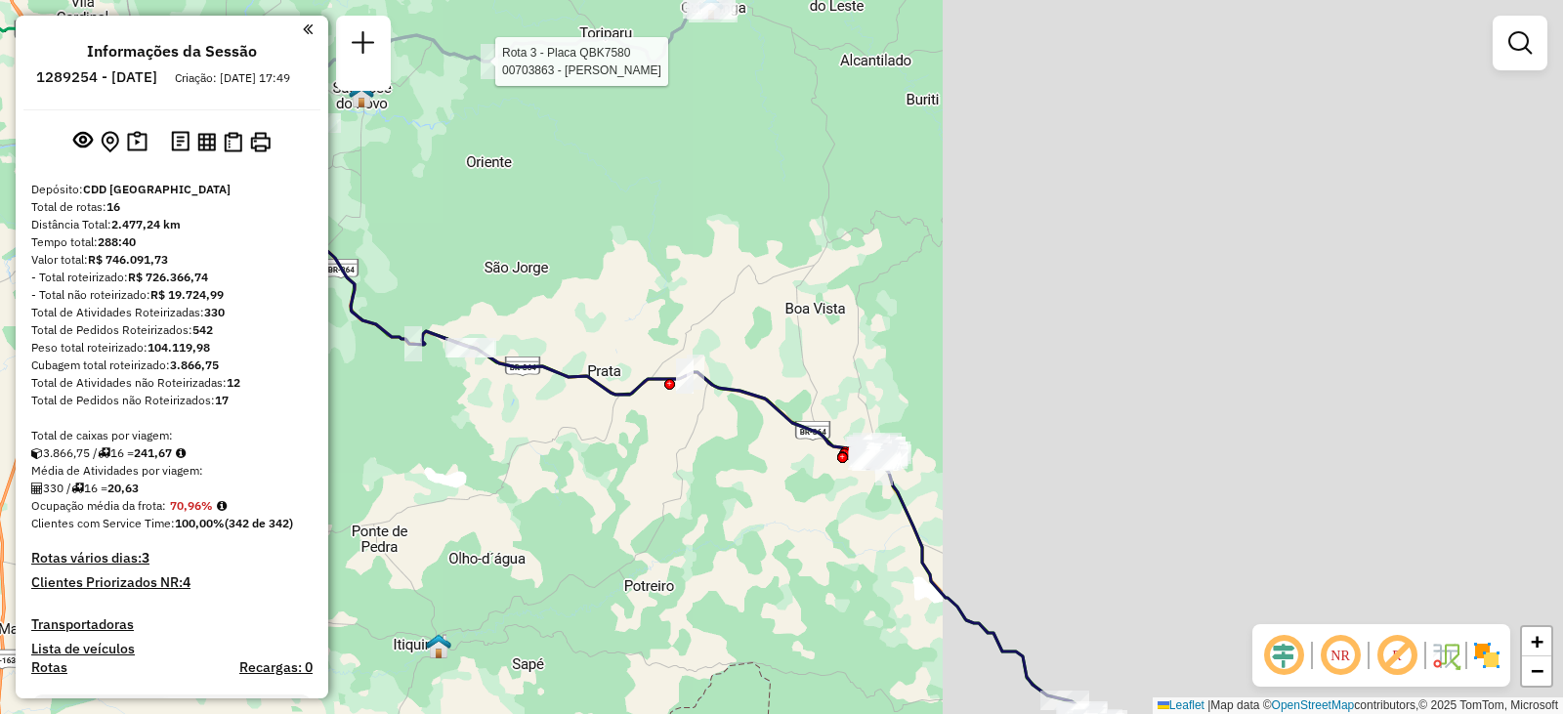
drag, startPoint x: 830, startPoint y: 497, endPoint x: 798, endPoint y: 366, distance: 134.8
click at [798, 366] on div "Rota 3 - Placa QBK7580 00703863 - RODRIGO AMORIN SANTO Janela de atendimento Gr…" at bounding box center [781, 357] width 1563 height 714
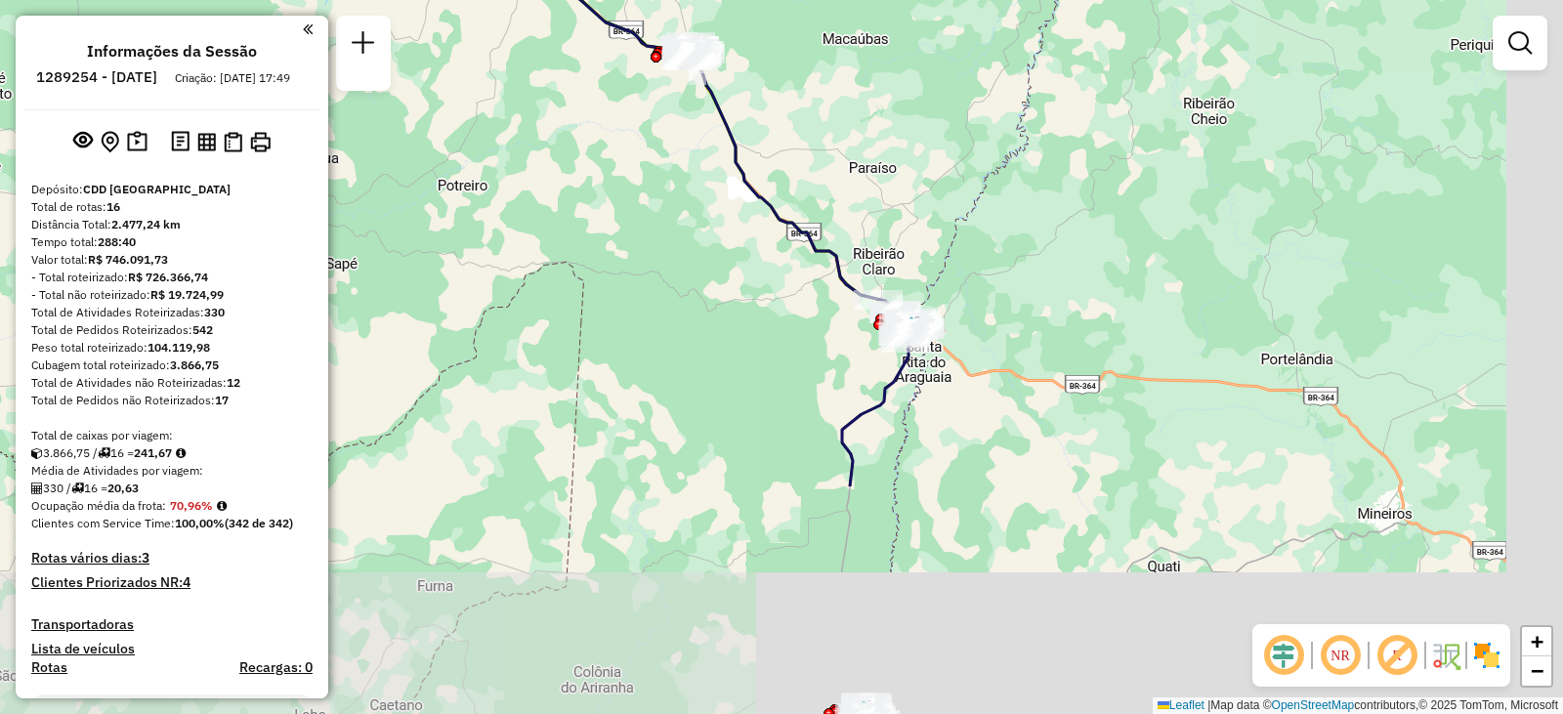
drag, startPoint x: 1059, startPoint y: 477, endPoint x: 896, endPoint y: 178, distance: 340.5
click at [896, 178] on div "Rota 3 - Placa QBK7580 00703863 - RODRIGO AMORIN SANTO Janela de atendimento Gr…" at bounding box center [781, 357] width 1563 height 714
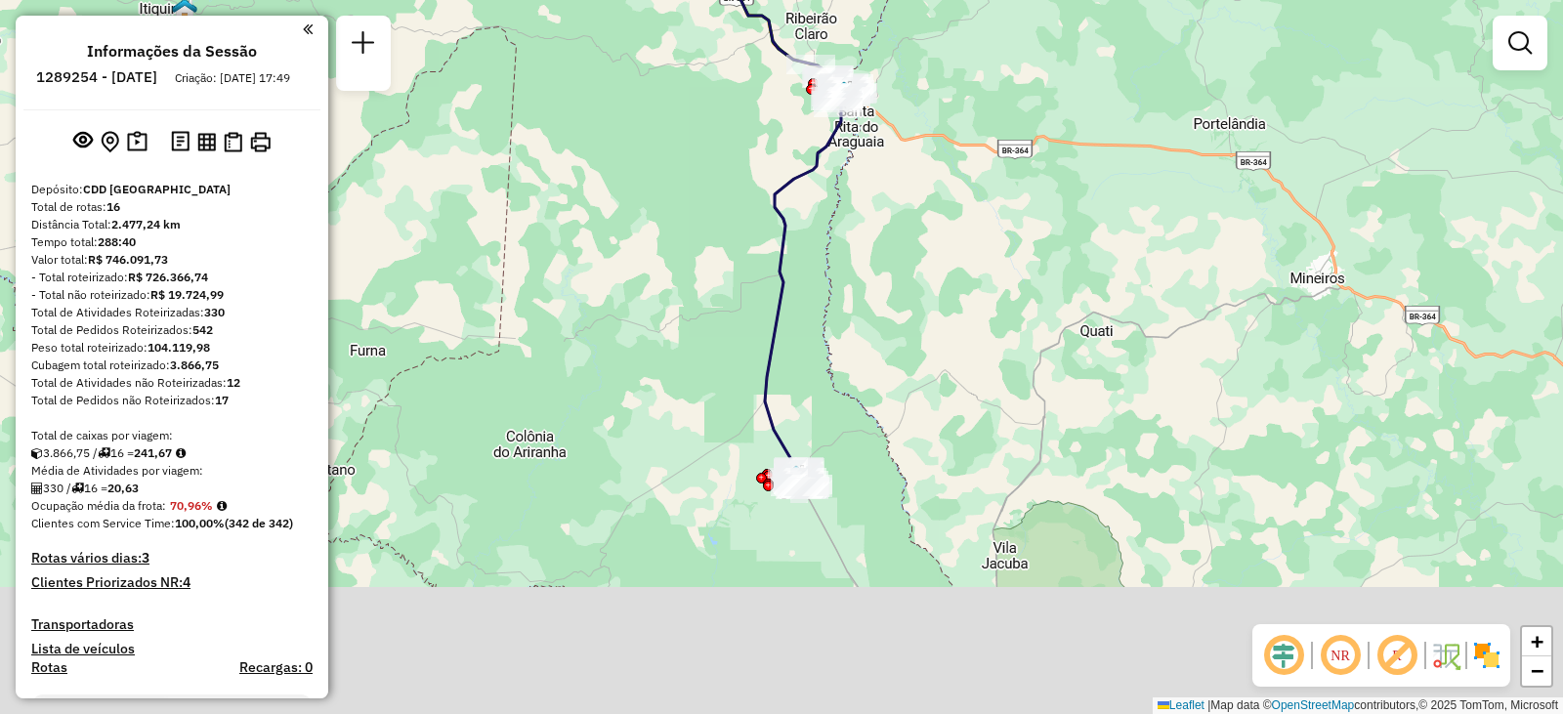
drag, startPoint x: 979, startPoint y: 496, endPoint x: 888, endPoint y: 225, distance: 286.3
click at [899, 206] on div "Rota 3 - Placa QBK7580 00703863 - RODRIGO AMORIN SANTO Janela de atendimento Gr…" at bounding box center [781, 357] width 1563 height 714
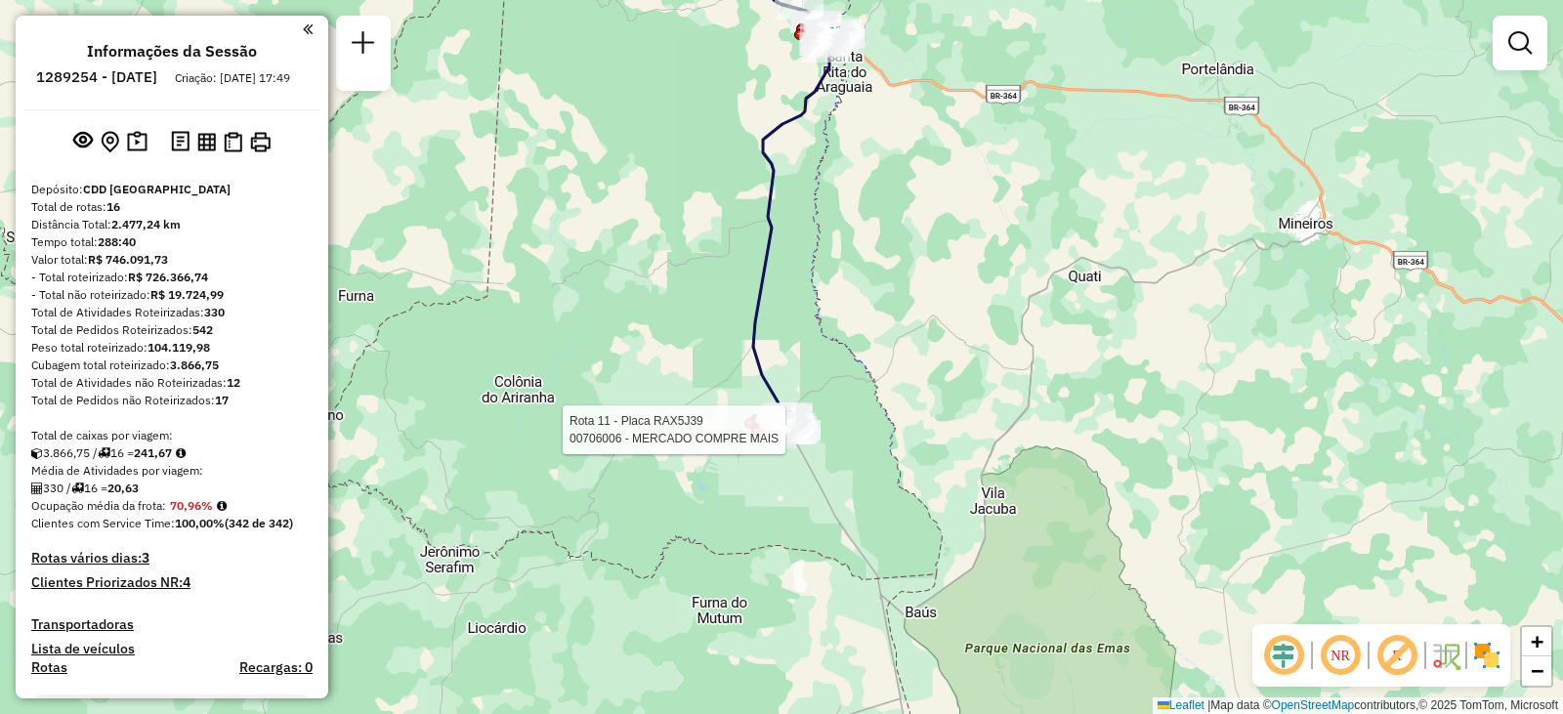
select select "**********"
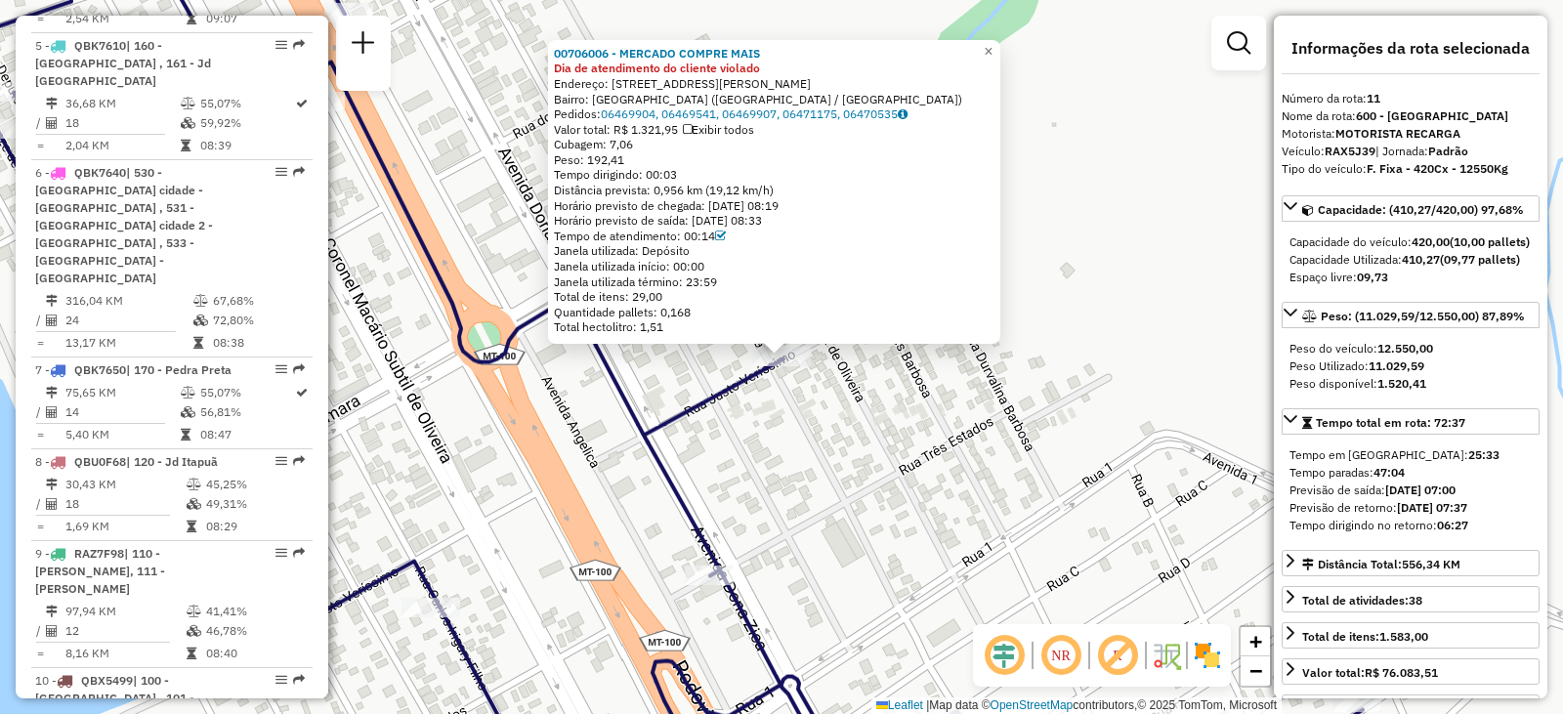
scroll to position [1827, 0]
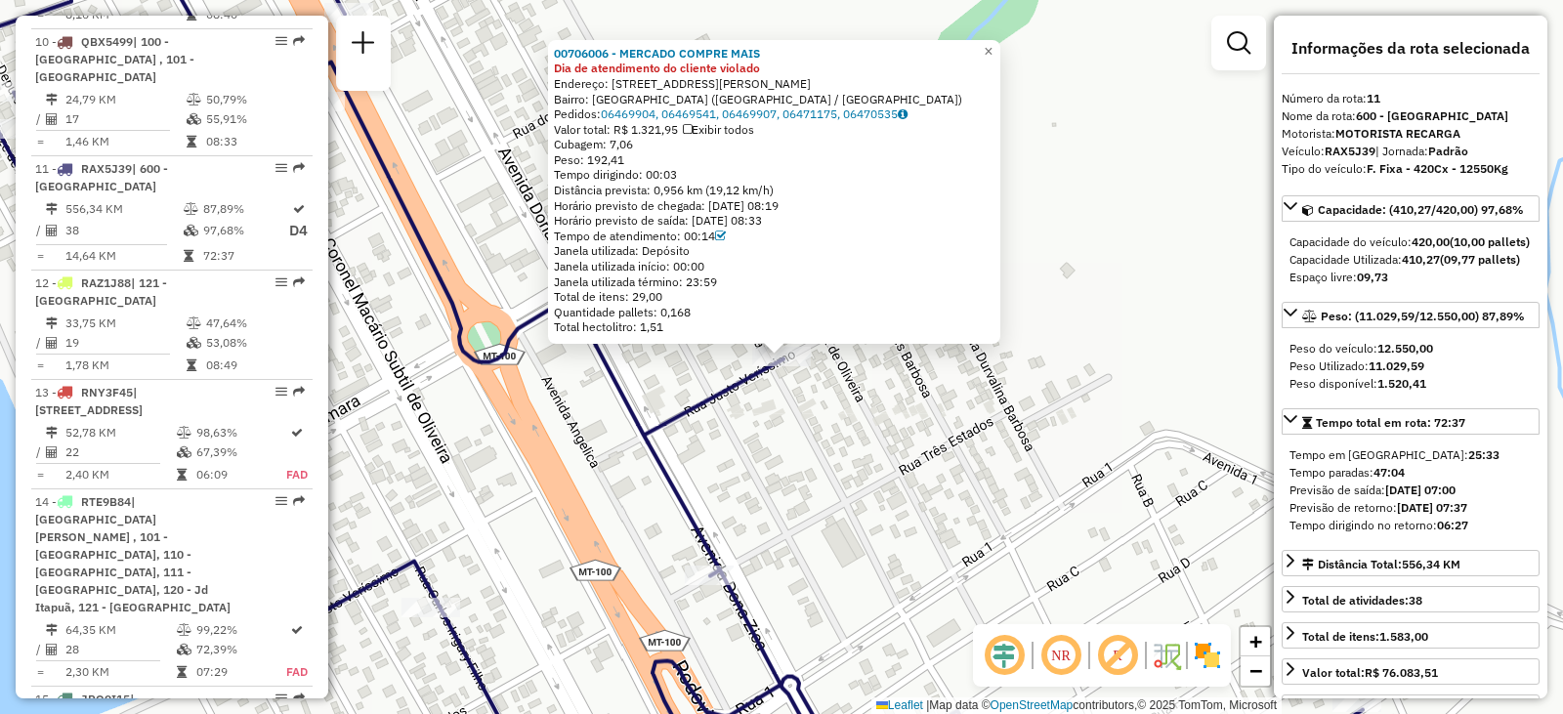
click at [1082, 388] on div "00706006 - MERCADO COMPRE MAIS Dia de atendimento do cliente violado Endereço: …" at bounding box center [781, 357] width 1563 height 714
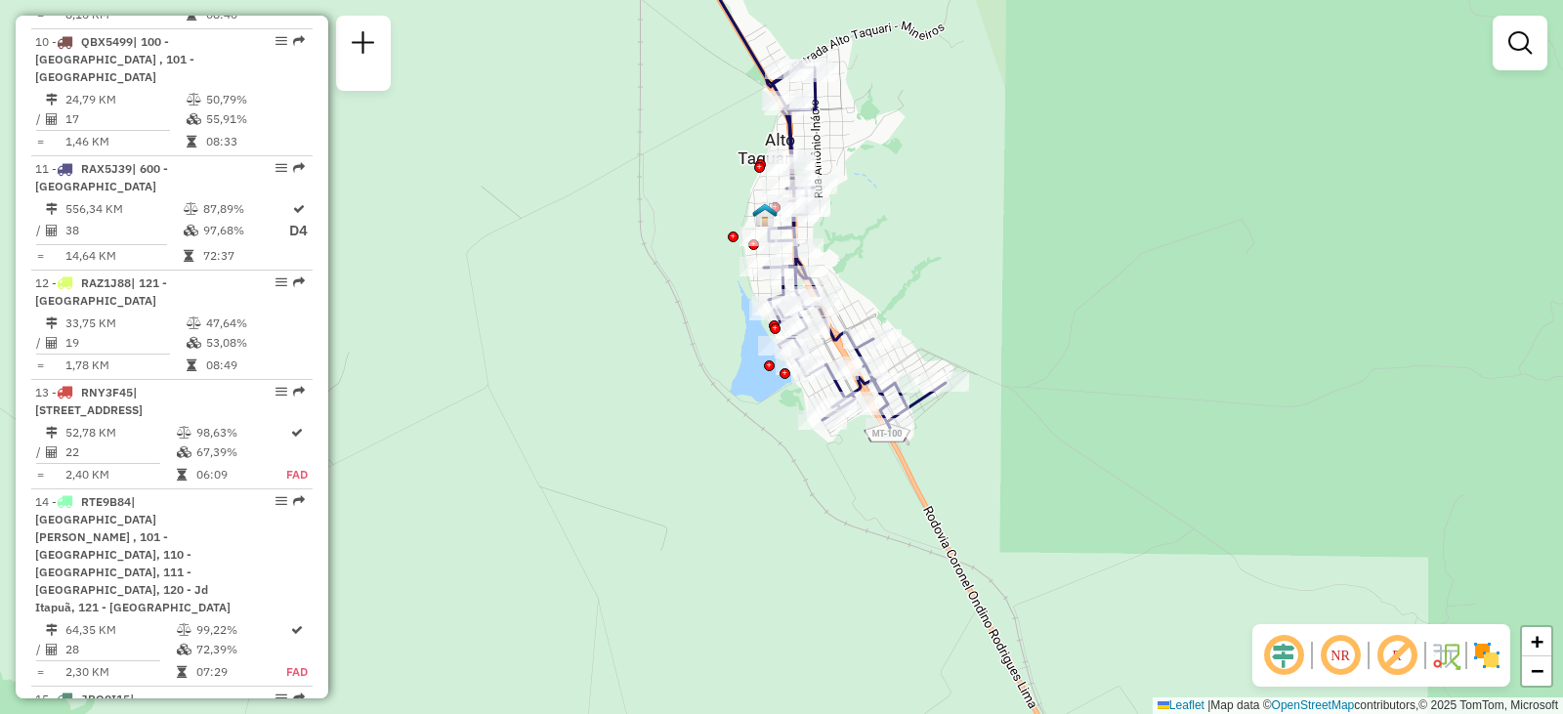
click at [882, 286] on div "Janela de atendimento Grade de atendimento Capacidade Transportadoras Veículos …" at bounding box center [781, 357] width 1563 height 714
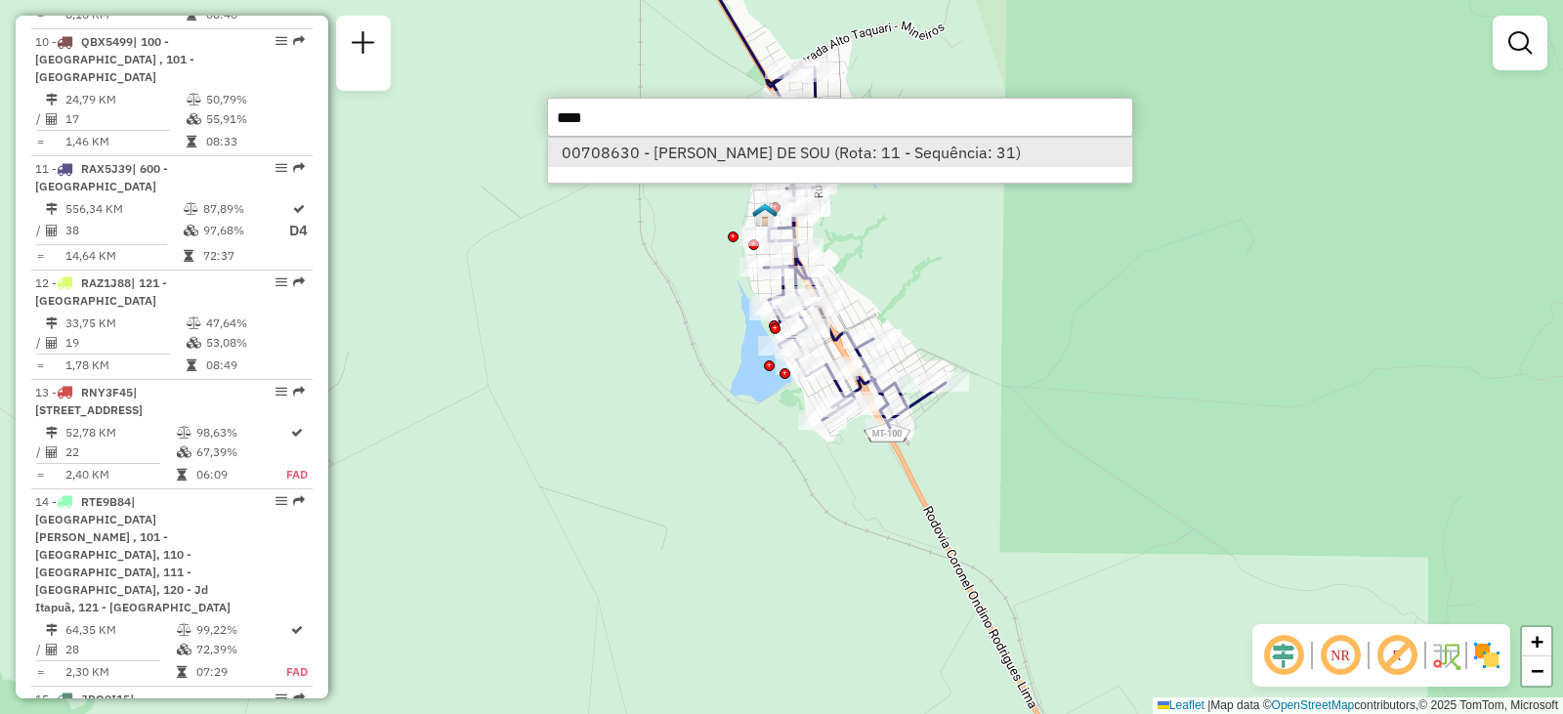
type input "****"
click at [766, 149] on li "00708630 - DAYANE LAZERI DE SOU (Rota: 11 - Sequência: 31)" at bounding box center [840, 152] width 584 height 29
select select "**********"
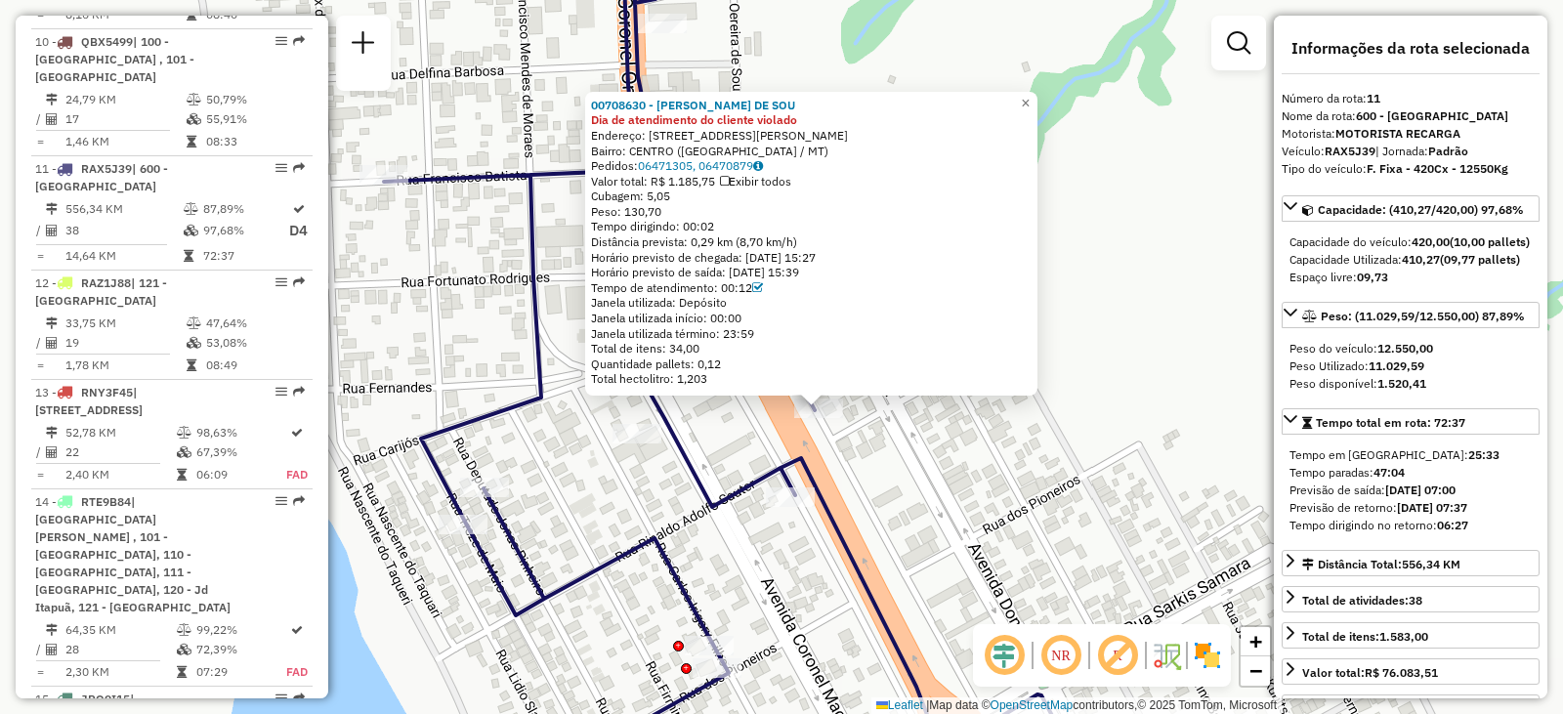
click at [971, 467] on div "00708630 - DAYANE LAZERI DE SOU Dia de atendimento do cliente violado Endereço:…" at bounding box center [781, 357] width 1563 height 714
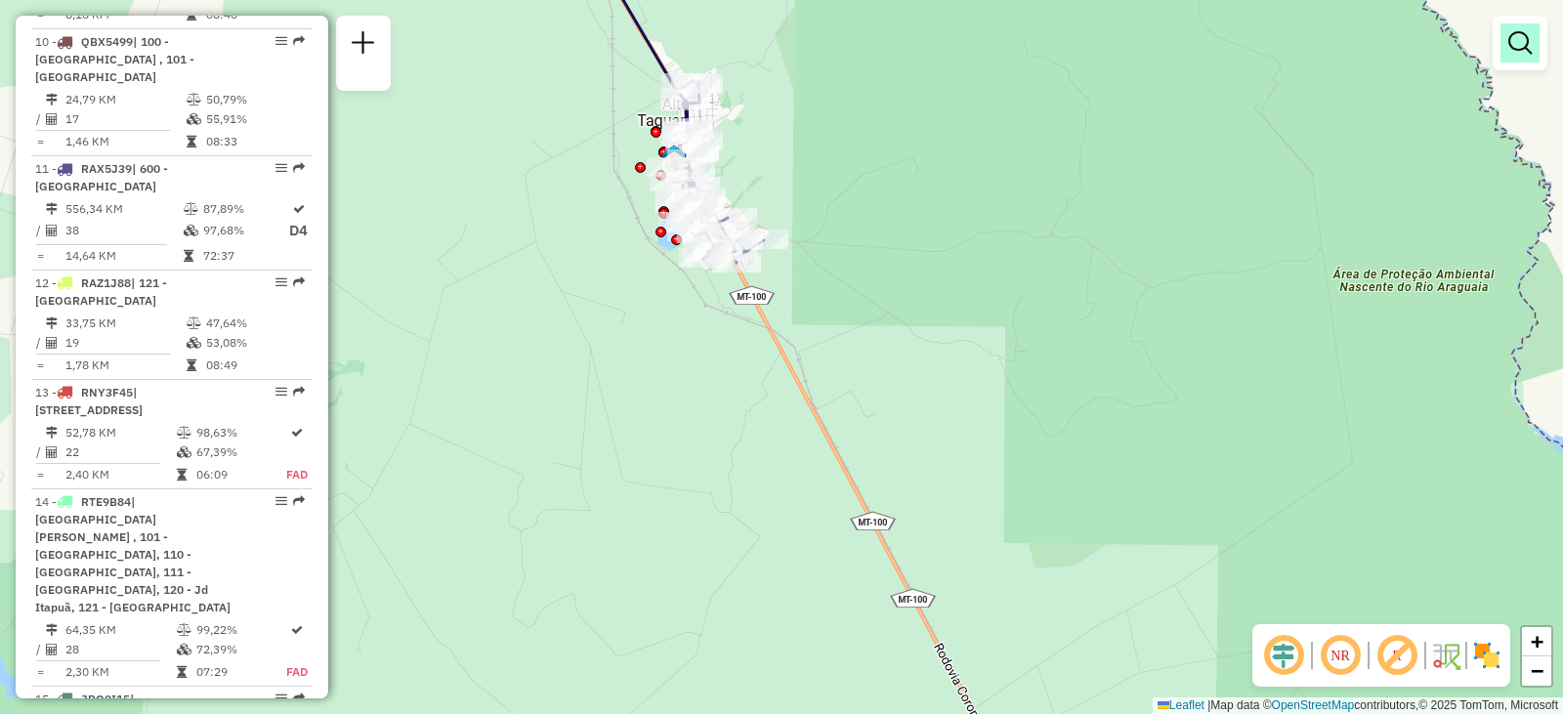
click at [1521, 57] on link at bounding box center [1519, 42] width 39 height 39
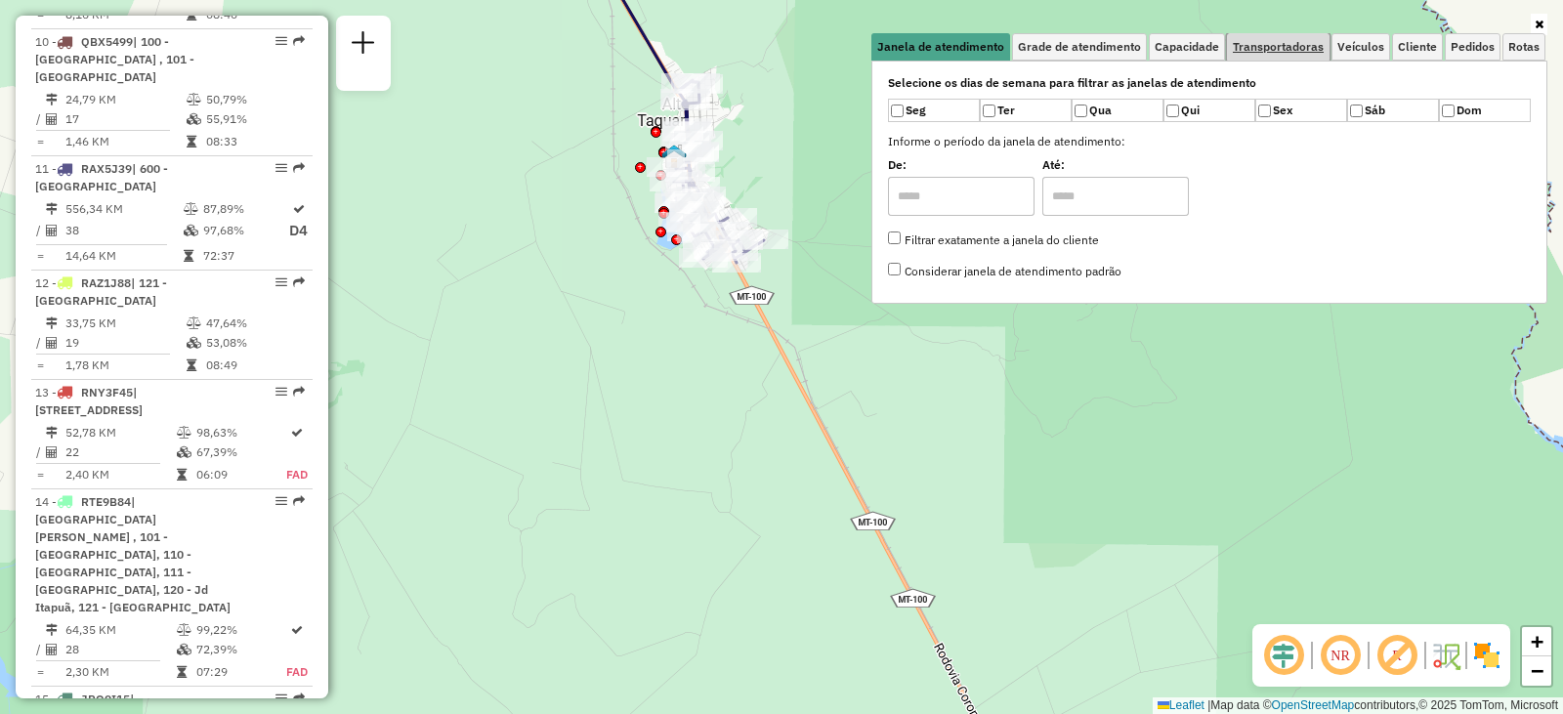
click at [1277, 46] on span "Transportadoras" at bounding box center [1278, 47] width 91 height 12
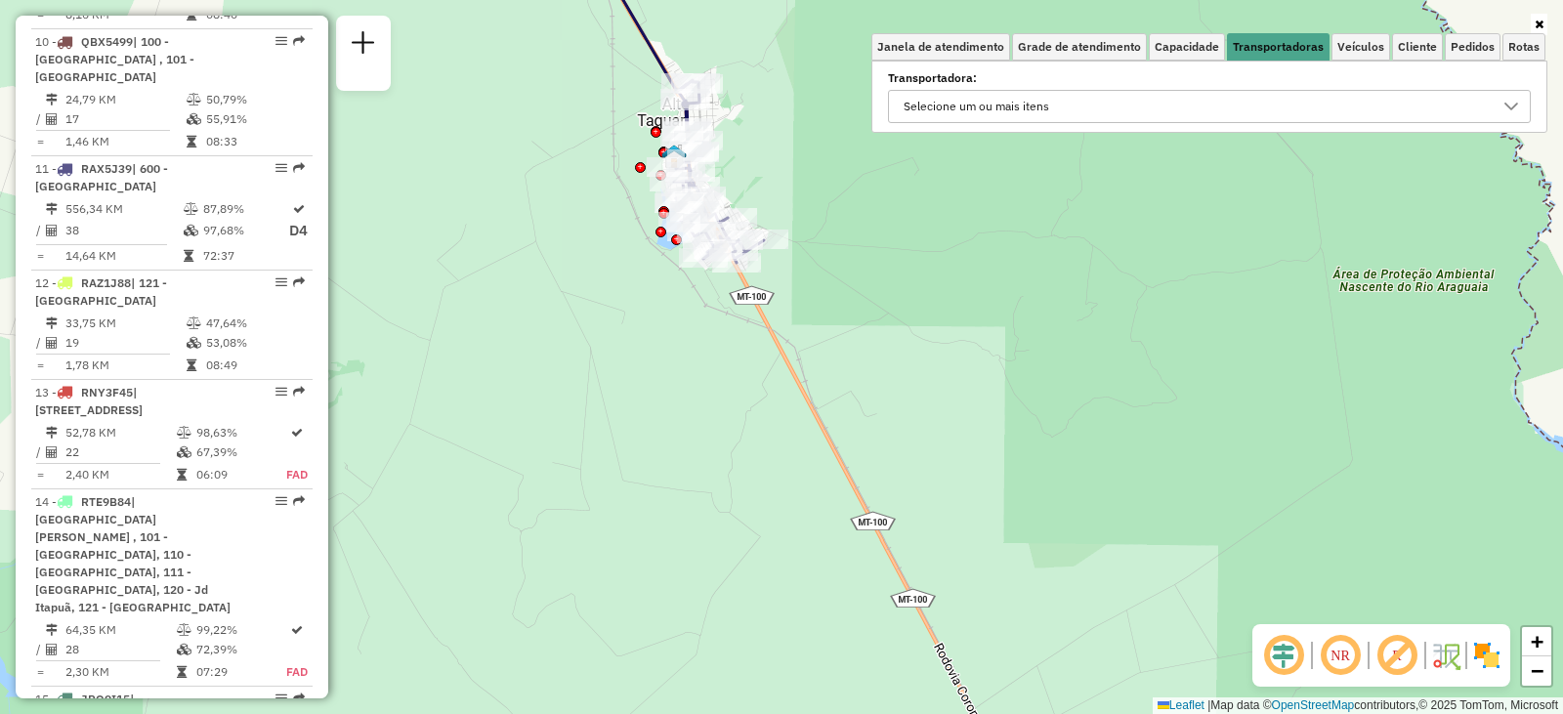
click at [1109, 113] on div "Selecione um ou mais itens" at bounding box center [1195, 106] width 596 height 31
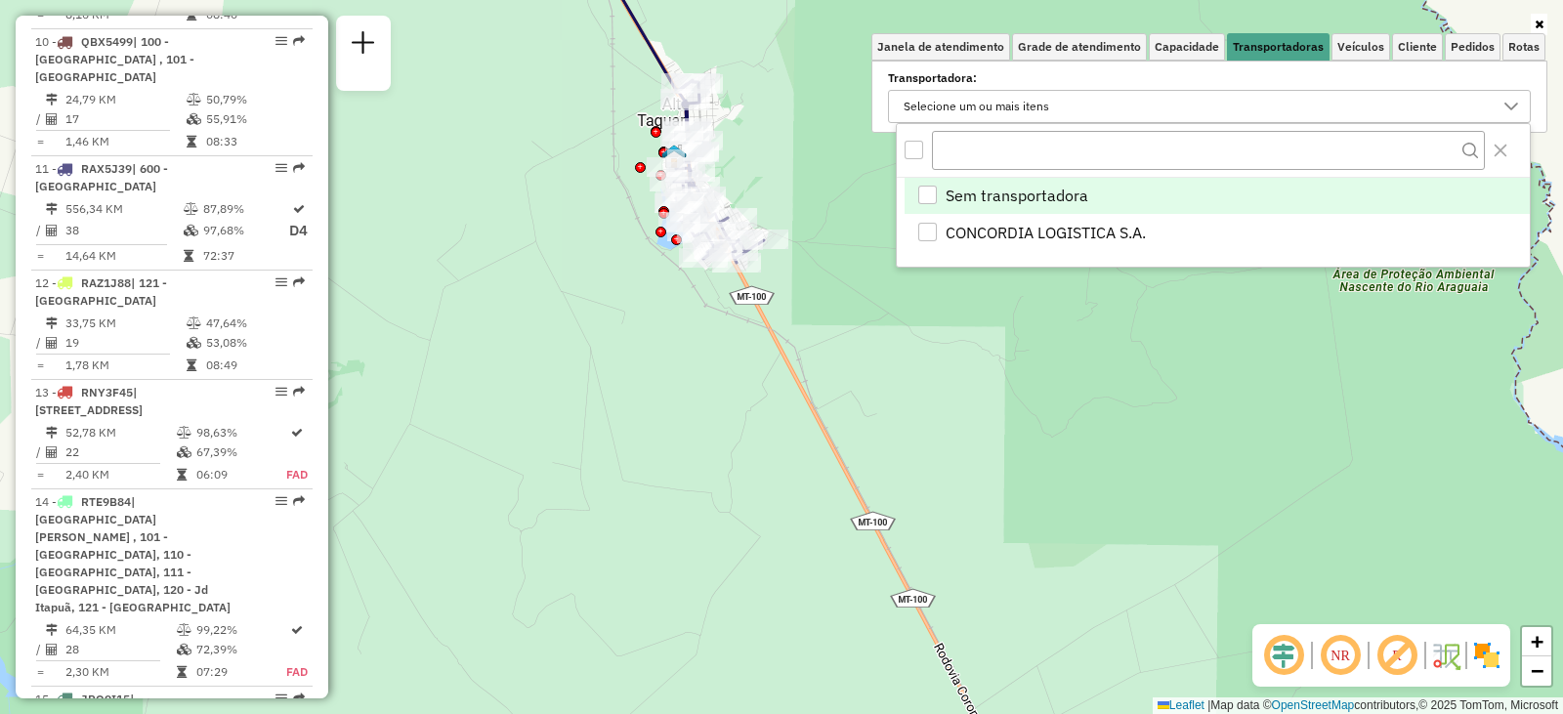
scroll to position [12, 67]
click at [1358, 45] on span "Veículos" at bounding box center [1360, 47] width 47 height 12
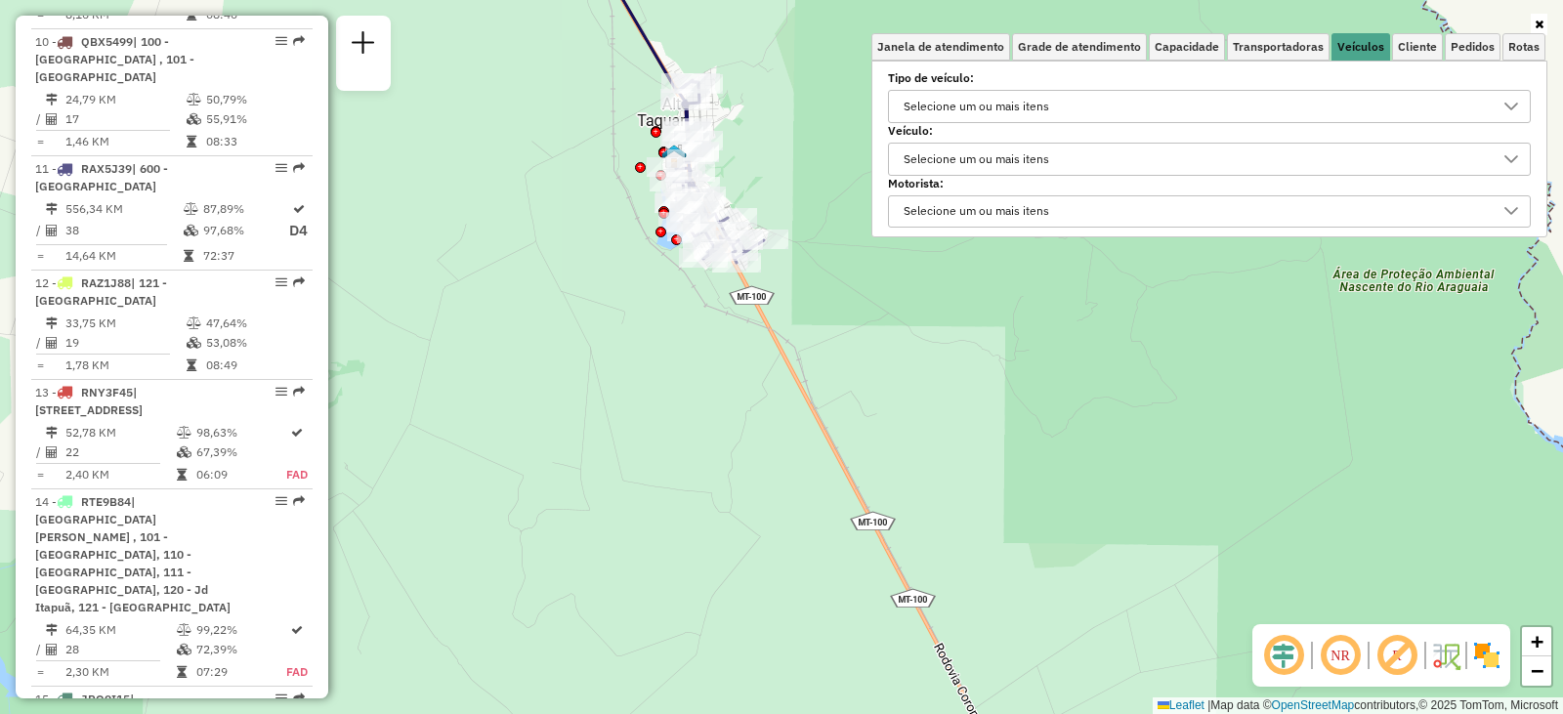
click at [1029, 162] on div "Selecione um ou mais itens" at bounding box center [976, 159] width 159 height 31
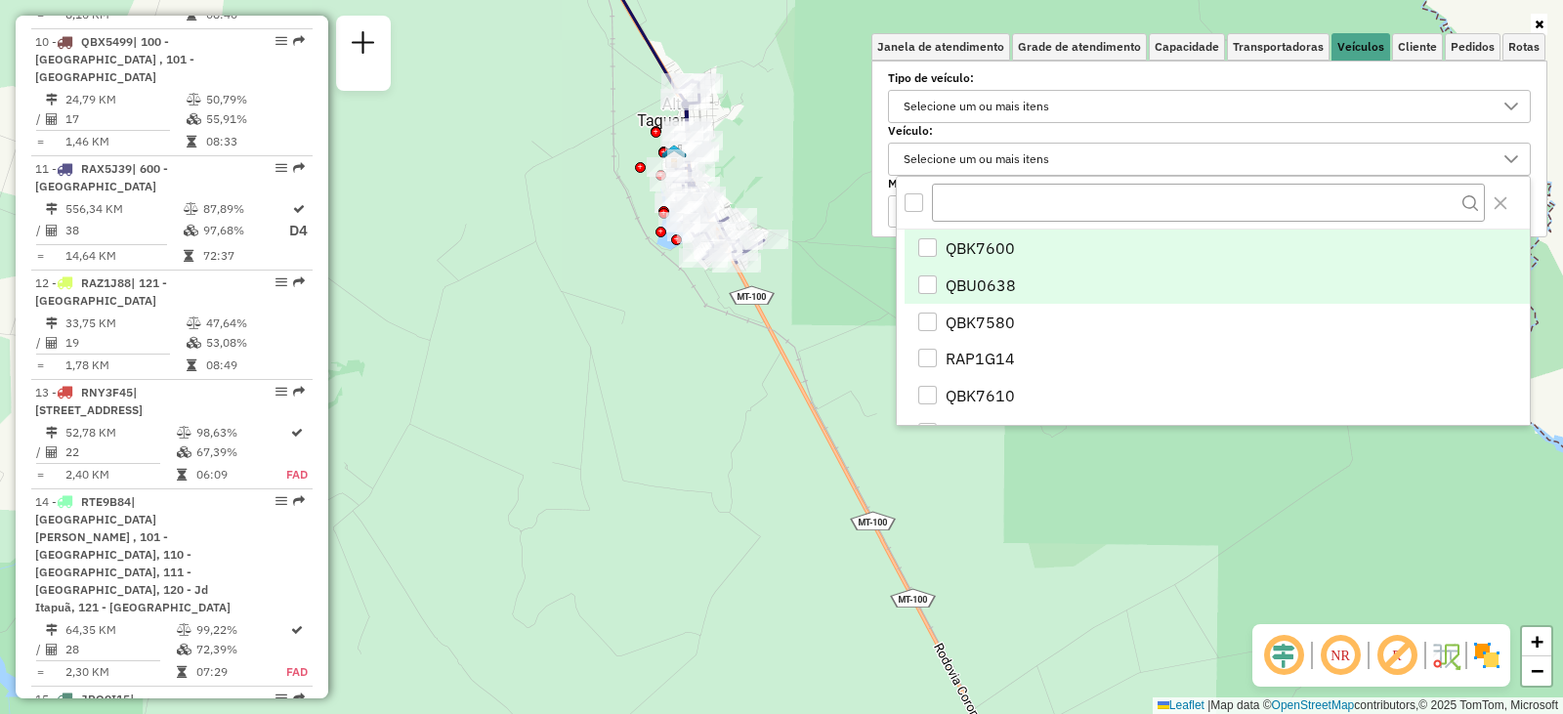
click at [996, 280] on span "QBU0638" at bounding box center [981, 285] width 70 height 23
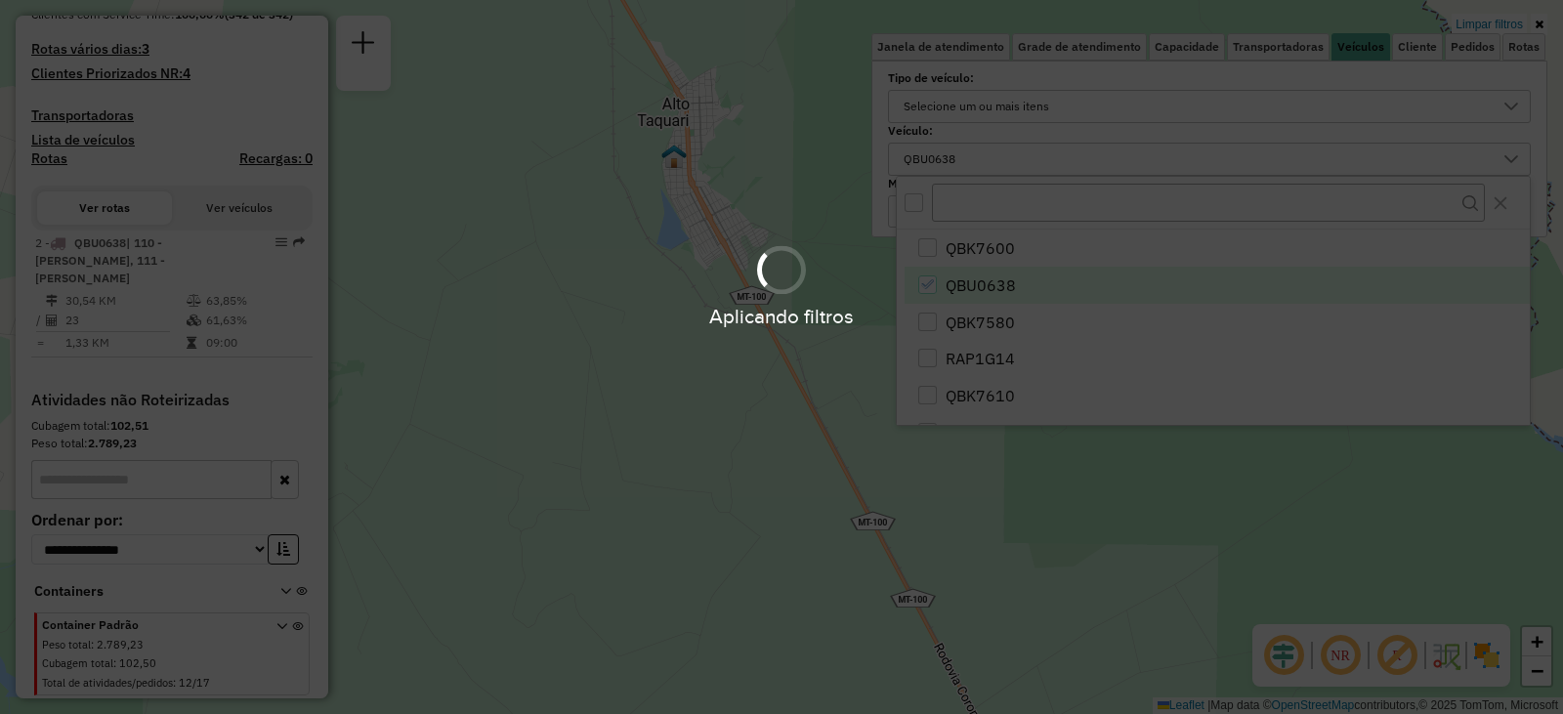
scroll to position [509, 0]
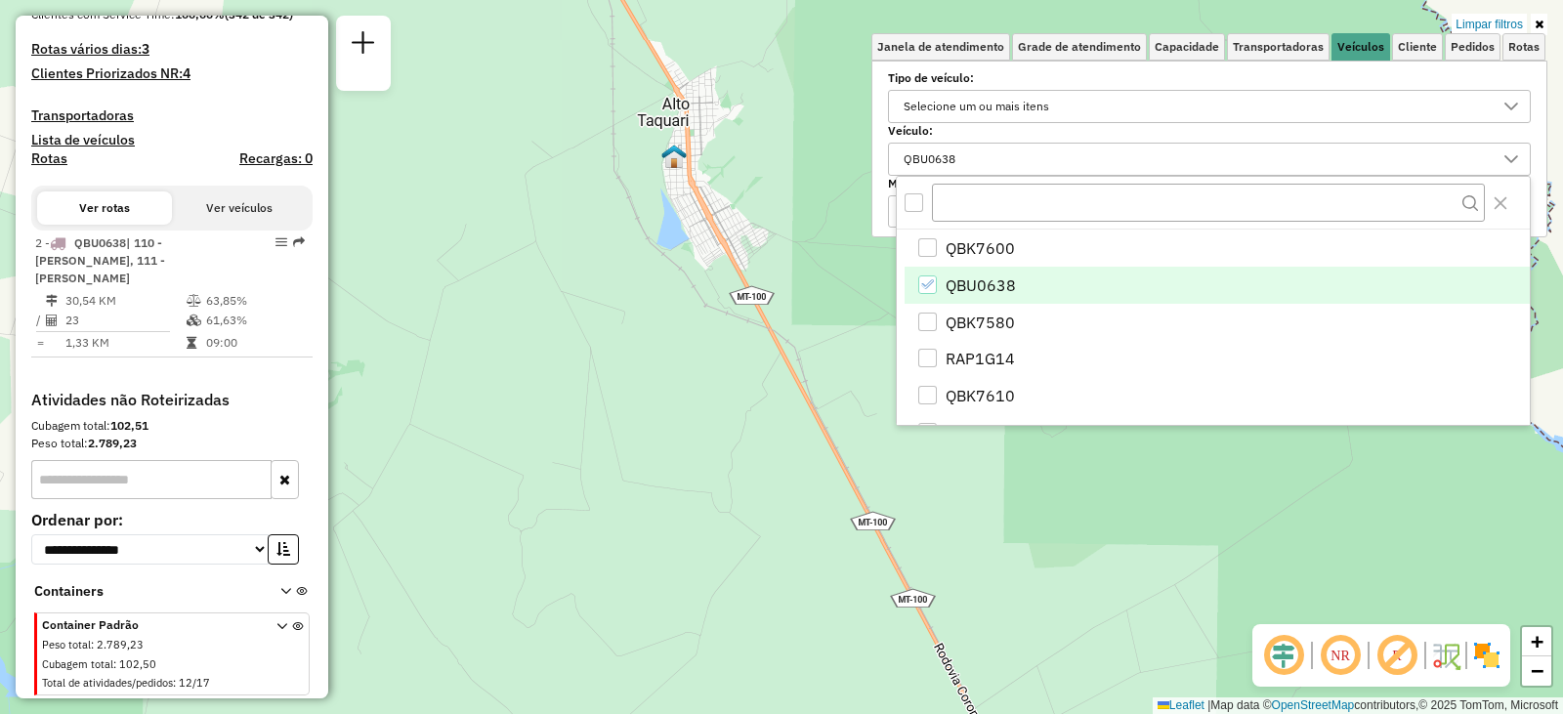
click at [813, 403] on div "Limpar filtros Janela de atendimento Grade de atendimento Capacidade Transporta…" at bounding box center [781, 357] width 1563 height 714
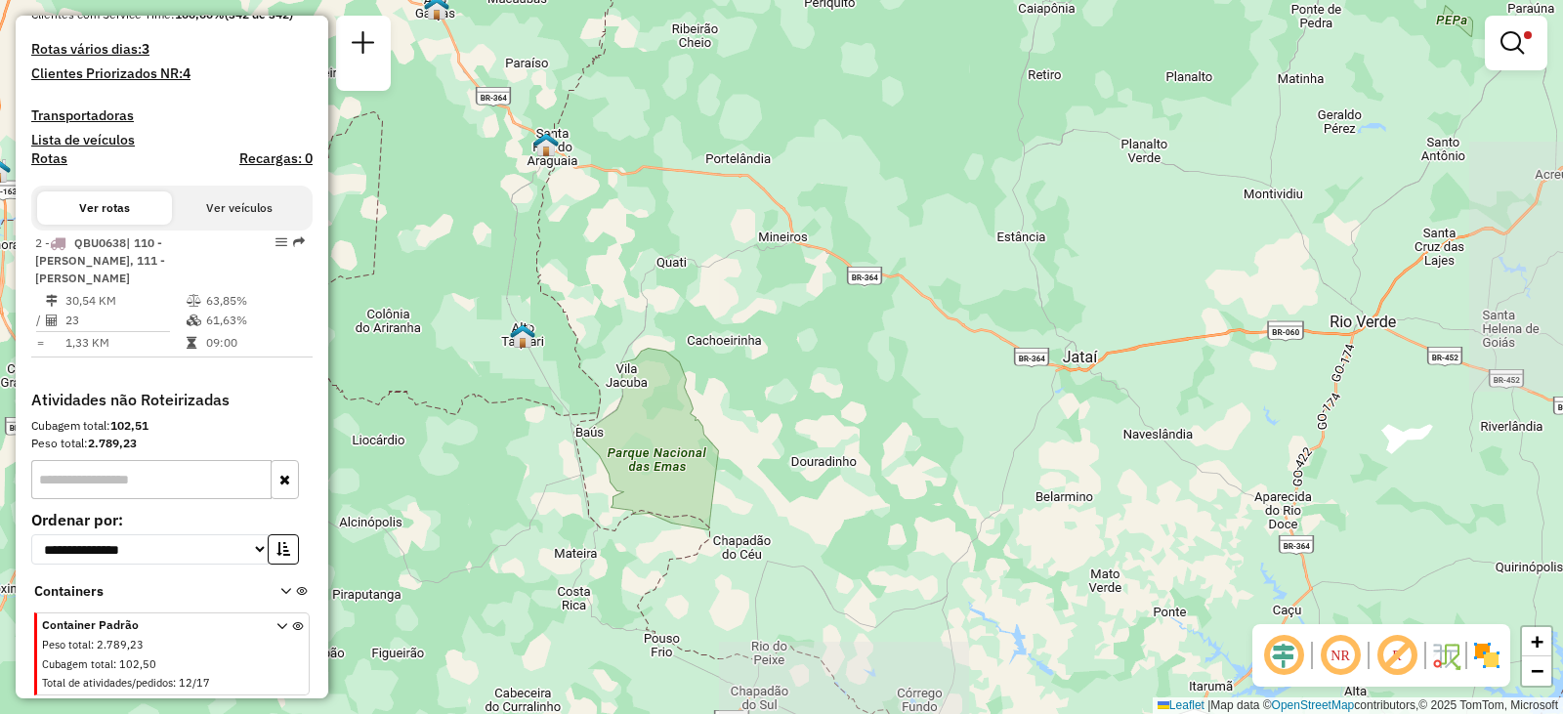
drag, startPoint x: 498, startPoint y: 338, endPoint x: 671, endPoint y: 347, distance: 173.1
click at [653, 362] on div "Limpar filtros Janela de atendimento Grade de atendimento Capacidade Transporta…" at bounding box center [781, 357] width 1563 height 714
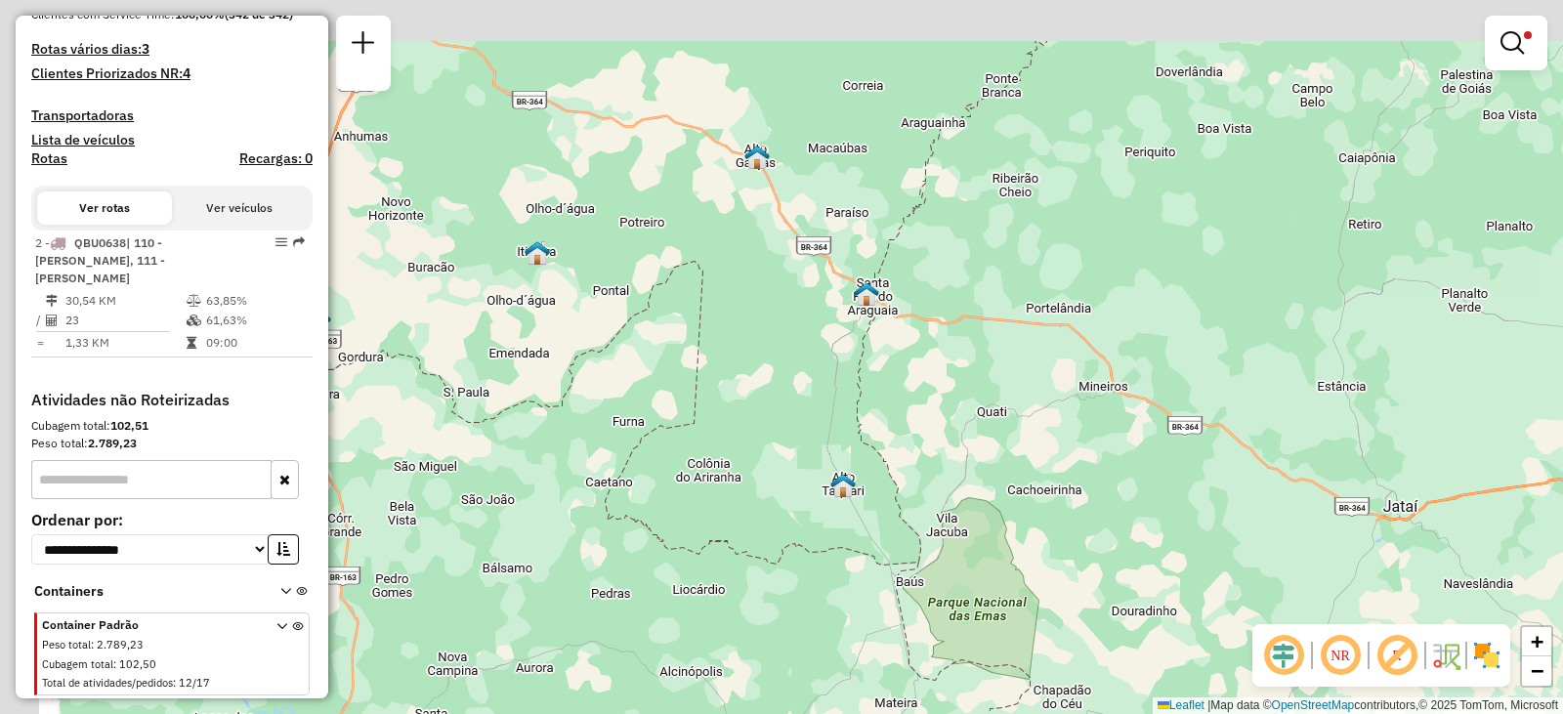
drag, startPoint x: 607, startPoint y: 254, endPoint x: 920, endPoint y: 409, distance: 349.9
click at [920, 411] on div "Limpar filtros Janela de atendimento Grade de atendimento Capacidade Transporta…" at bounding box center [781, 357] width 1563 height 714
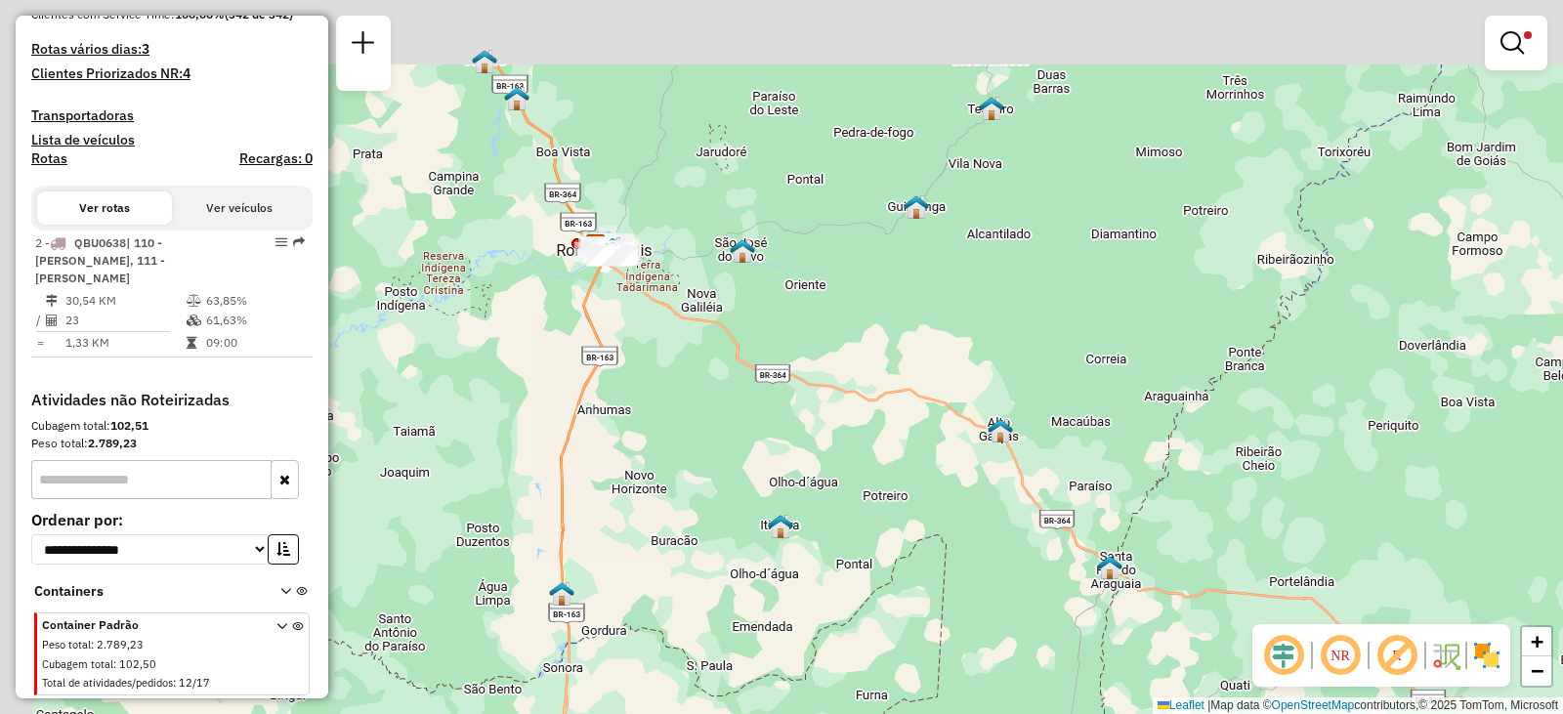
drag, startPoint x: 570, startPoint y: 176, endPoint x: 634, endPoint y: 491, distance: 321.8
click at [634, 491] on div "Limpar filtros Janela de atendimento Grade de atendimento Capacidade Transporta…" at bounding box center [781, 357] width 1563 height 714
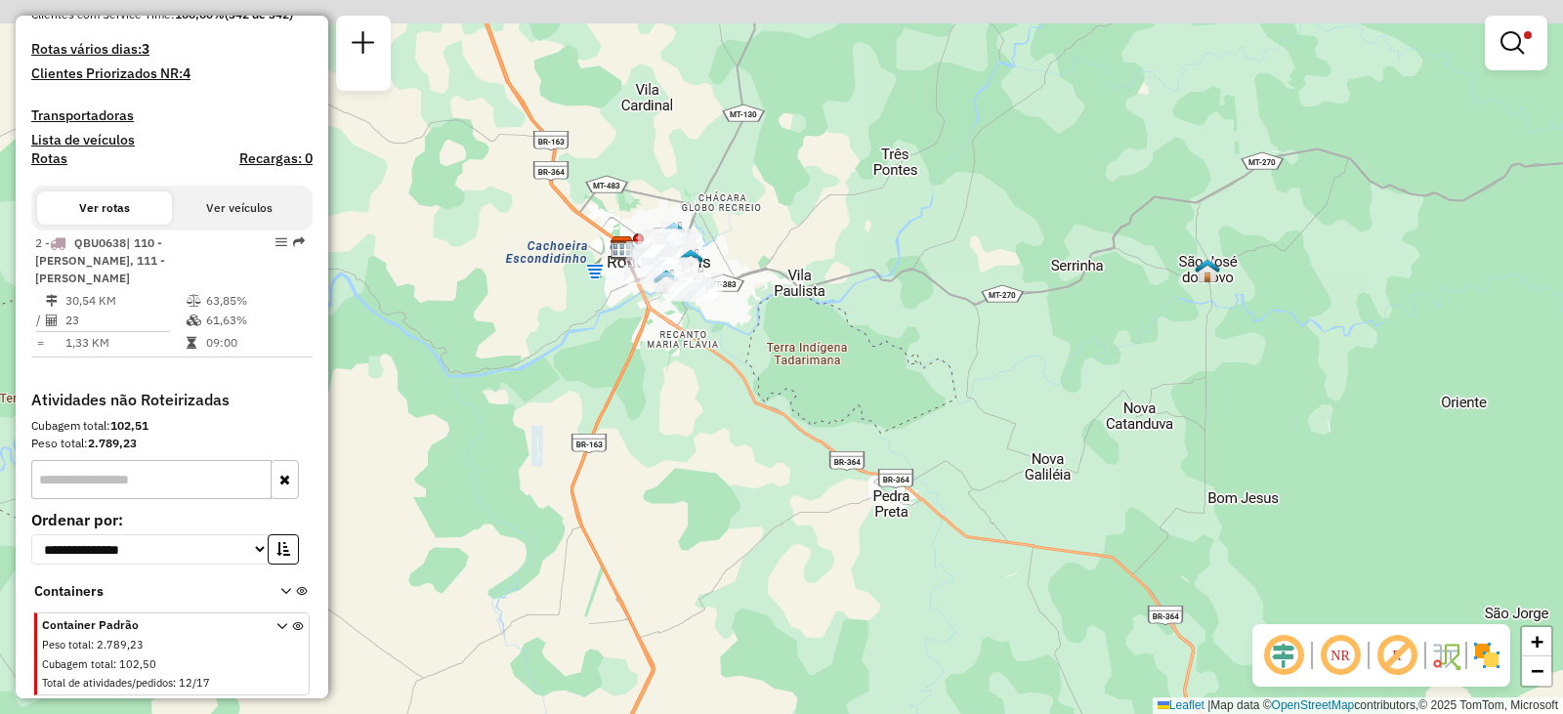
drag, startPoint x: 681, startPoint y: 262, endPoint x: 717, endPoint y: 432, distance: 173.8
click at [713, 437] on div "Limpar filtros Janela de atendimento Grade de atendimento Capacidade Transporta…" at bounding box center [781, 357] width 1563 height 714
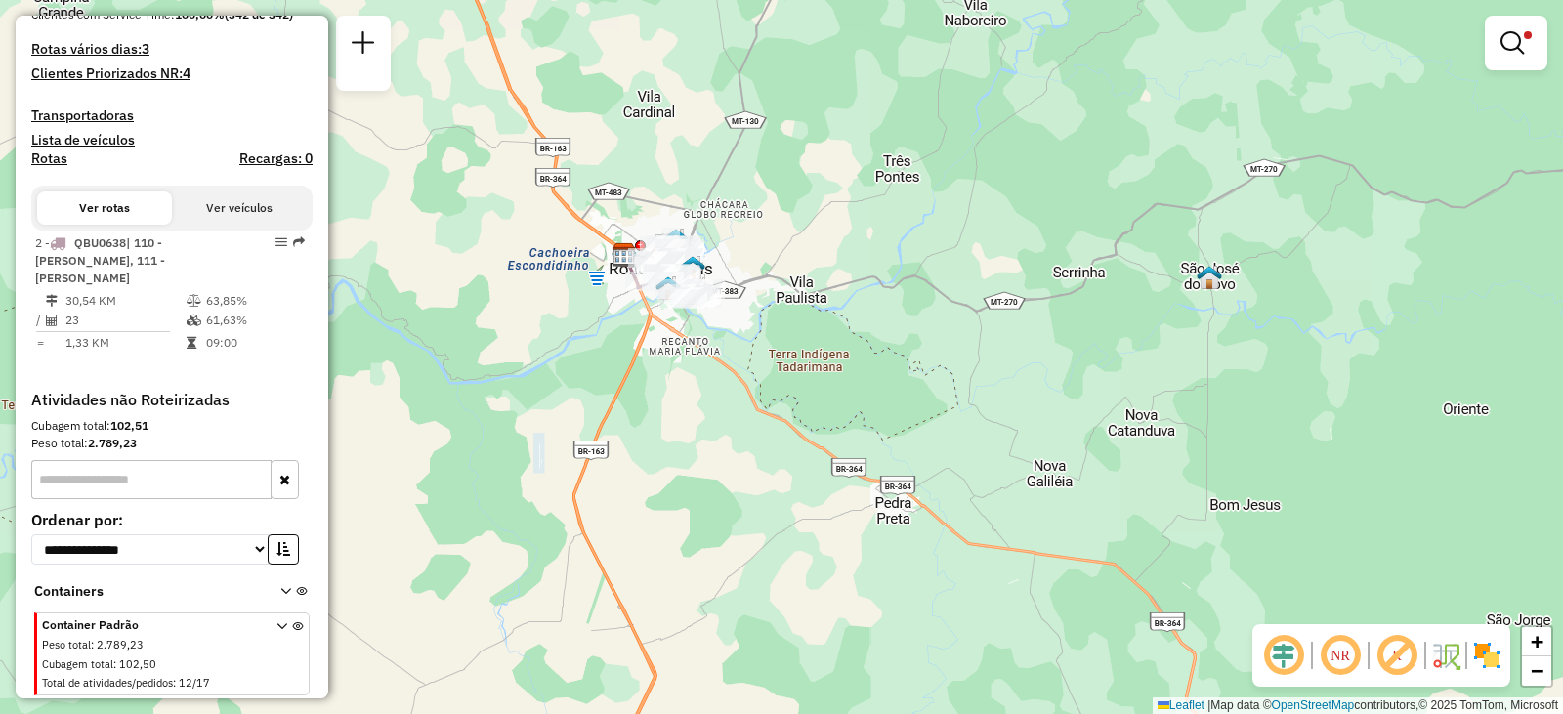
click at [720, 421] on div "Limpar filtros Janela de atendimento Grade de atendimento Capacidade Transporta…" at bounding box center [781, 357] width 1563 height 714
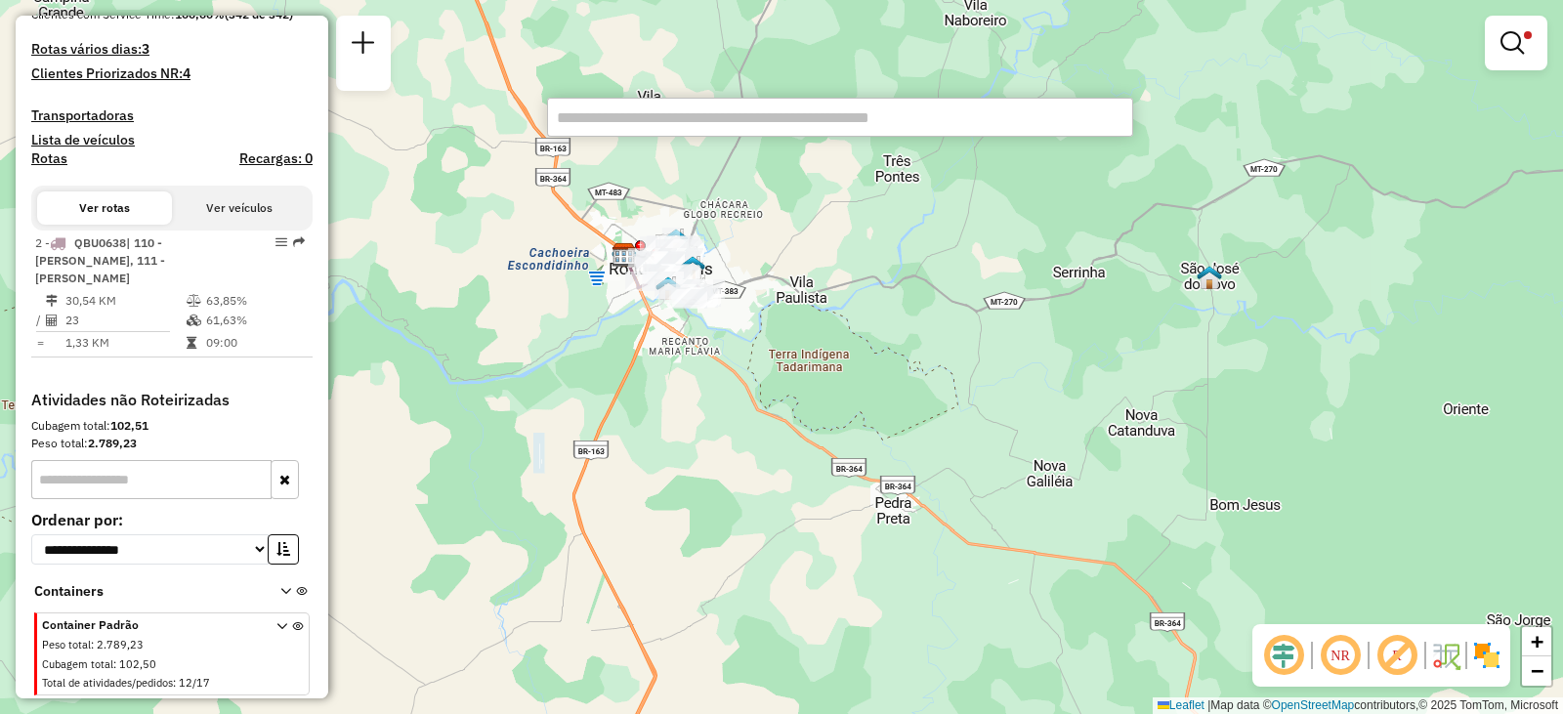
click at [634, 128] on input "text" at bounding box center [840, 117] width 586 height 39
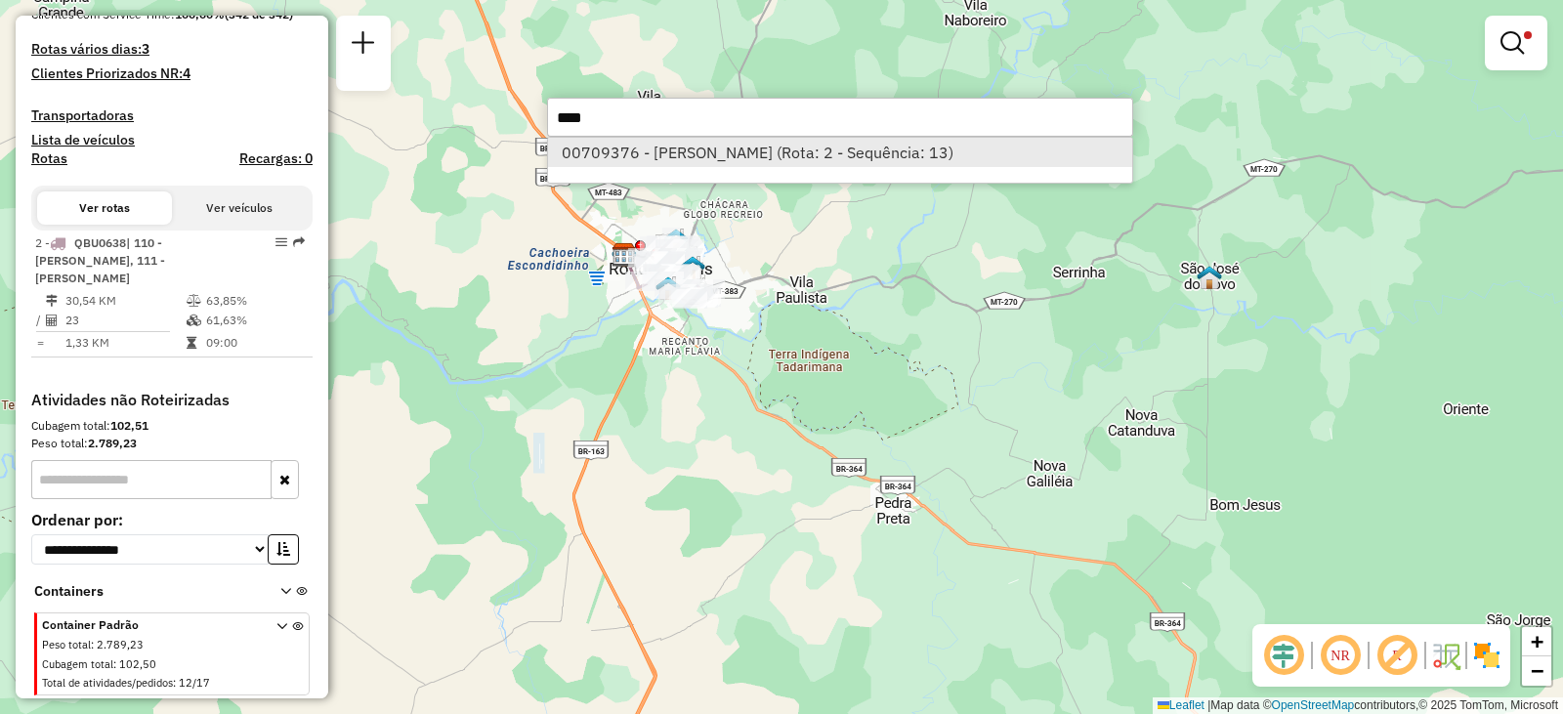
type input "****"
click at [656, 163] on li "00709376 - LEANDRO DA SILVA BOR (Rota: 2 - Sequência: 13)" at bounding box center [840, 152] width 584 height 29
select select "**********"
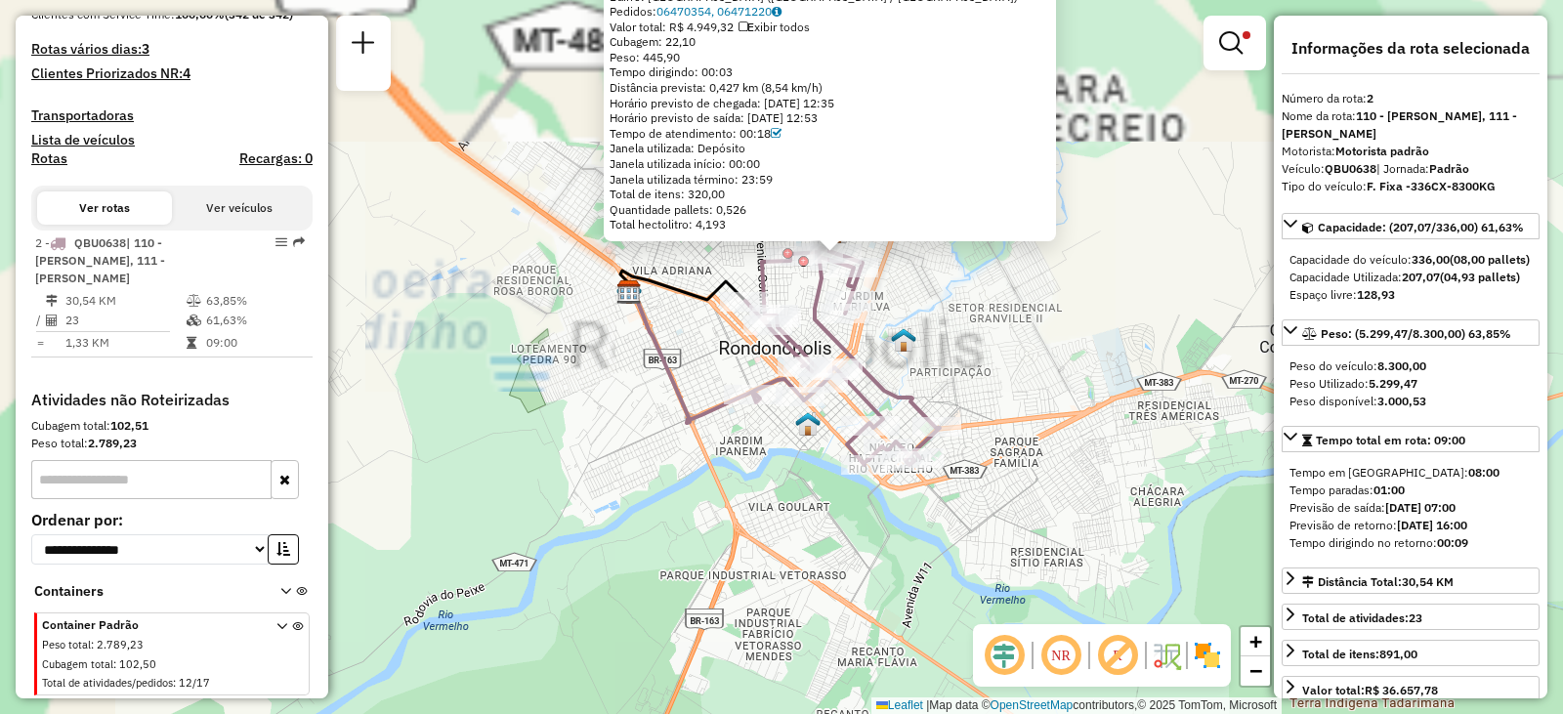
drag, startPoint x: 769, startPoint y: 300, endPoint x: 977, endPoint y: 584, distance: 352.3
click at [977, 584] on div "00709376 - LEANDRO DA SILVA BOR Endereço: VICENTE PEREIRA DE ABREU 1080 Bairro:…" at bounding box center [781, 357] width 1563 height 714
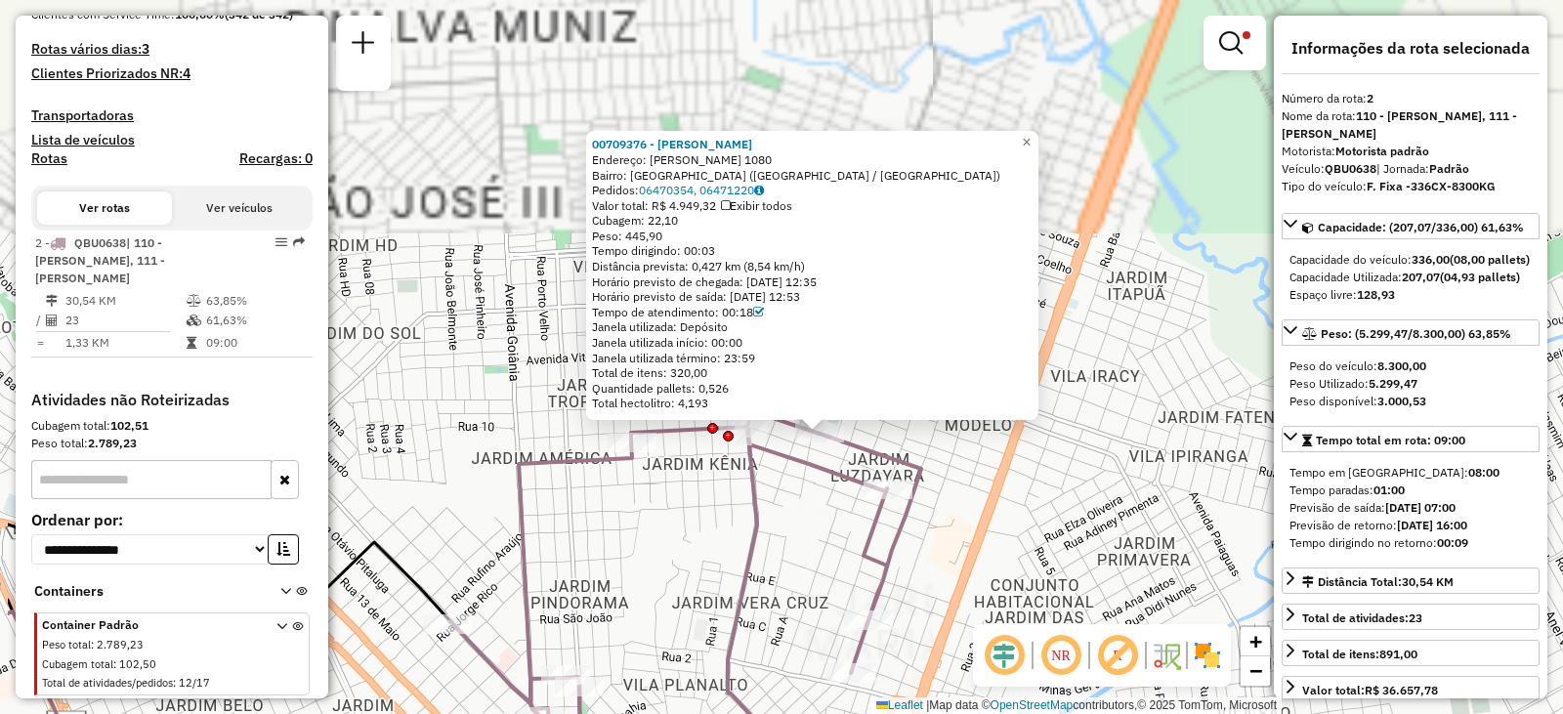
drag, startPoint x: 883, startPoint y: 298, endPoint x: 1029, endPoint y: 523, distance: 267.7
click at [1029, 523] on div "00709376 - LEANDRO DA SILVA BOR Endereço: VICENTE PEREIRA DE ABREU 1080 Bairro:…" at bounding box center [781, 357] width 1563 height 714
